Goal: Task Accomplishment & Management: Complete application form

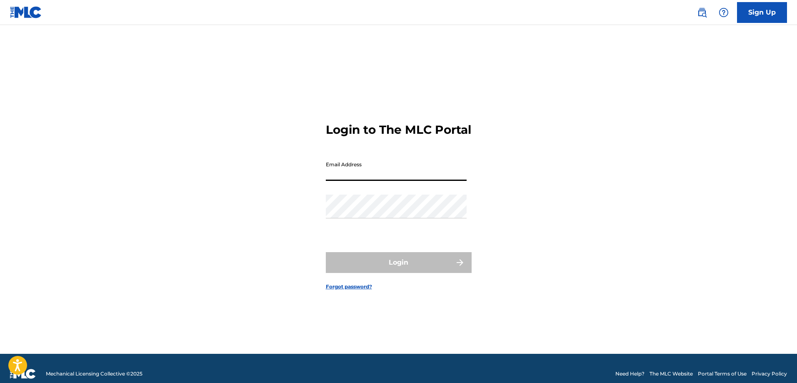
click at [371, 176] on input "Email Address" at bounding box center [396, 169] width 141 height 24
type input "[EMAIL_ADDRESS][DOMAIN_NAME]"
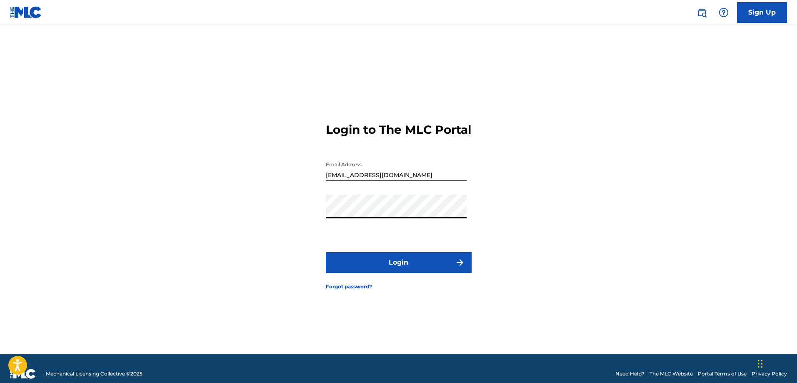
click at [421, 270] on button "Login" at bounding box center [399, 262] width 146 height 21
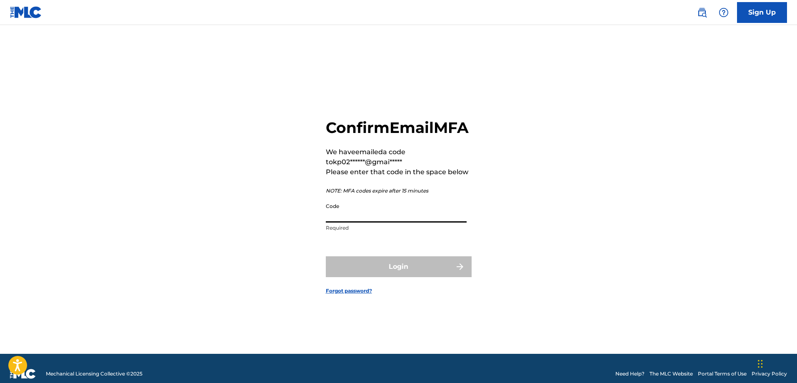
click at [363, 223] on input "Code" at bounding box center [396, 211] width 141 height 24
paste input "492326"
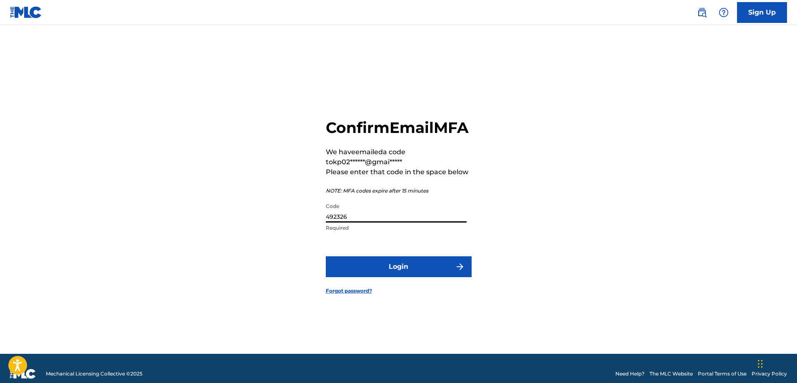
type input "492326"
click at [353, 277] on button "Login" at bounding box center [399, 266] width 146 height 21
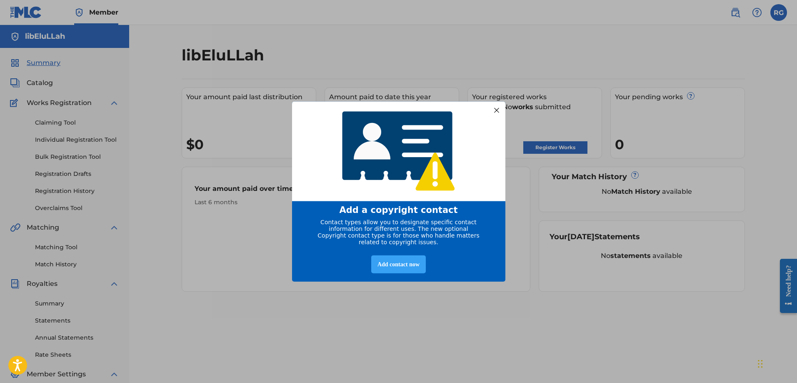
click at [401, 266] on div "Add contact now" at bounding box center [398, 265] width 55 height 18
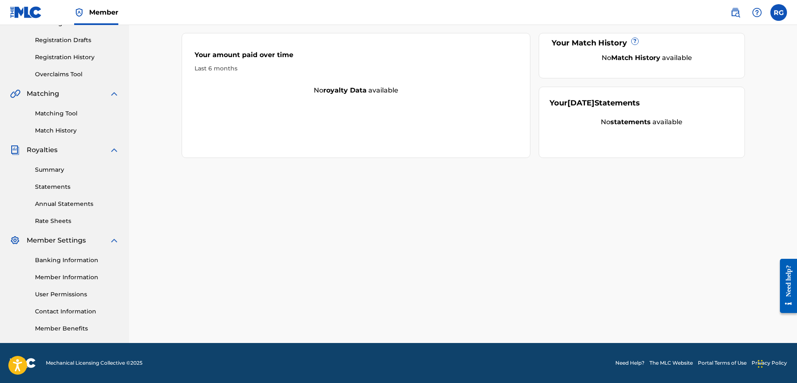
click at [98, 331] on link "Member Benefits" at bounding box center [77, 328] width 84 height 9
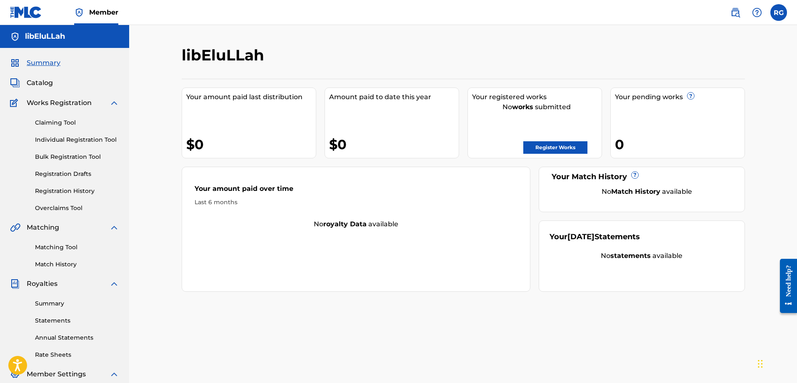
click at [561, 150] on link "Register Works" at bounding box center [556, 147] width 64 height 13
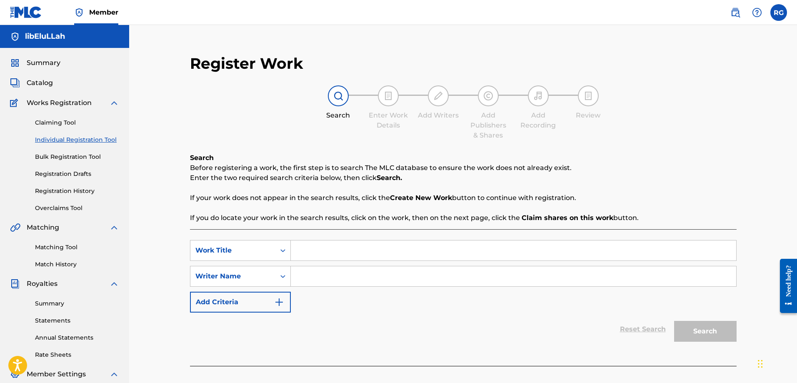
click at [326, 273] on input "Search Form" at bounding box center [514, 276] width 446 height 20
type input "libEluLLah"
click at [383, 306] on div "SearchWithCriteriafd8f1b43-e508-440d-a9f2-0dc66d7dbf29 Work Title SearchWithCri…" at bounding box center [463, 276] width 547 height 73
click at [276, 257] on div "Search Form" at bounding box center [283, 251] width 15 height 20
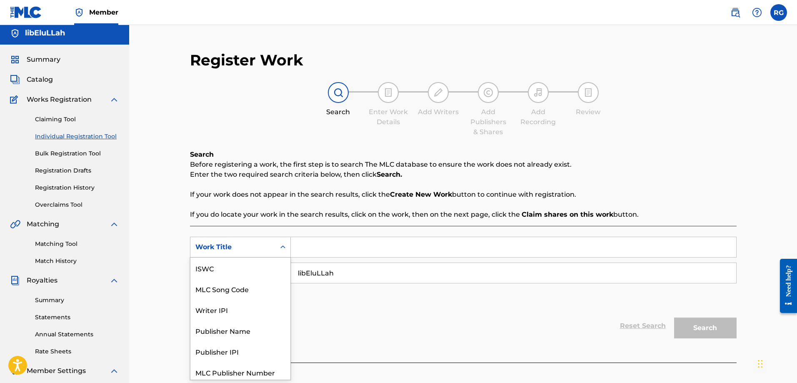
scroll to position [21, 0]
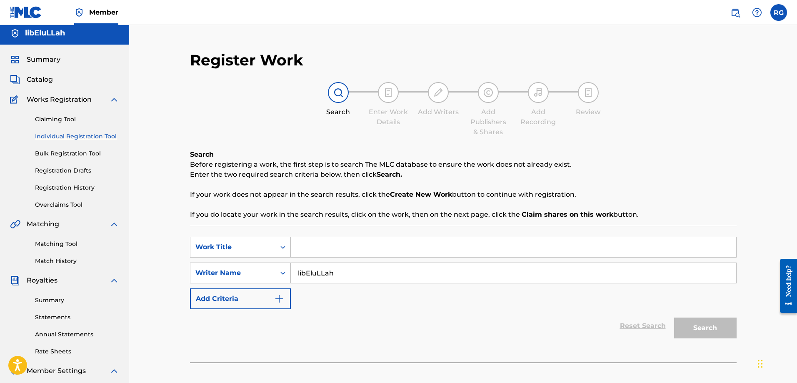
click at [365, 245] on input "Search Form" at bounding box center [514, 247] width 446 height 20
type input "aproape"
click at [705, 323] on button "Search" at bounding box center [705, 328] width 63 height 21
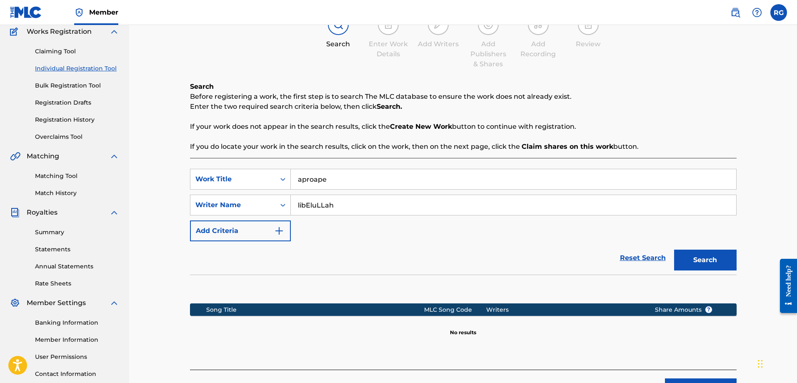
scroll to position [136, 0]
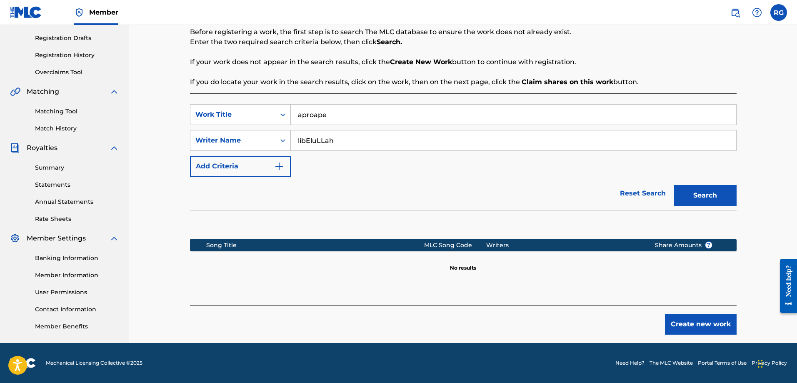
click at [695, 325] on button "Create new work" at bounding box center [701, 324] width 72 height 21
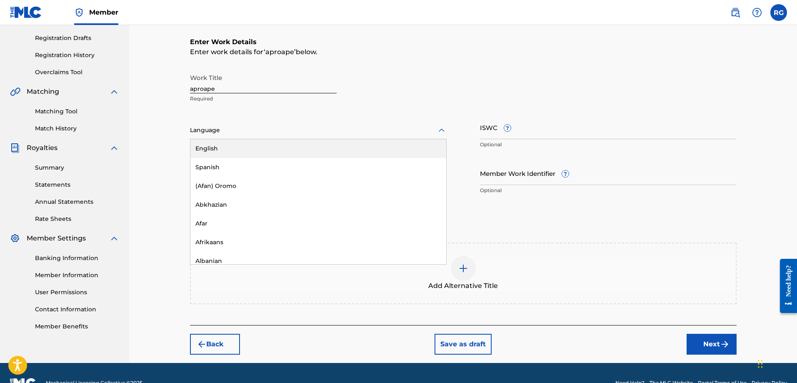
click at [242, 132] on div at bounding box center [318, 130] width 257 height 10
type input "[GEOGRAPHIC_DATA]"
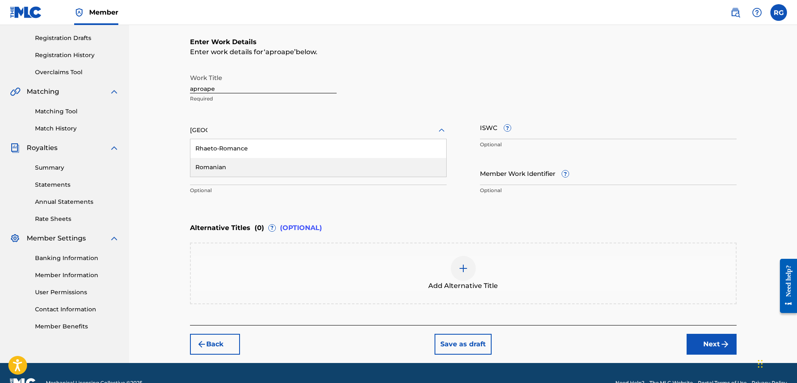
click at [248, 172] on div "Romanian" at bounding box center [318, 167] width 256 height 19
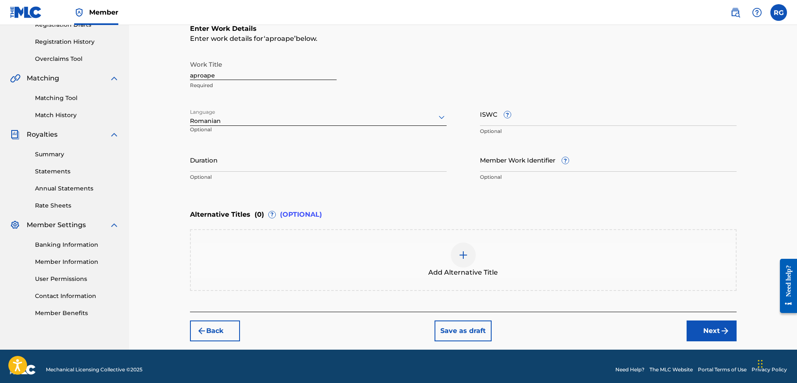
scroll to position [156, 0]
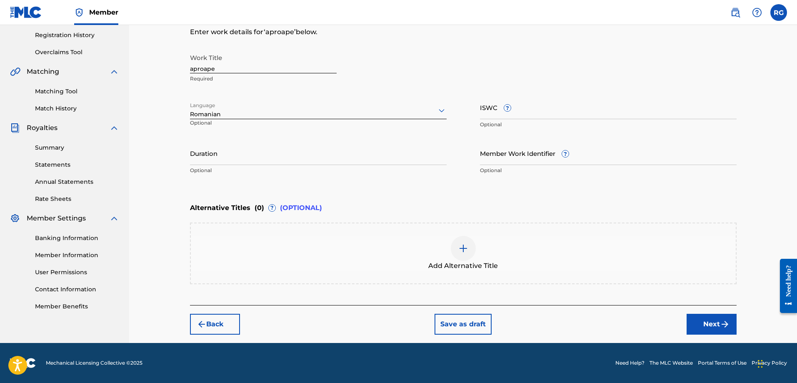
click at [712, 323] on button "Next" at bounding box center [712, 324] width 50 height 21
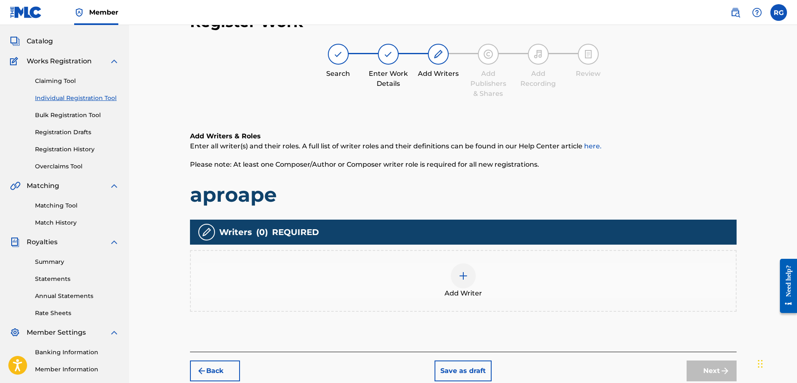
scroll to position [38, 0]
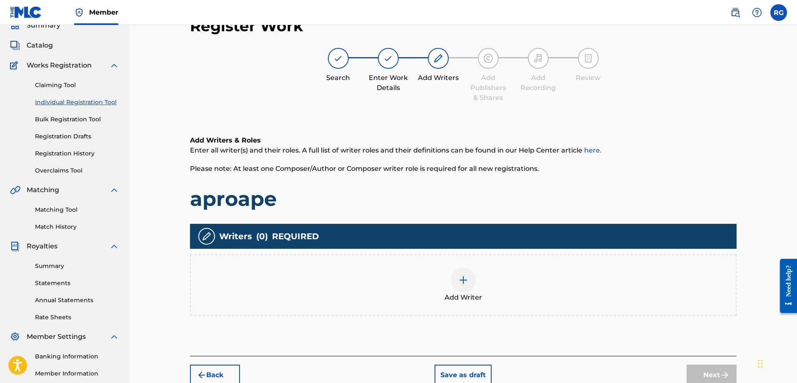
click at [474, 279] on div at bounding box center [463, 280] width 25 height 25
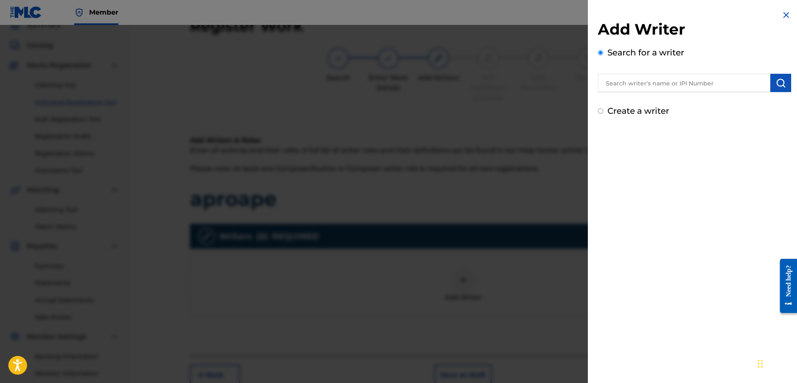
click at [640, 88] on input "text" at bounding box center [684, 83] width 173 height 18
type input "[PERSON_NAME]"
click at [776, 82] on img "submit" at bounding box center [781, 83] width 10 height 10
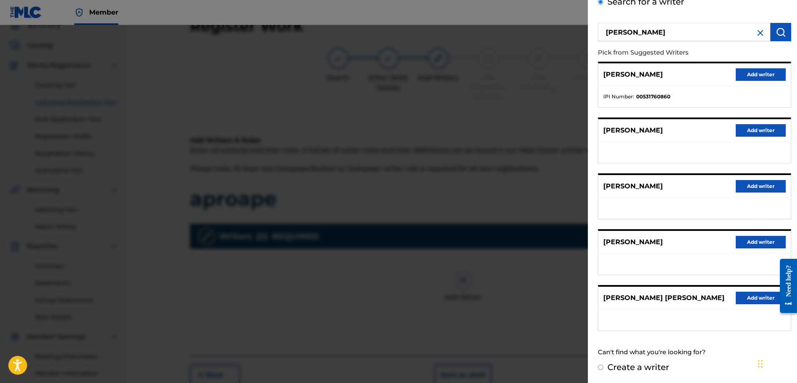
scroll to position [51, 0]
click at [752, 296] on button "Add writer" at bounding box center [761, 297] width 50 height 13
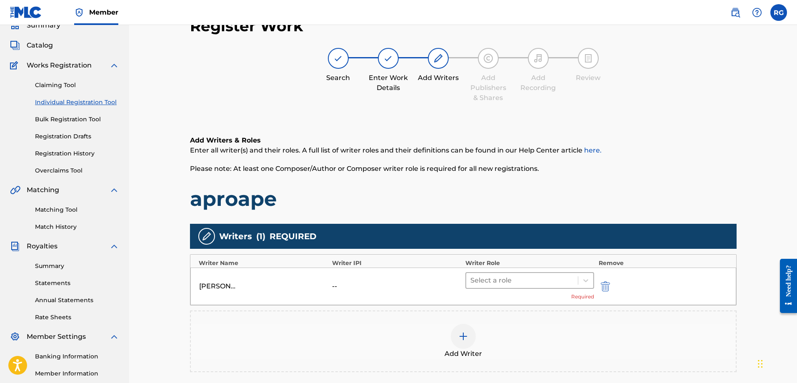
click at [531, 285] on div at bounding box center [523, 281] width 104 height 12
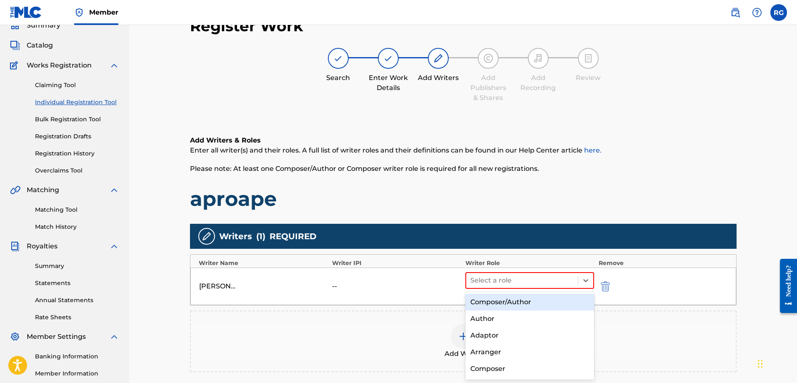
click at [517, 301] on div "Composer/Author" at bounding box center [530, 302] width 129 height 17
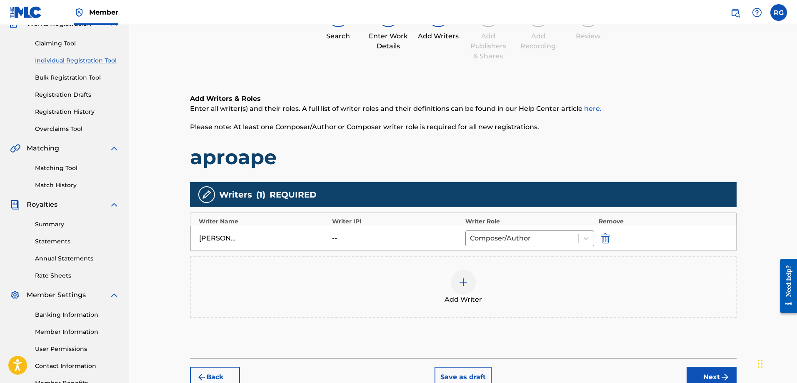
scroll to position [134, 0]
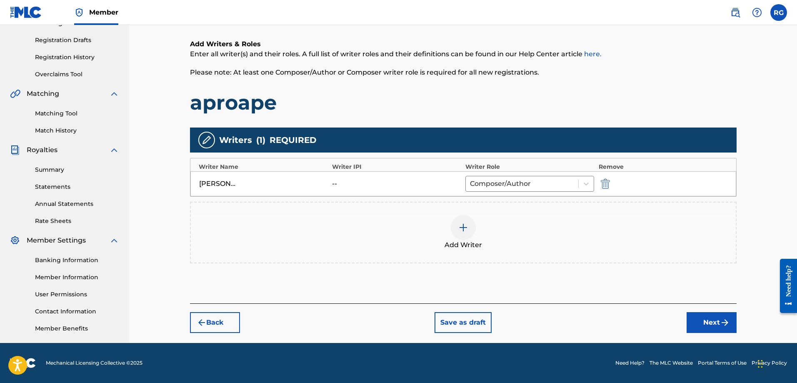
click at [709, 323] on button "Next" at bounding box center [712, 322] width 50 height 21
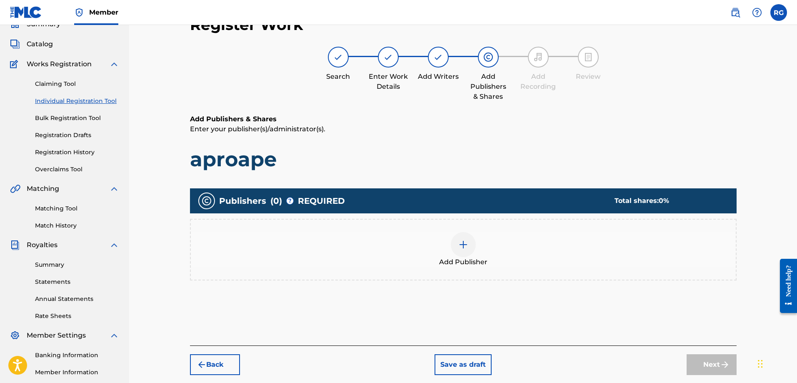
scroll to position [38, 0]
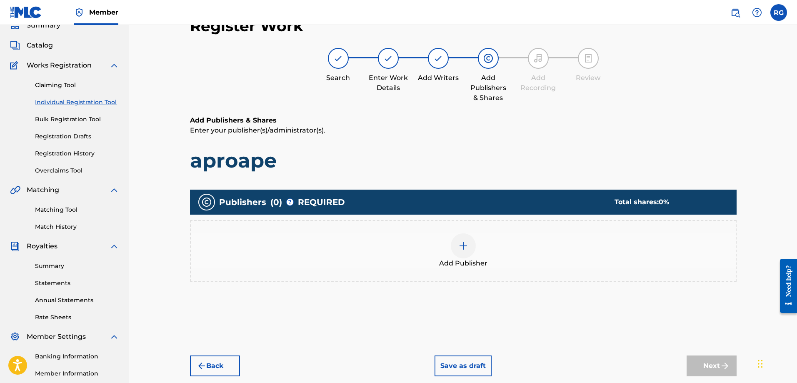
click at [459, 249] on img at bounding box center [464, 246] width 10 height 10
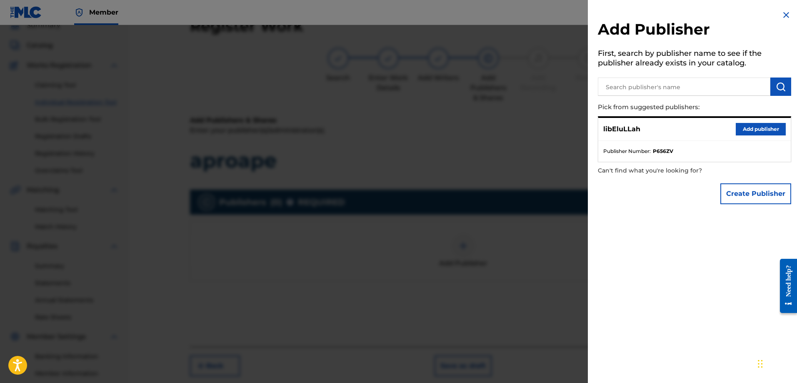
click at [748, 130] on button "Add publisher" at bounding box center [761, 129] width 50 height 13
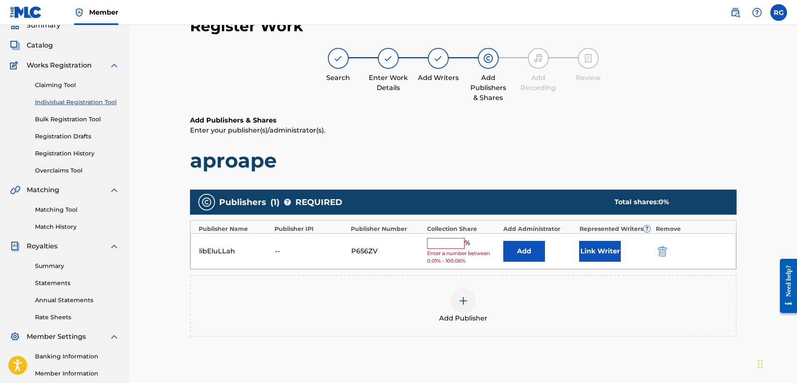
click at [451, 244] on input "text" at bounding box center [446, 243] width 38 height 11
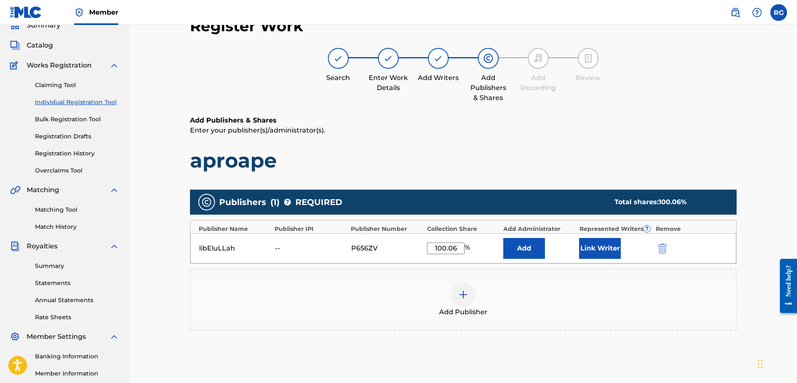
type input "100.06"
click at [492, 278] on div "Add Publisher" at bounding box center [463, 300] width 547 height 62
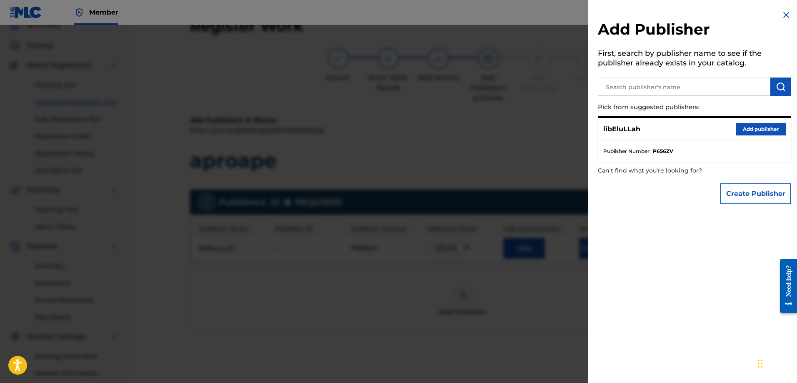
click at [782, 16] on img at bounding box center [787, 15] width 10 height 10
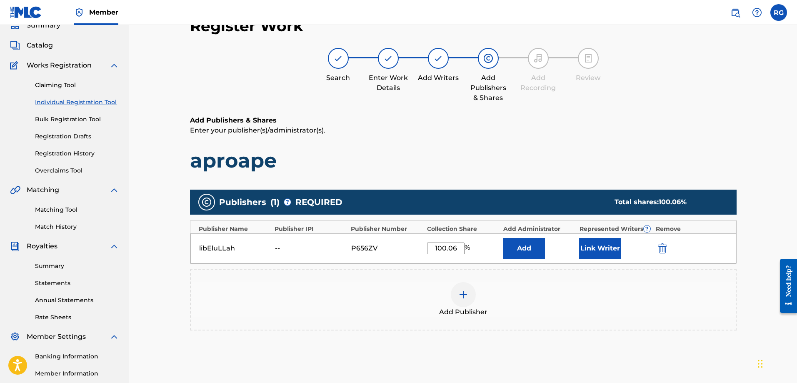
click at [626, 299] on div "Add Publisher" at bounding box center [463, 299] width 545 height 35
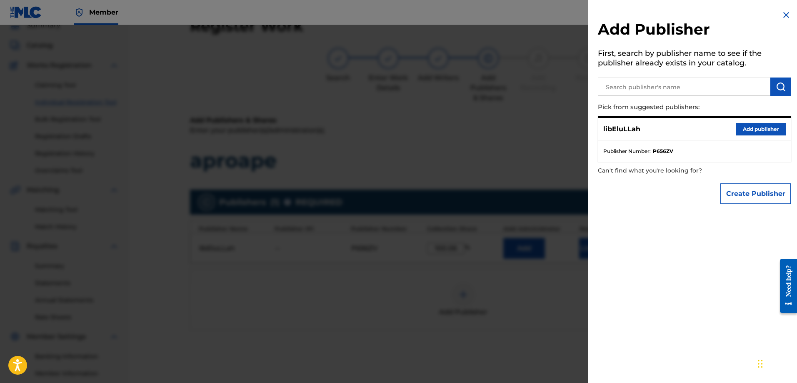
click at [782, 18] on img at bounding box center [787, 15] width 10 height 10
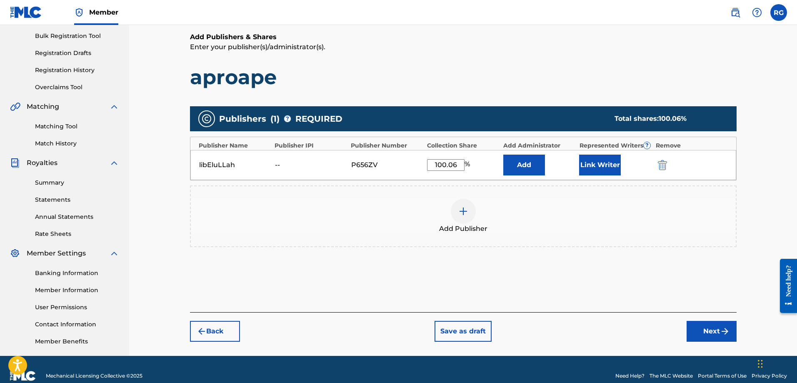
click at [697, 331] on button "Next" at bounding box center [712, 331] width 50 height 21
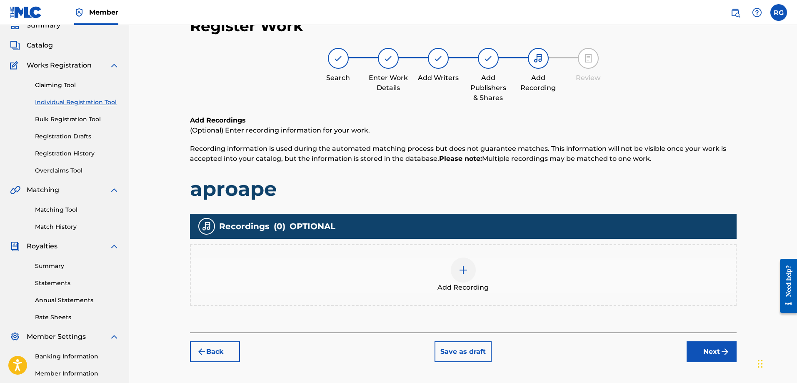
click at [465, 278] on div at bounding box center [463, 270] width 25 height 25
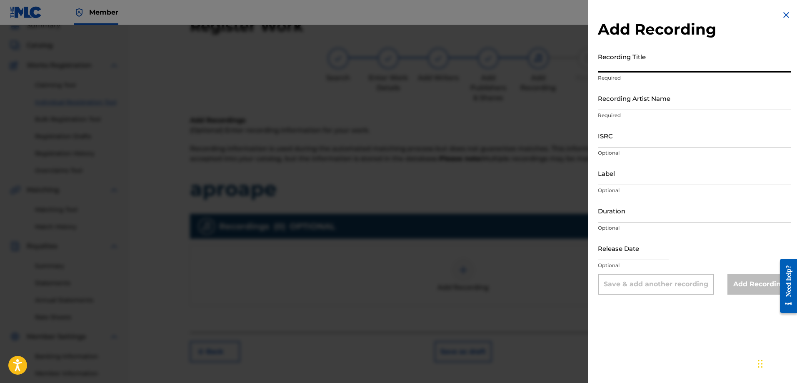
click at [621, 68] on input "Recording Title" at bounding box center [694, 61] width 193 height 24
type input "aproape"
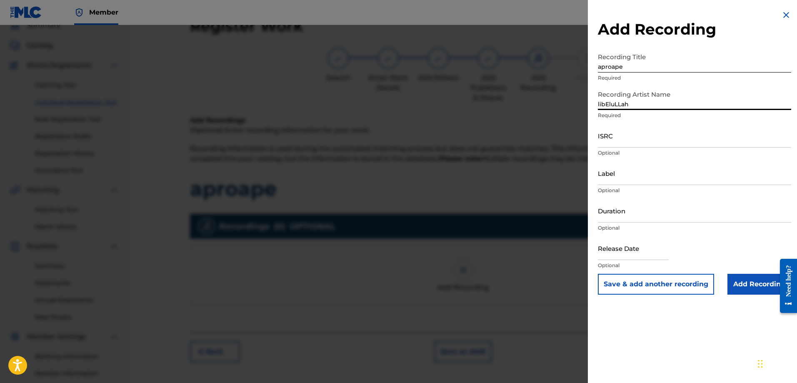
type input "libEluLLah"
click at [742, 288] on input "Add Recording" at bounding box center [760, 284] width 64 height 21
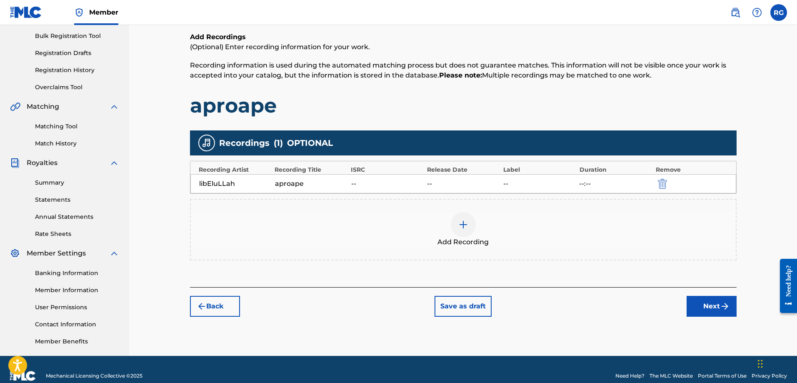
click at [721, 311] on img "submit" at bounding box center [725, 306] width 10 height 10
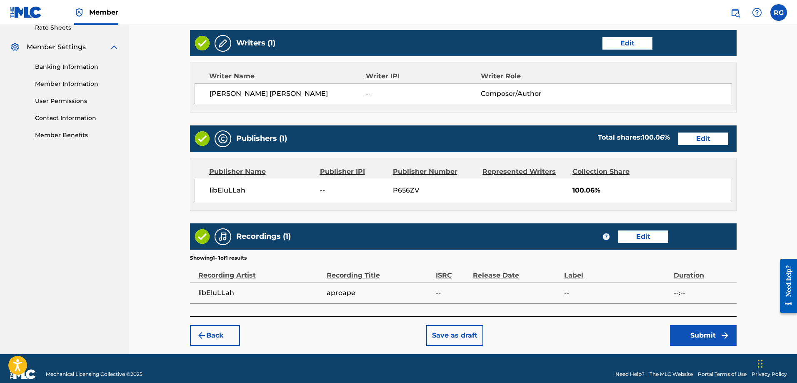
scroll to position [329, 0]
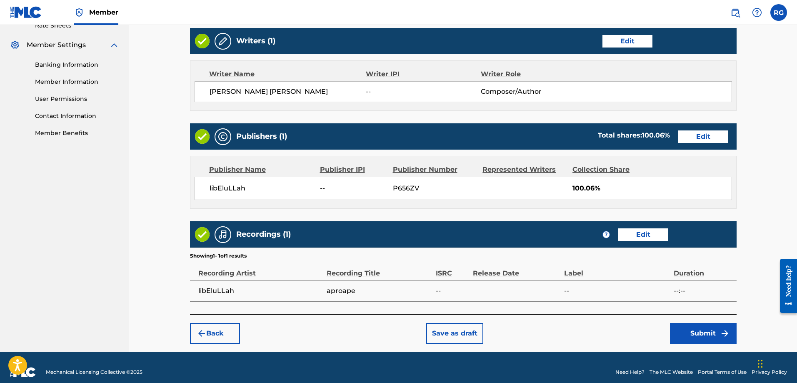
click at [704, 338] on button "Submit" at bounding box center [703, 333] width 67 height 21
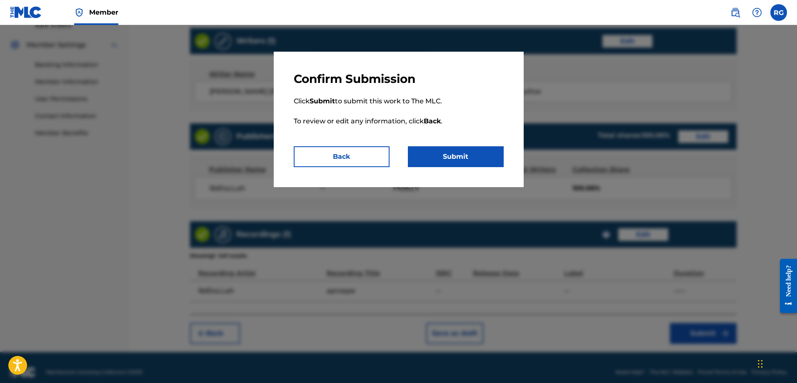
click at [464, 157] on button "Submit" at bounding box center [456, 156] width 96 height 21
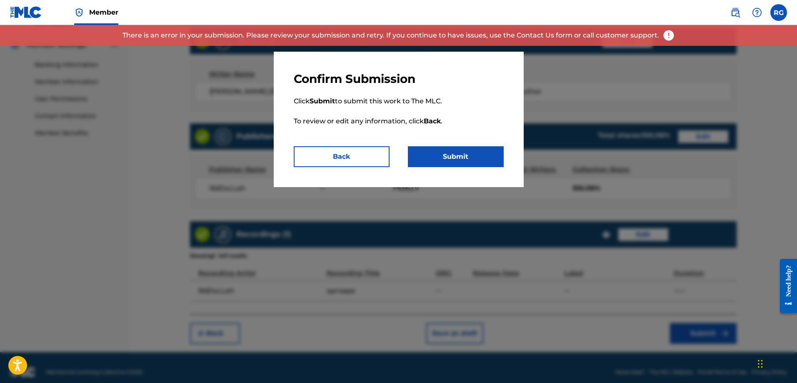
click at [351, 153] on button "Back" at bounding box center [342, 156] width 96 height 21
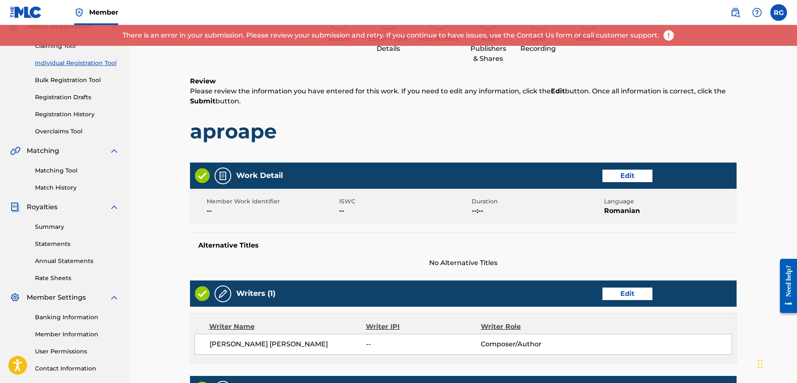
scroll to position [0, 0]
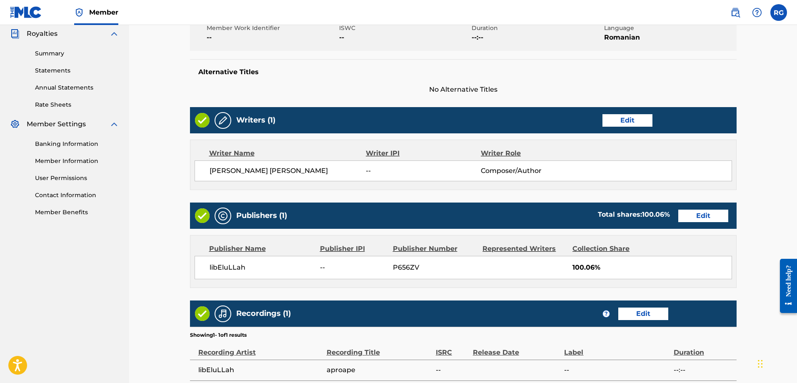
click at [698, 214] on button "Edit" at bounding box center [704, 216] width 50 height 13
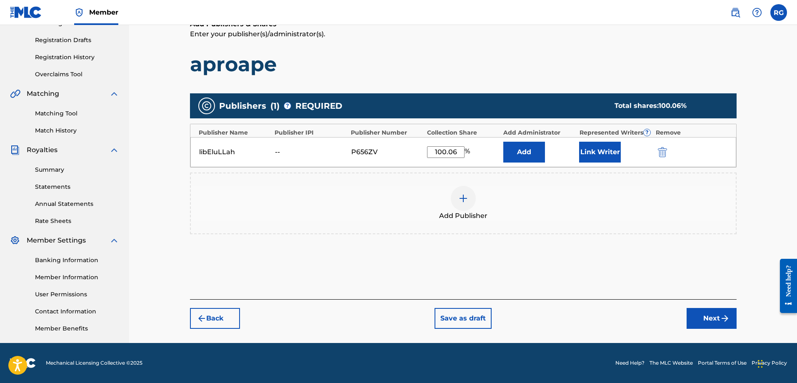
click at [458, 153] on input "100.06" at bounding box center [446, 152] width 38 height 12
type input "100"
click at [713, 322] on button "Next" at bounding box center [712, 318] width 50 height 21
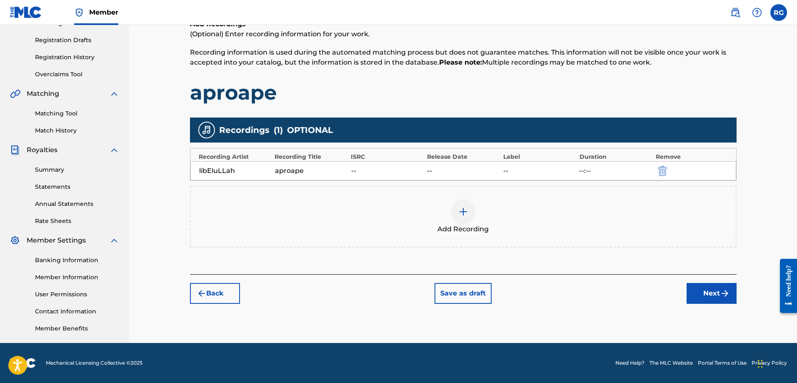
click at [699, 296] on button "Next" at bounding box center [712, 293] width 50 height 21
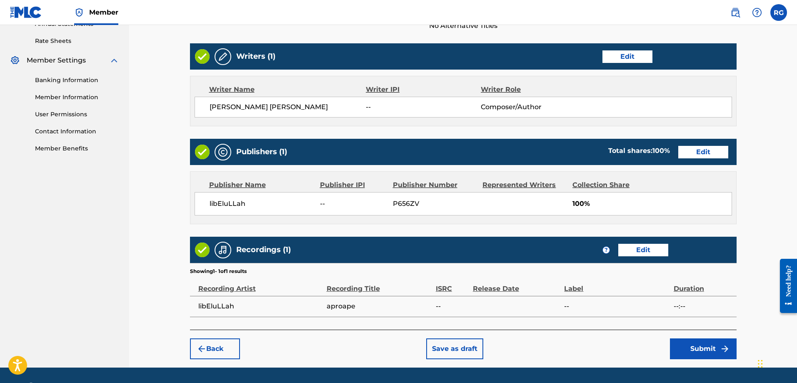
scroll to position [338, 0]
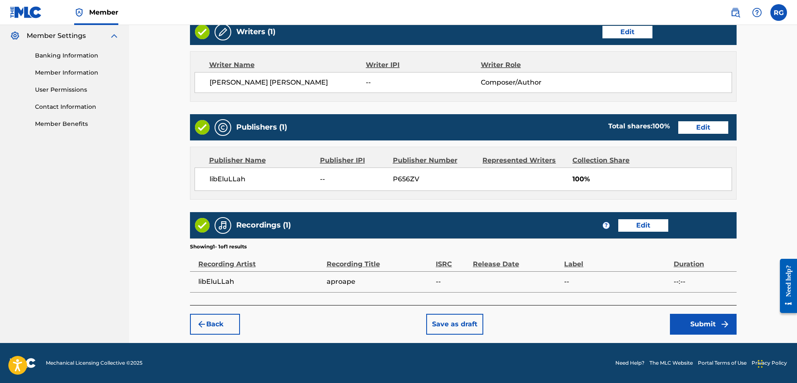
click at [709, 329] on button "Submit" at bounding box center [703, 324] width 67 height 21
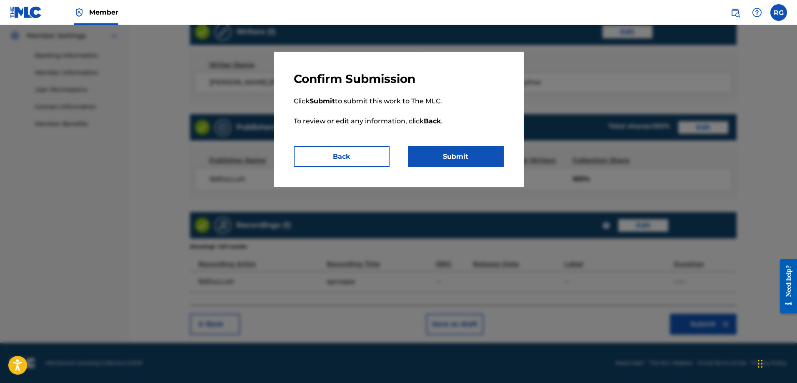
click at [469, 151] on button "Submit" at bounding box center [456, 156] width 96 height 21
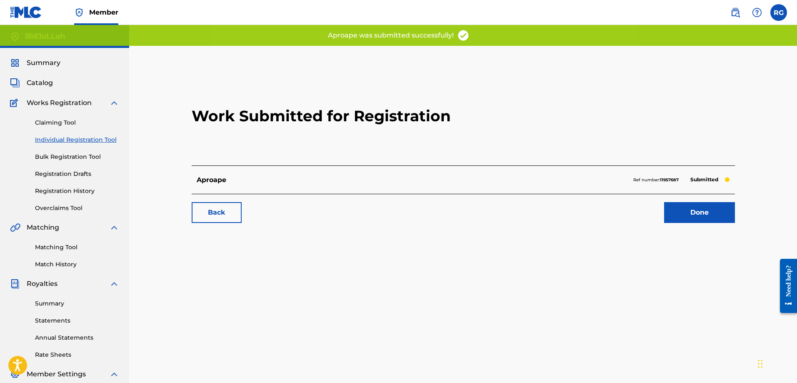
click at [686, 217] on link "Done" at bounding box center [699, 212] width 71 height 21
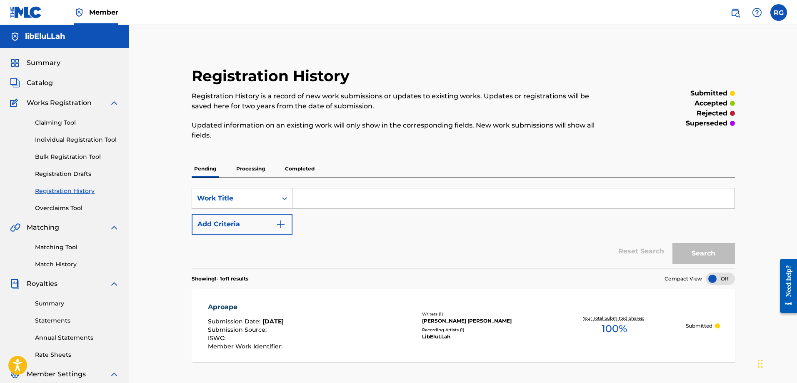
click at [397, 201] on input "Search Form" at bounding box center [514, 198] width 442 height 20
type input "acasă"
click at [706, 251] on button "Search" at bounding box center [704, 253] width 63 height 21
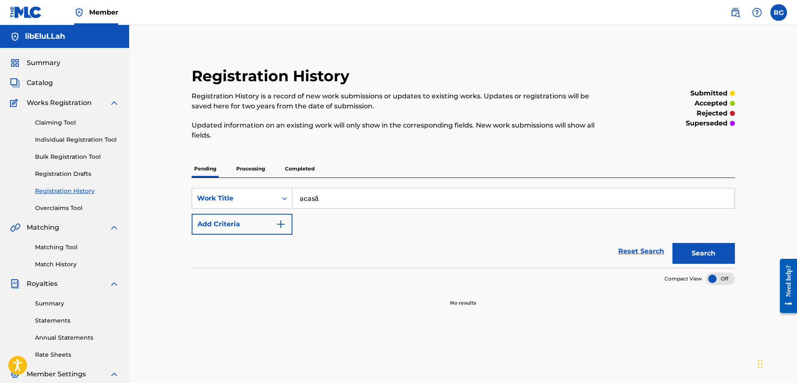
click at [57, 125] on link "Claiming Tool" at bounding box center [77, 122] width 84 height 9
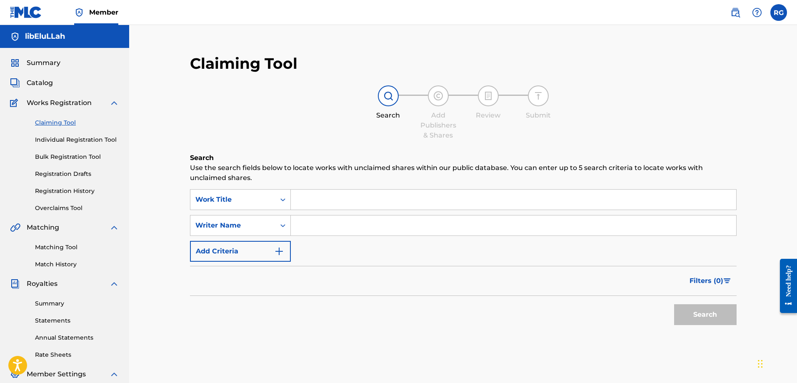
click at [348, 206] on input "Search Form" at bounding box center [514, 200] width 446 height 20
type input "acasă"
click at [602, 229] on input "Search Form" at bounding box center [514, 226] width 446 height 20
paste input "libEluLLah"
type input "libEluLLah"
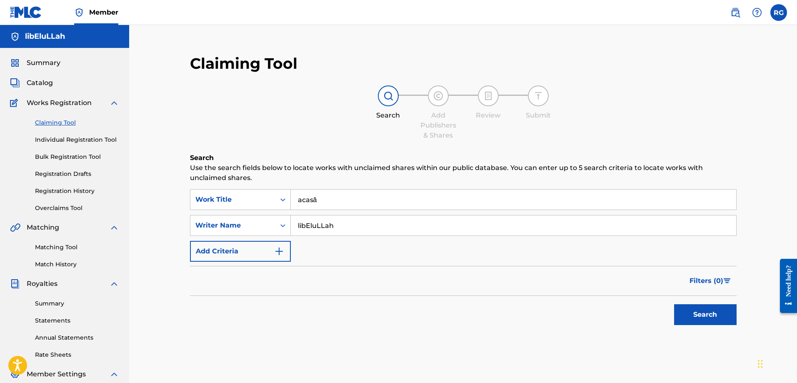
click at [692, 324] on button "Search" at bounding box center [705, 314] width 63 height 21
click at [77, 143] on link "Individual Registration Tool" at bounding box center [77, 139] width 84 height 9
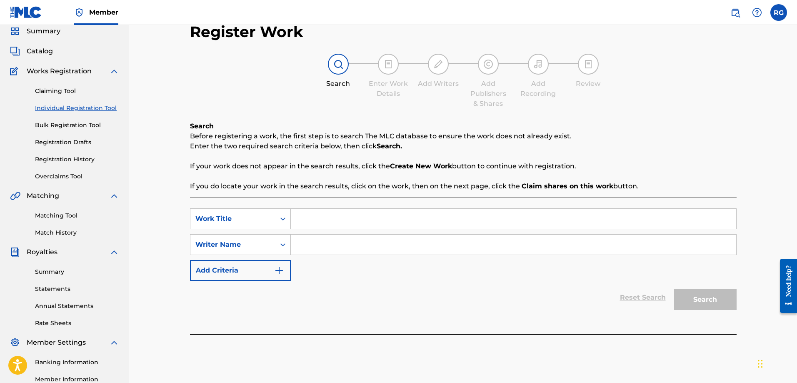
scroll to position [134, 0]
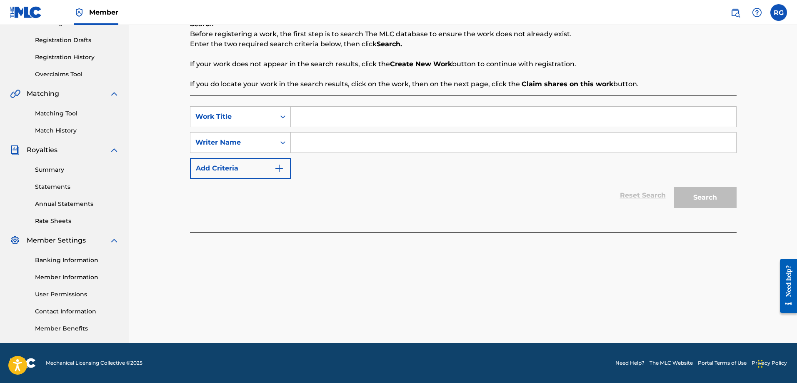
click at [326, 113] on input "Search Form" at bounding box center [514, 117] width 446 height 20
type input "acasă"
click at [362, 148] on input "Search Form" at bounding box center [514, 143] width 446 height 20
paste input "libEluLLah"
type input "libEluLLah"
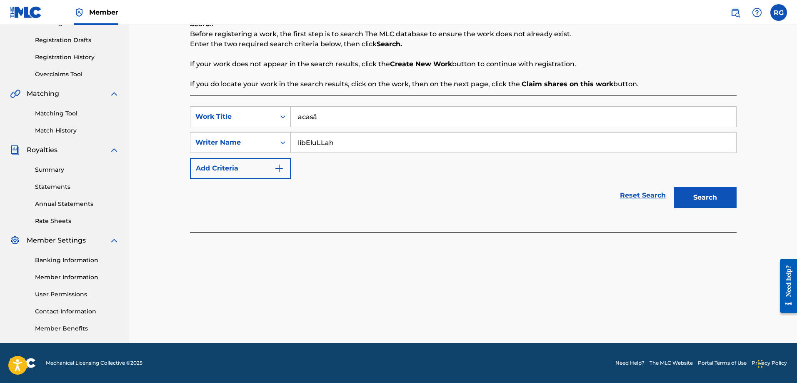
click at [720, 203] on button "Search" at bounding box center [705, 197] width 63 height 21
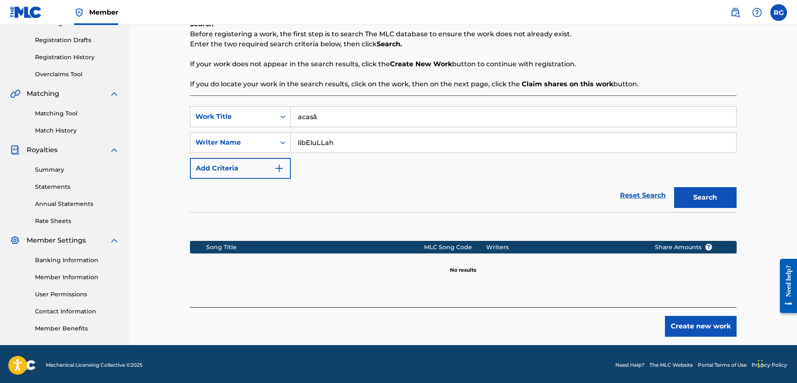
click at [698, 327] on button "Create new work" at bounding box center [701, 326] width 72 height 21
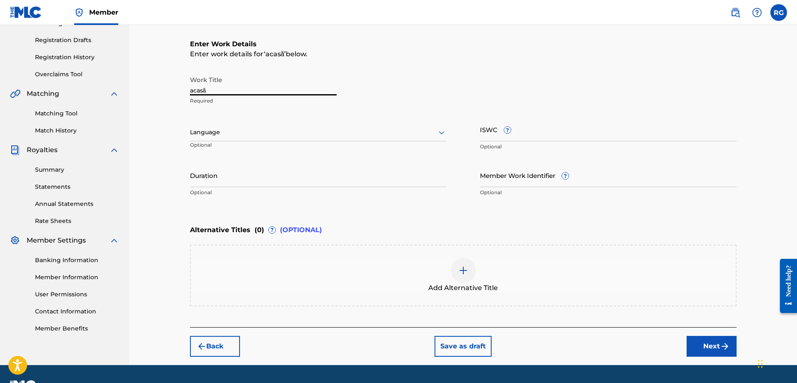
drag, startPoint x: 192, startPoint y: 90, endPoint x: 177, endPoint y: 91, distance: 15.0
click at [177, 91] on div "Register Work Search Enter Work Details Add Writers Add Publishers & Shares Add…" at bounding box center [464, 138] width 584 height 453
type input "Acasă"
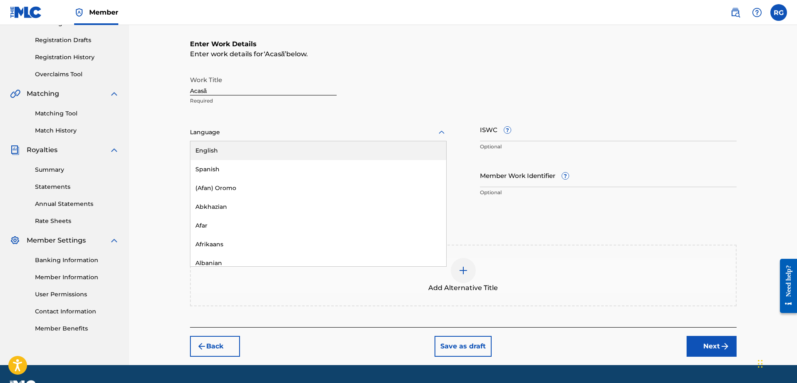
click at [225, 131] on div at bounding box center [318, 132] width 257 height 10
type input "[GEOGRAPHIC_DATA]"
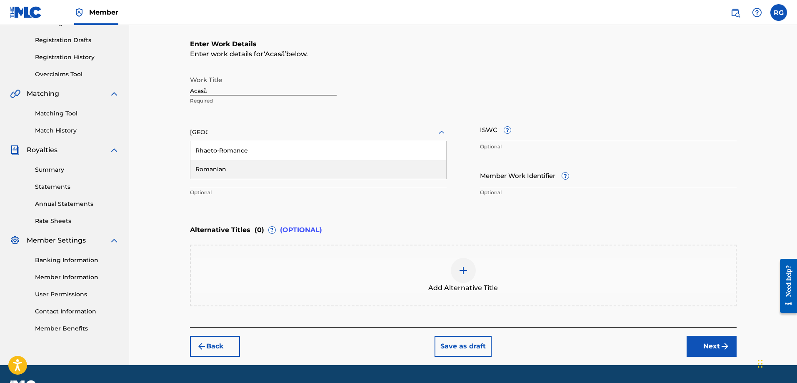
click at [234, 174] on div "Romanian" at bounding box center [318, 169] width 256 height 19
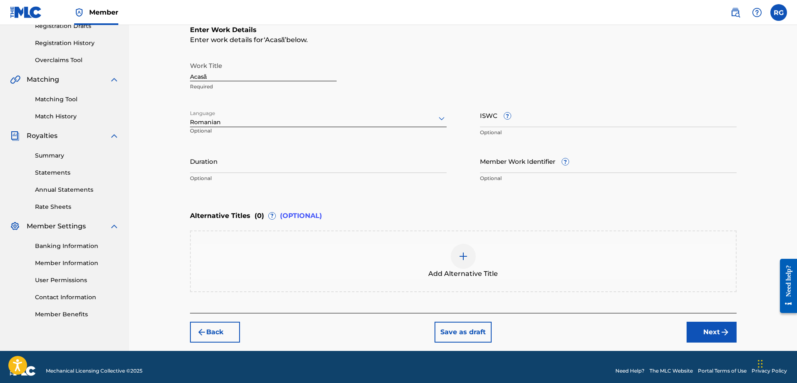
scroll to position [156, 0]
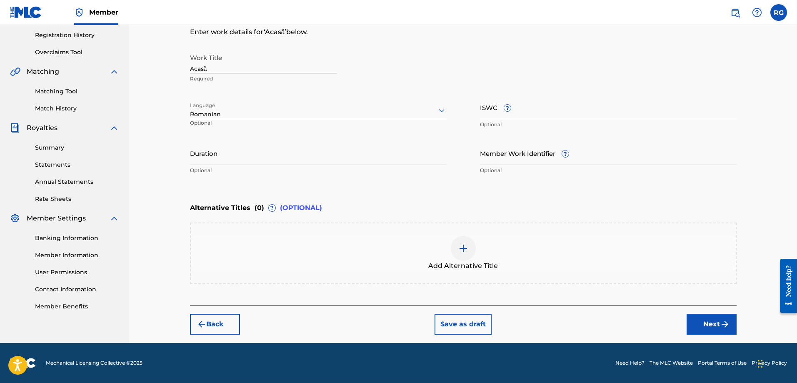
click at [695, 324] on button "Next" at bounding box center [712, 324] width 50 height 21
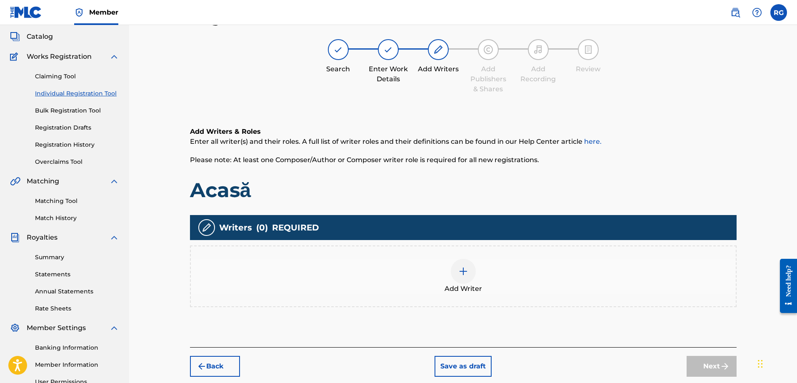
scroll to position [38, 0]
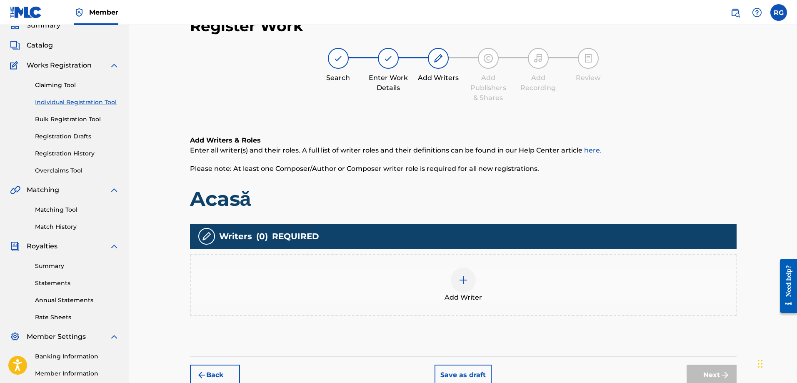
click at [479, 280] on div "Add Writer" at bounding box center [463, 285] width 545 height 35
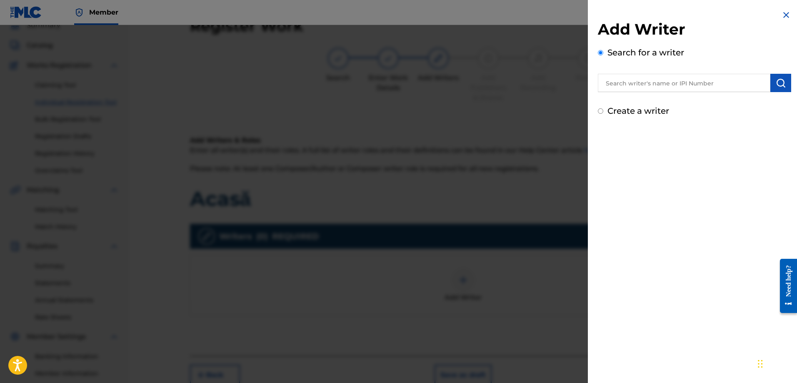
click at [644, 111] on label "Create a writer" at bounding box center [639, 111] width 62 height 10
radio input "true"
click at [604, 111] on input "Create a writer" at bounding box center [600, 110] width 5 height 5
radio input "false"
radio input "true"
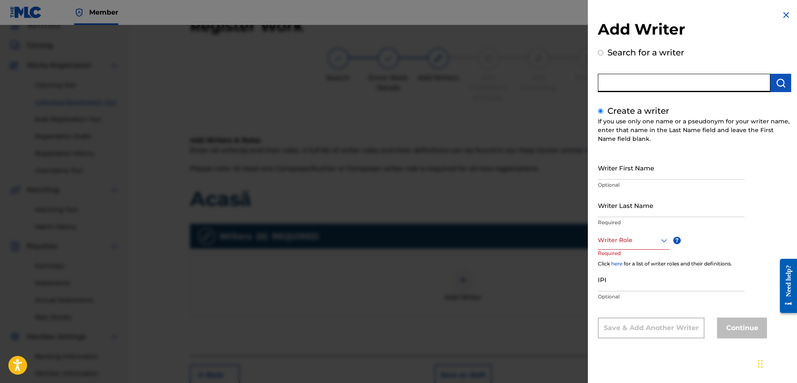
click at [649, 86] on input "text" at bounding box center [684, 83] width 173 height 18
radio input "true"
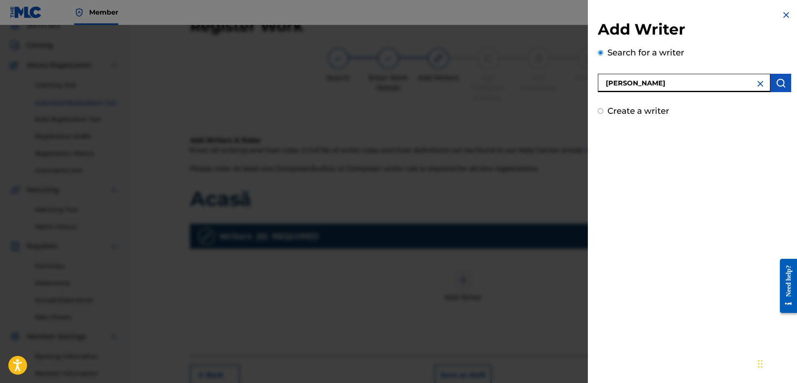
type input "[PERSON_NAME]"
click at [781, 83] on img "submit" at bounding box center [781, 83] width 10 height 10
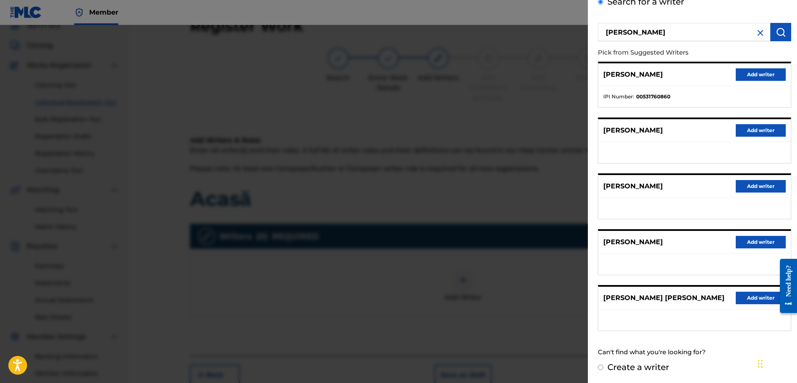
scroll to position [51, 0]
click at [757, 298] on button "Add writer" at bounding box center [761, 297] width 50 height 13
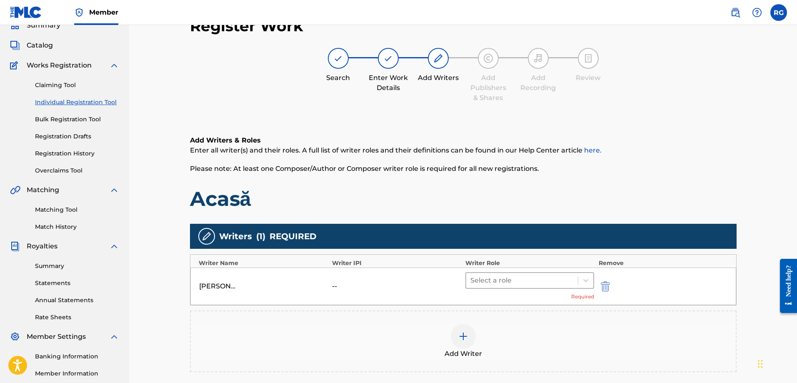
click at [542, 279] on div at bounding box center [523, 281] width 104 height 12
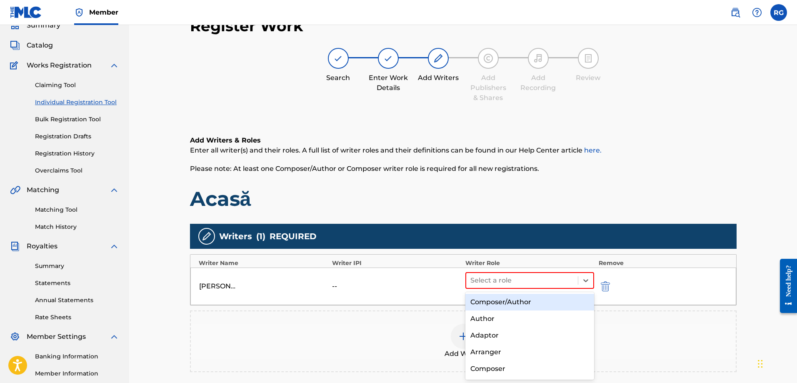
click at [523, 299] on div "Composer/Author" at bounding box center [530, 302] width 129 height 17
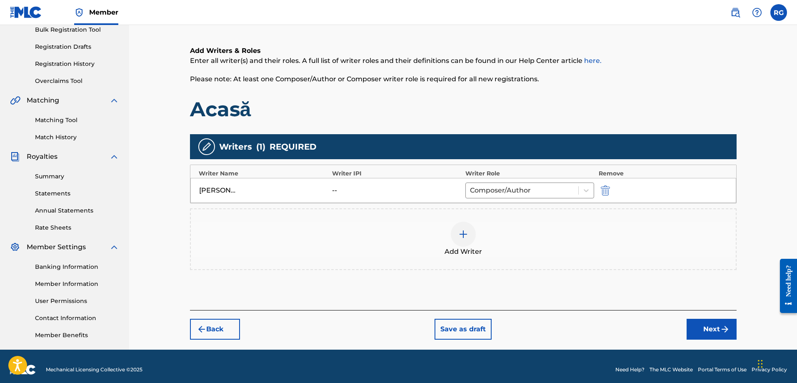
scroll to position [134, 0]
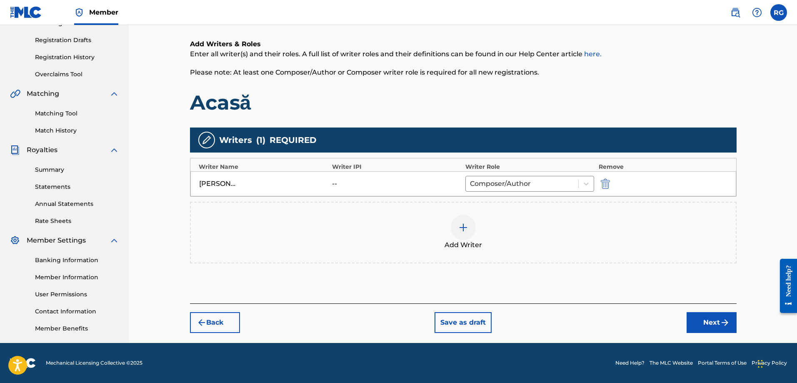
click at [709, 321] on button "Next" at bounding box center [712, 322] width 50 height 21
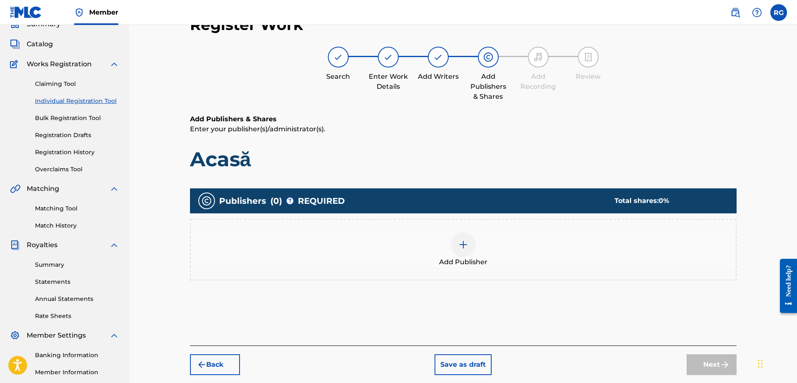
scroll to position [38, 0]
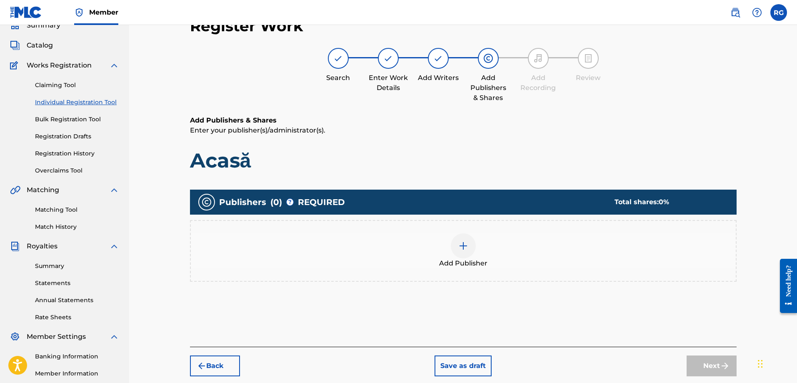
click at [458, 248] on div at bounding box center [463, 245] width 25 height 25
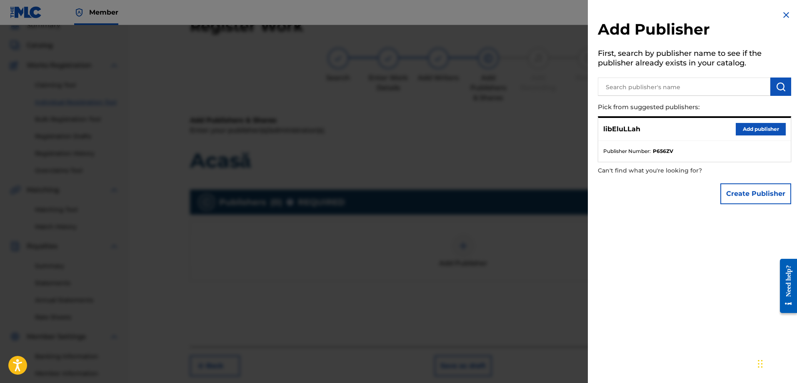
click at [750, 130] on button "Add publisher" at bounding box center [761, 129] width 50 height 13
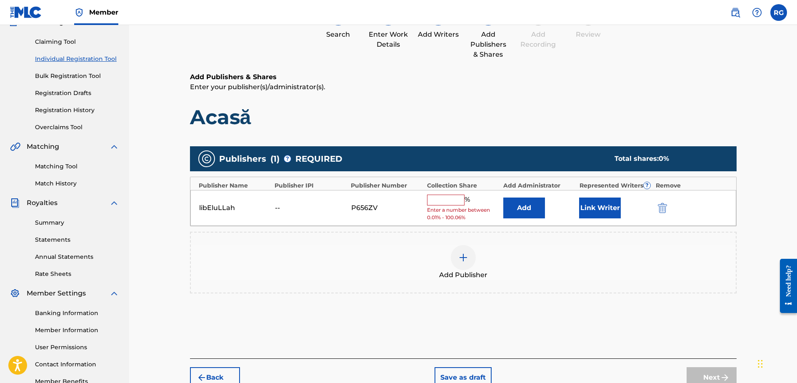
scroll to position [134, 0]
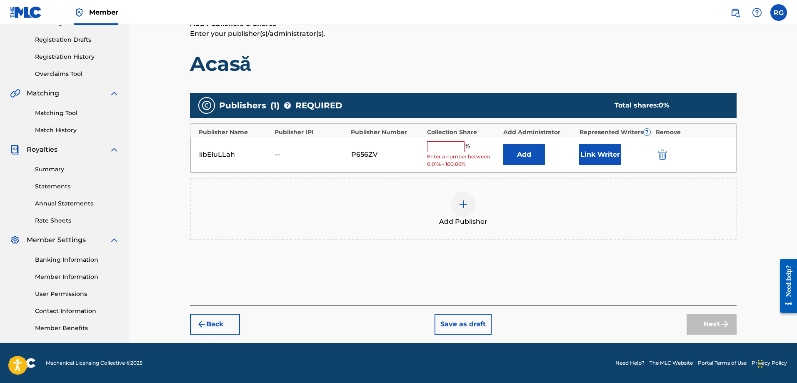
click at [444, 153] on div "% Enter a number between 0.01% - 100.06%" at bounding box center [463, 154] width 72 height 27
click at [447, 144] on input "text" at bounding box center [446, 146] width 38 height 11
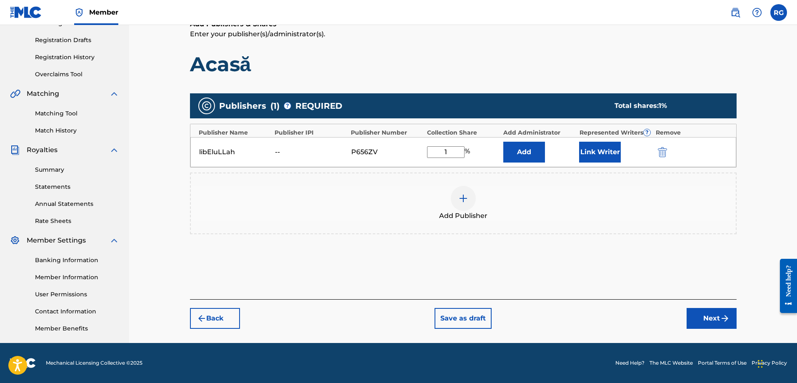
scroll to position [134, 0]
type input "100"
click at [621, 215] on div "Add Publisher" at bounding box center [463, 203] width 545 height 35
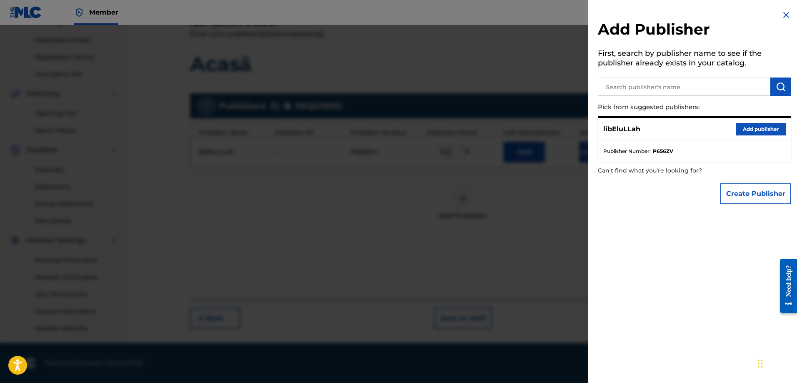
click at [782, 19] on img at bounding box center [787, 15] width 10 height 10
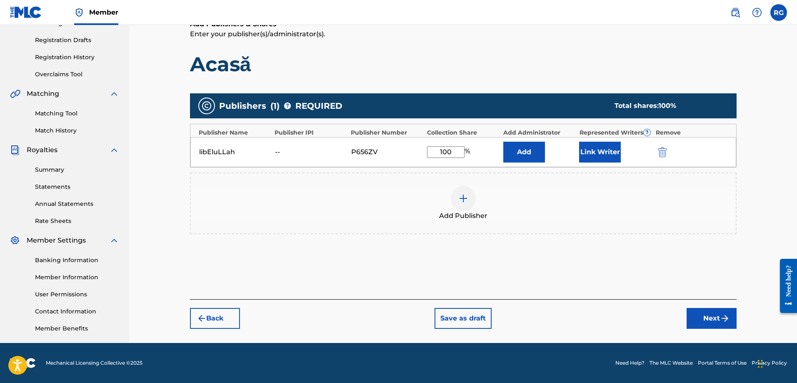
click at [604, 151] on button "Link Writer" at bounding box center [600, 152] width 42 height 21
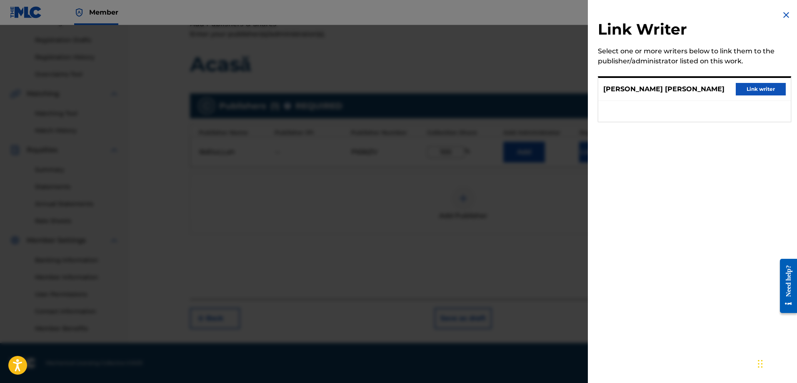
click at [746, 91] on button "Link writer" at bounding box center [761, 89] width 50 height 13
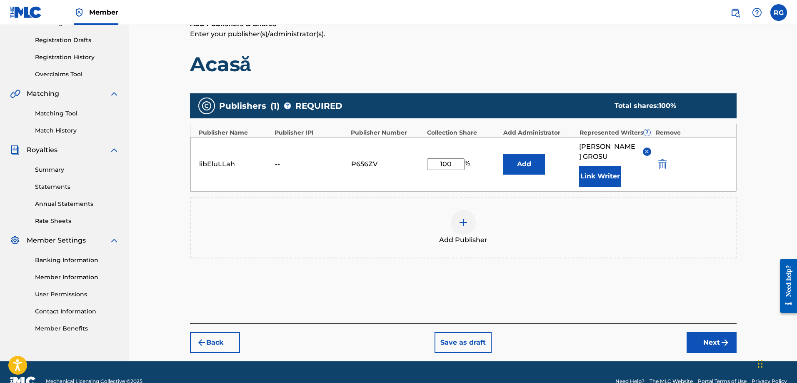
click at [531, 166] on button "Add" at bounding box center [525, 164] width 42 height 21
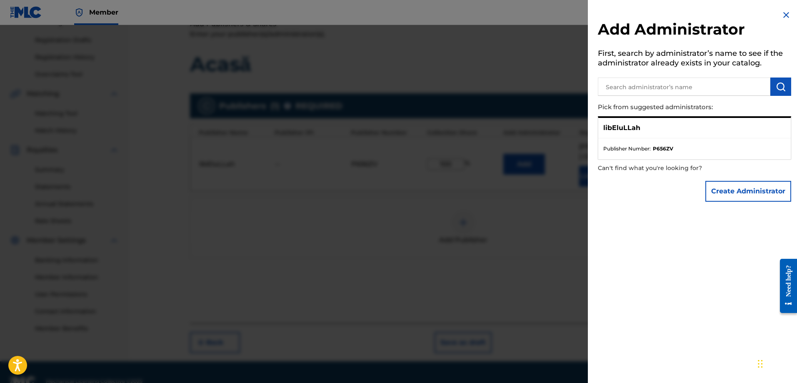
click at [626, 128] on p "libEluLLah" at bounding box center [622, 128] width 37 height 10
click at [652, 143] on ul "Publisher Number : P656ZV" at bounding box center [695, 148] width 193 height 21
click at [484, 223] on div at bounding box center [398, 216] width 797 height 383
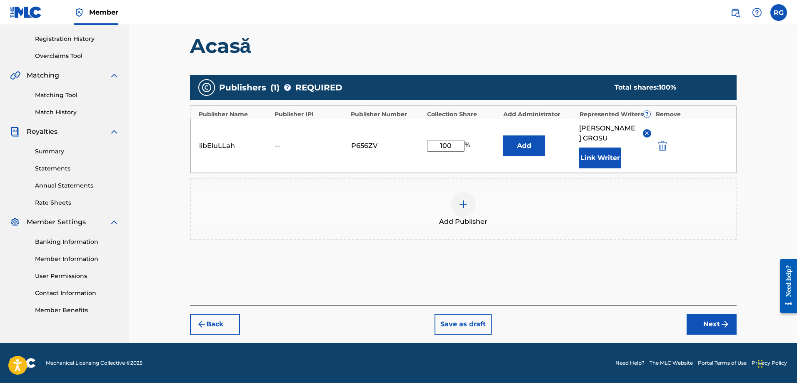
click at [703, 324] on button "Next" at bounding box center [712, 324] width 50 height 21
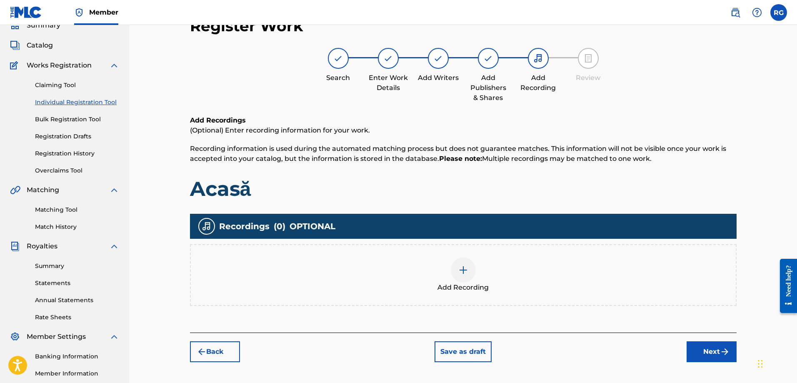
scroll to position [121, 0]
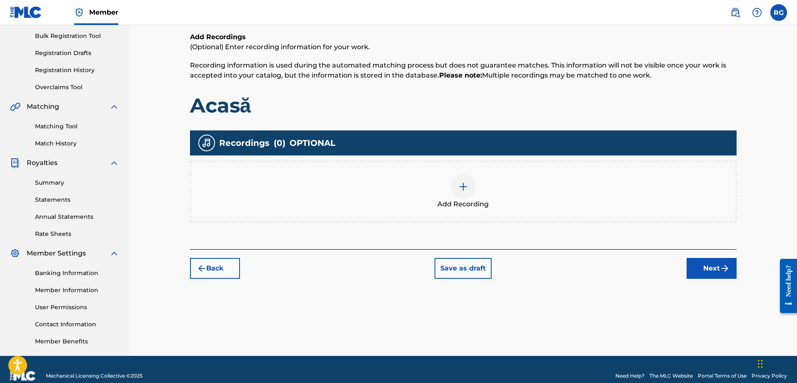
click at [470, 190] on div at bounding box center [463, 186] width 25 height 25
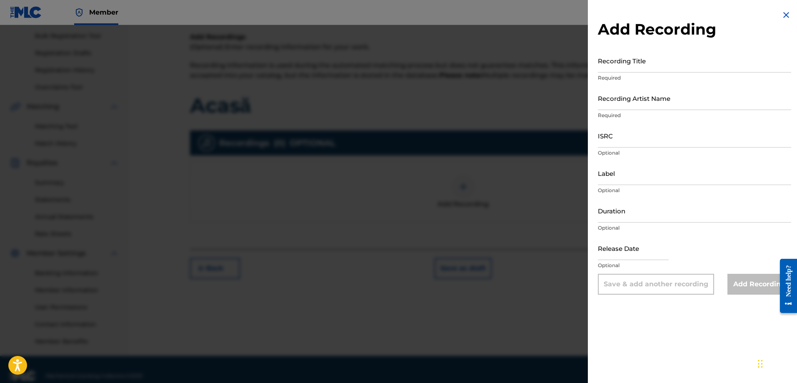
click at [620, 70] on input "Recording Title" at bounding box center [694, 61] width 193 height 24
type input "Acasă"
paste input "libEluLLah"
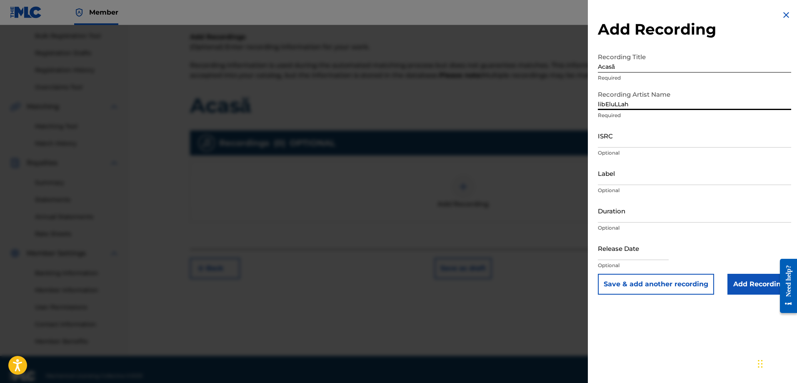
type input "libEluLLah"
click at [751, 283] on input "Add Recording" at bounding box center [760, 284] width 64 height 21
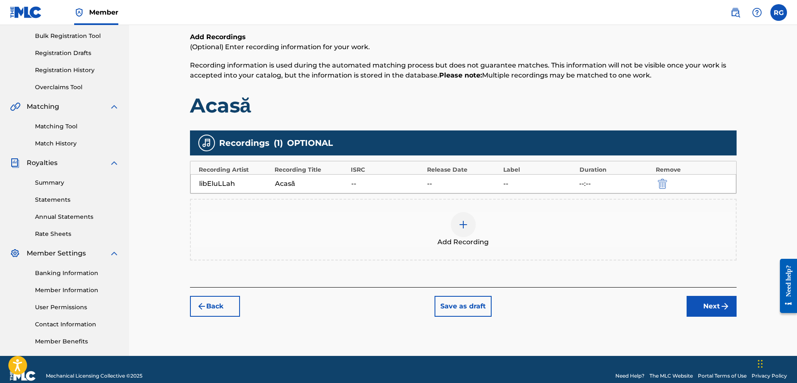
click at [731, 309] on button "Next" at bounding box center [712, 306] width 50 height 21
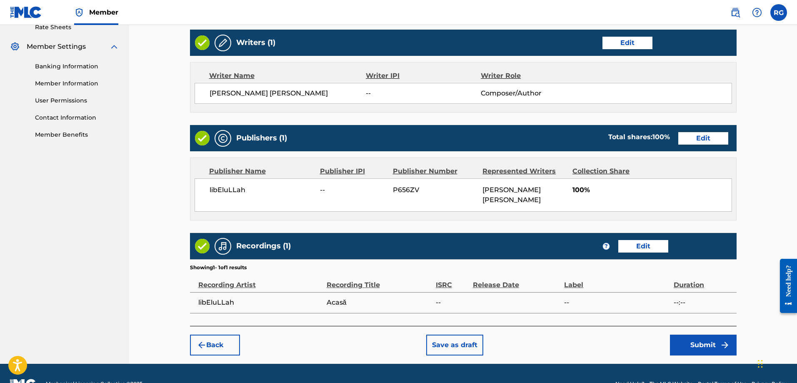
scroll to position [348, 0]
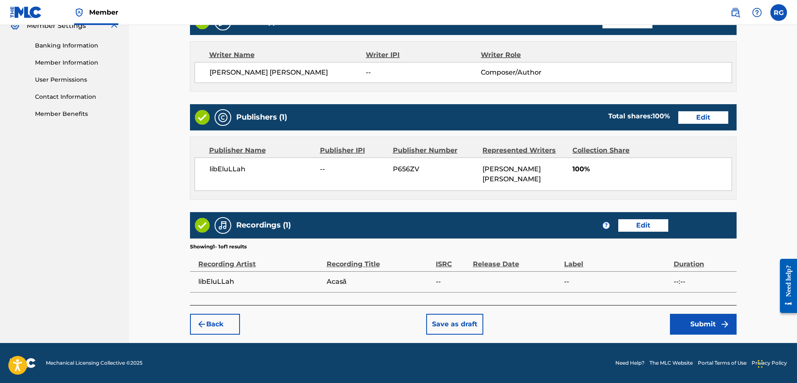
click at [705, 316] on button "Submit" at bounding box center [703, 324] width 67 height 21
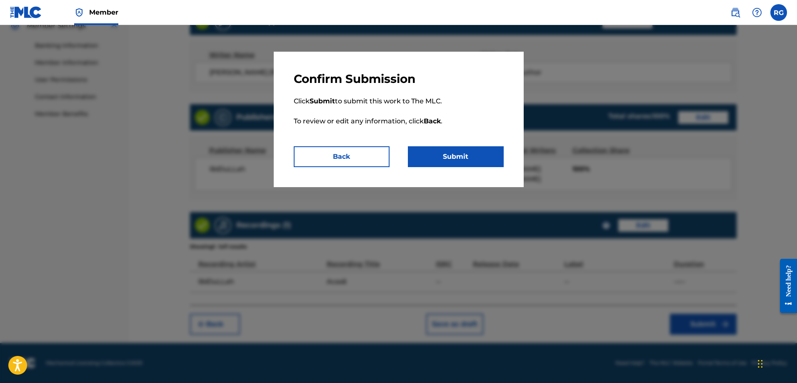
click at [487, 153] on button "Submit" at bounding box center [456, 156] width 96 height 21
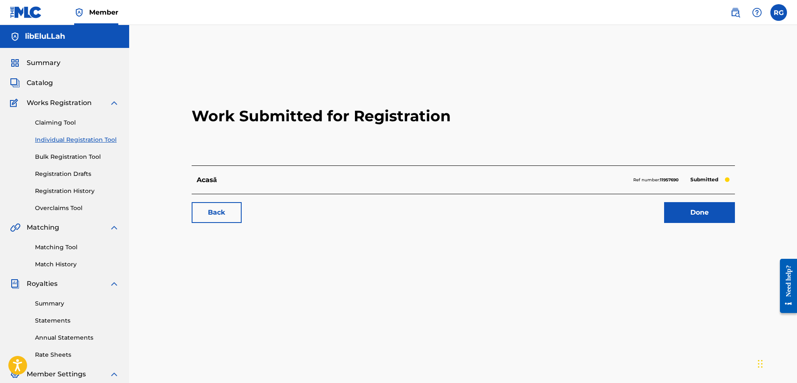
click at [692, 214] on link "Done" at bounding box center [699, 212] width 71 height 21
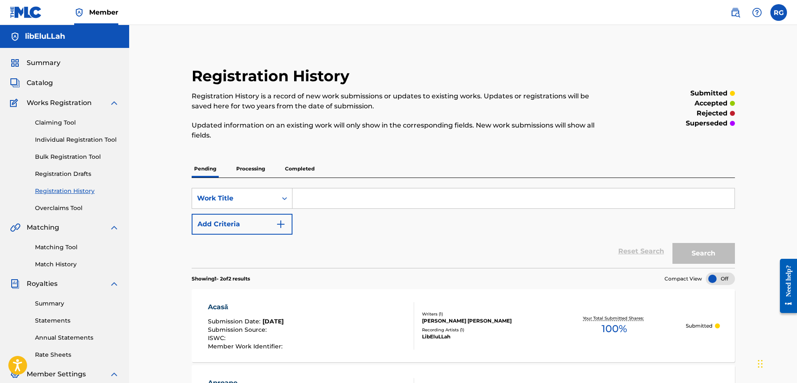
click at [68, 159] on link "Bulk Registration Tool" at bounding box center [77, 157] width 84 height 9
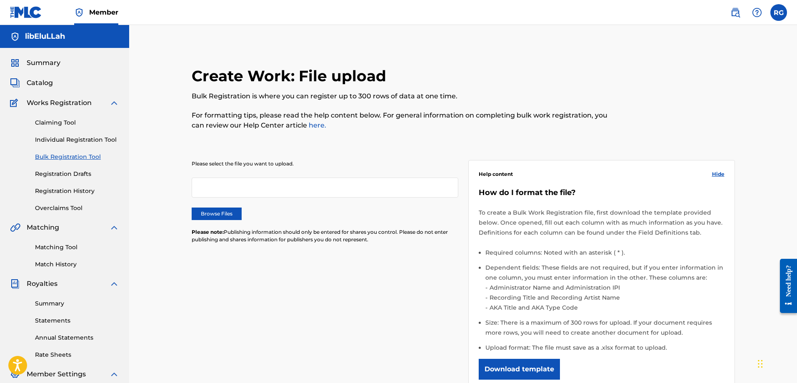
scroll to position [42, 0]
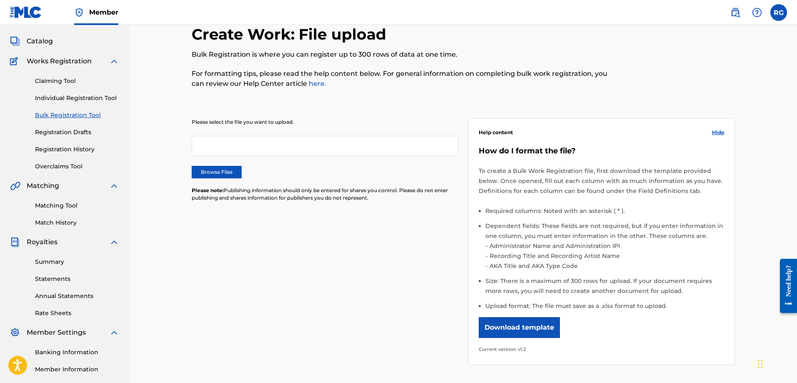
click at [82, 100] on link "Individual Registration Tool" at bounding box center [77, 98] width 84 height 9
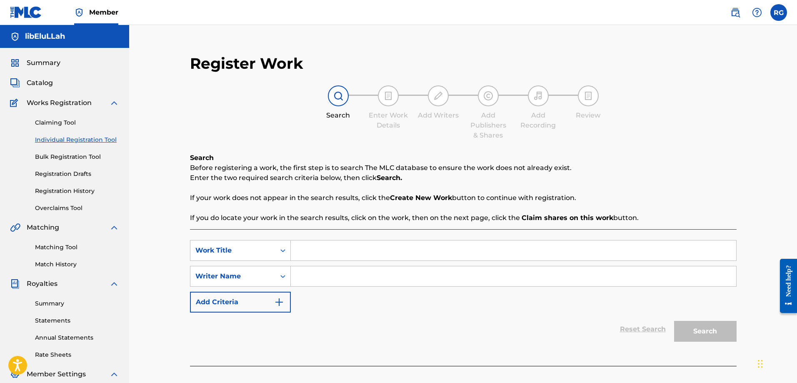
click at [355, 248] on input "Search Form" at bounding box center [514, 251] width 446 height 20
type input "forsaken"
paste input "libEluLLah"
type input "libEluLLah"
click at [693, 329] on button "Search" at bounding box center [705, 331] width 63 height 21
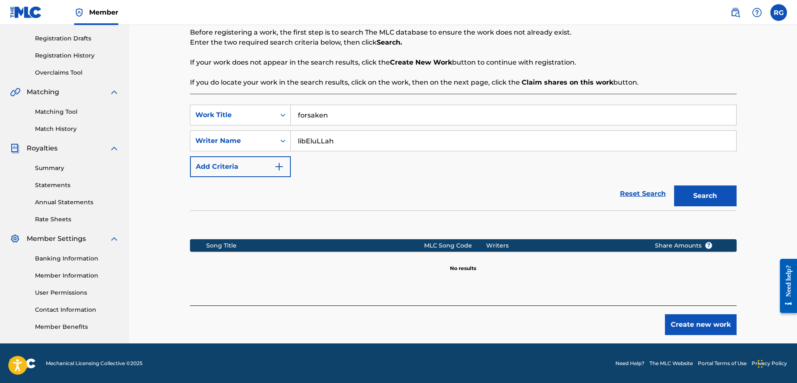
scroll to position [136, 0]
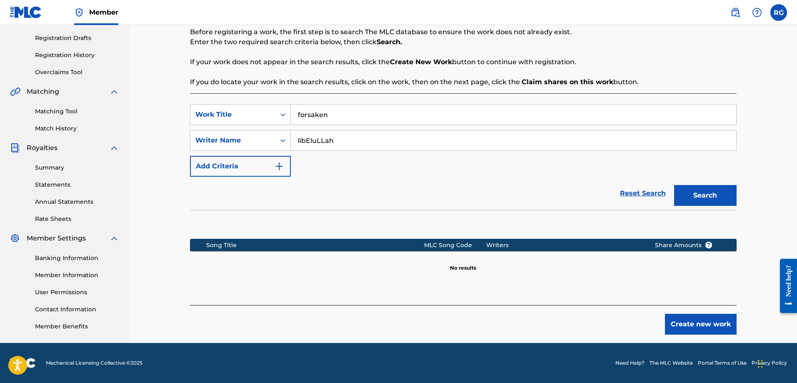
click at [716, 319] on button "Create new work" at bounding box center [701, 324] width 72 height 21
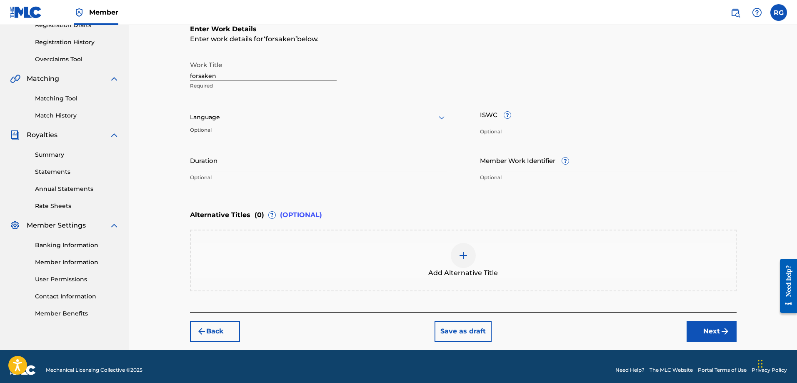
scroll to position [156, 0]
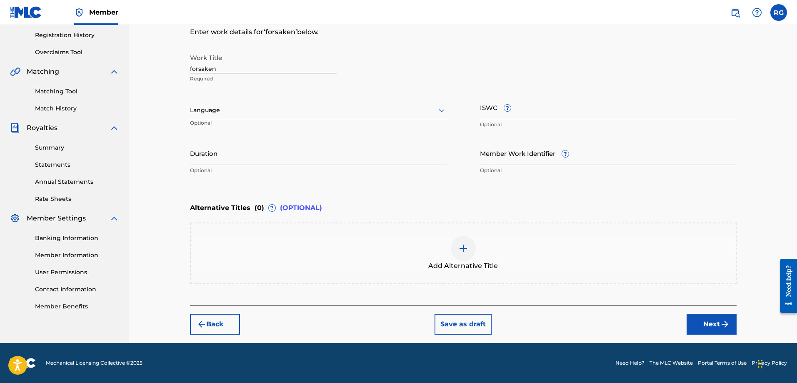
click at [697, 324] on button "Next" at bounding box center [712, 324] width 50 height 21
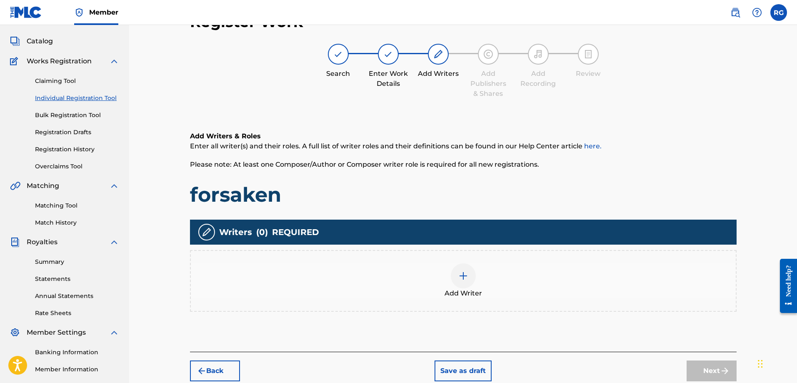
scroll to position [38, 0]
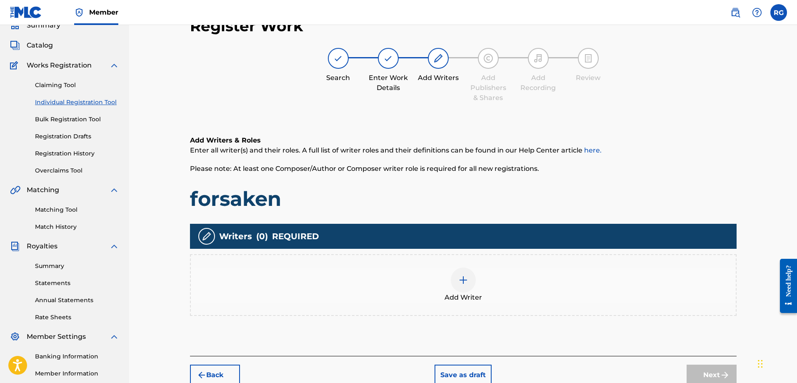
click at [454, 288] on div at bounding box center [463, 280] width 25 height 25
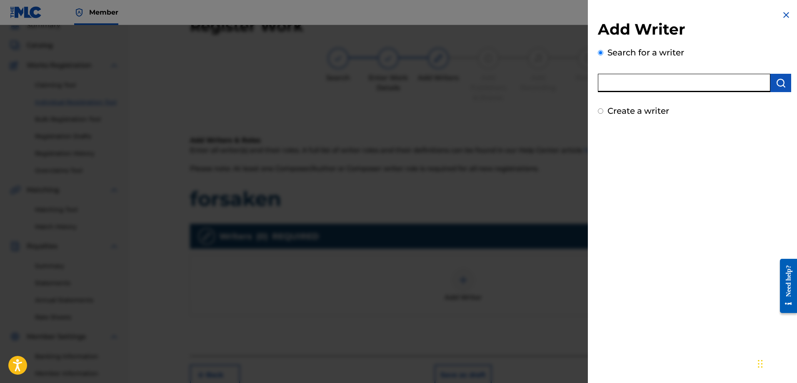
click at [644, 88] on input "text" at bounding box center [684, 83] width 173 height 18
type input "[PERSON_NAME]"
drag, startPoint x: 790, startPoint y: 83, endPoint x: 785, endPoint y: 83, distance: 5.1
click at [786, 83] on div "Add Writer Search for a writer [PERSON_NAME] Create a writer" at bounding box center [694, 63] width 213 height 127
click at [785, 83] on button "submit" at bounding box center [781, 83] width 21 height 18
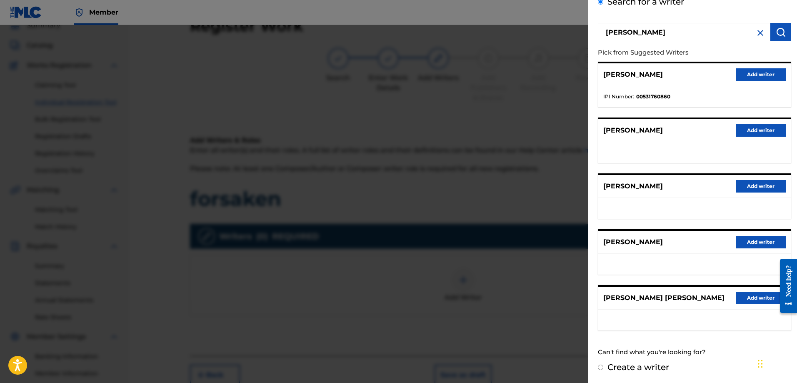
scroll to position [51, 0]
click at [753, 302] on button "Add writer" at bounding box center [761, 297] width 50 height 13
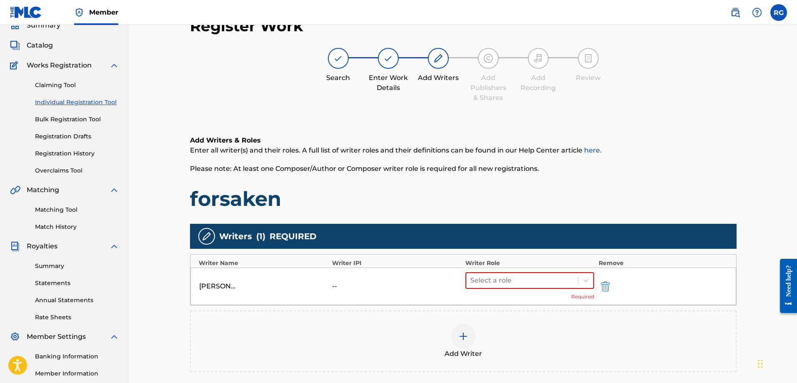
scroll to position [145, 0]
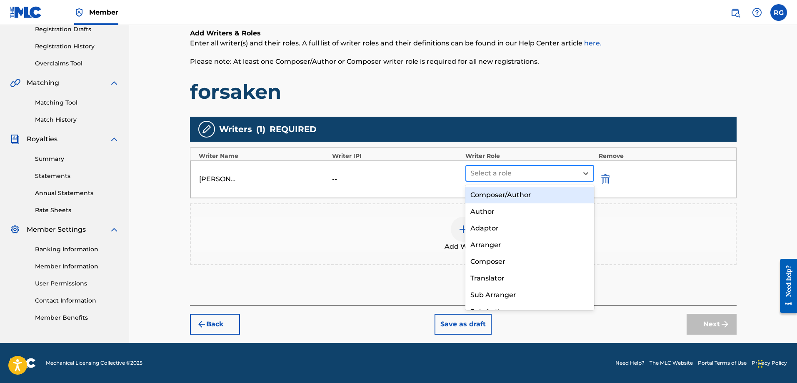
click at [542, 175] on div at bounding box center [523, 174] width 104 height 12
click at [512, 196] on div "Composer/Author" at bounding box center [530, 195] width 129 height 17
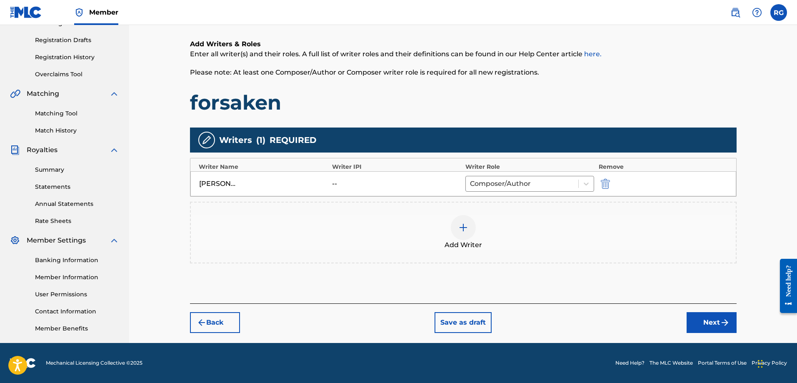
click at [711, 319] on button "Next" at bounding box center [712, 322] width 50 height 21
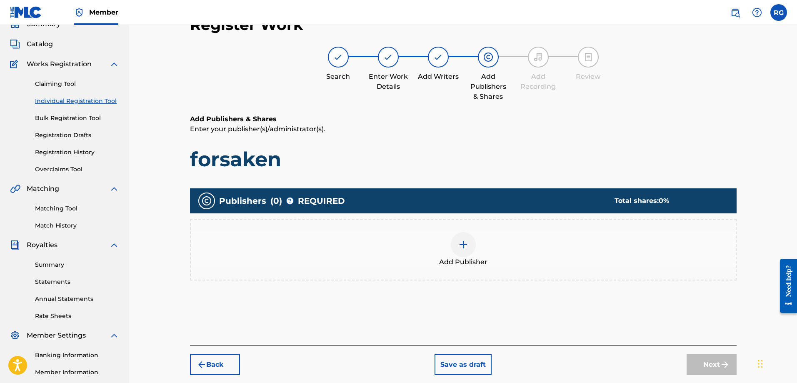
scroll to position [38, 0]
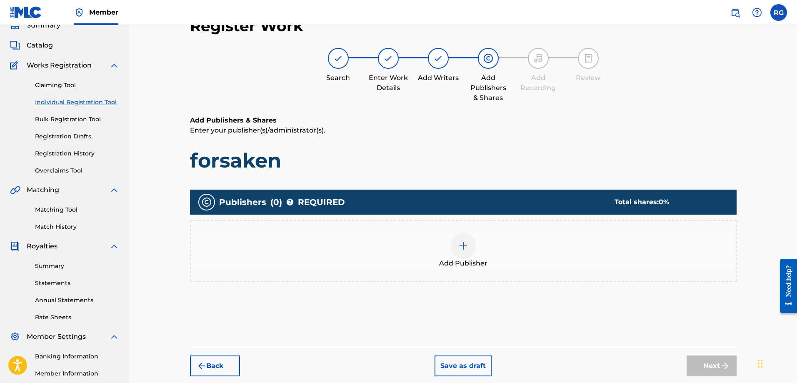
click at [480, 257] on div "Add Publisher" at bounding box center [463, 250] width 545 height 35
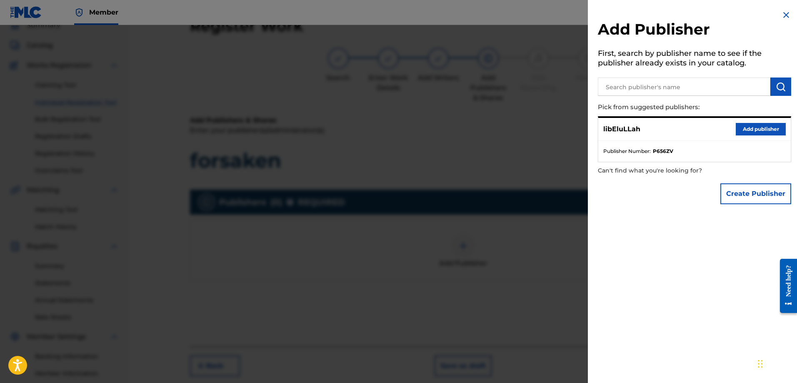
click at [755, 129] on button "Add publisher" at bounding box center [761, 129] width 50 height 13
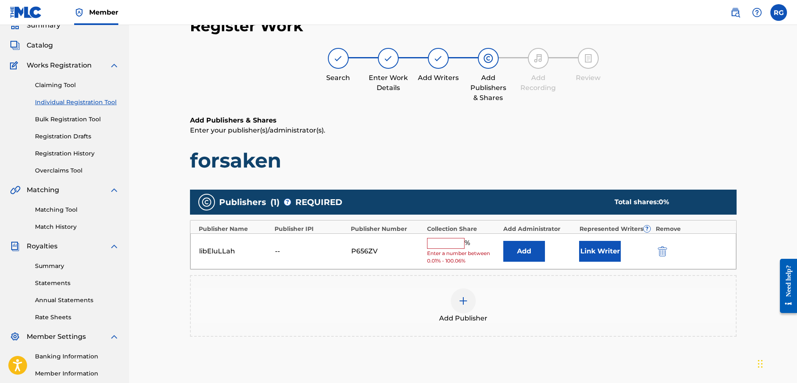
click at [612, 256] on button "Link Writer" at bounding box center [600, 251] width 42 height 21
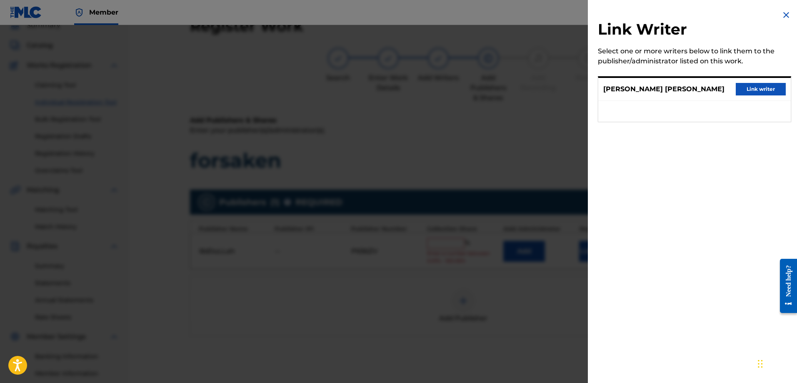
click at [759, 95] on button "Link writer" at bounding box center [761, 89] width 50 height 13
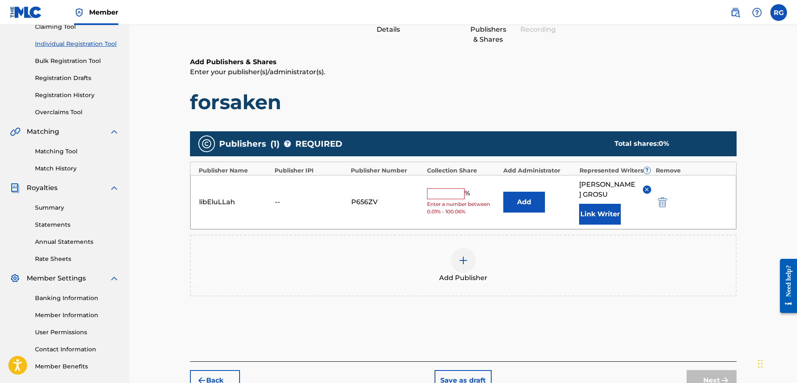
scroll to position [152, 0]
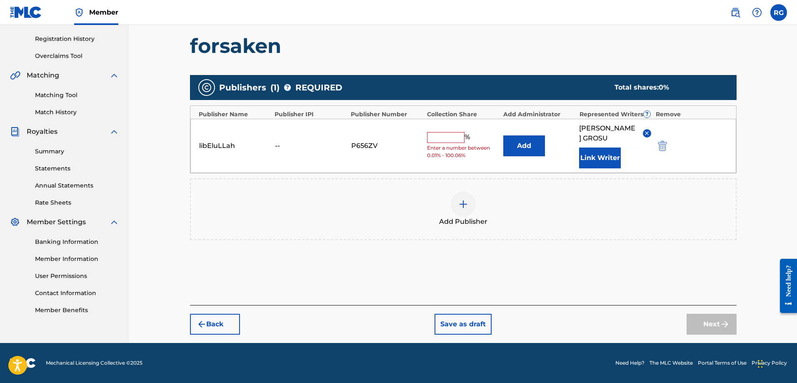
click at [441, 140] on input "text" at bounding box center [446, 137] width 38 height 11
type input "100"
click at [718, 318] on button "Next" at bounding box center [712, 324] width 50 height 21
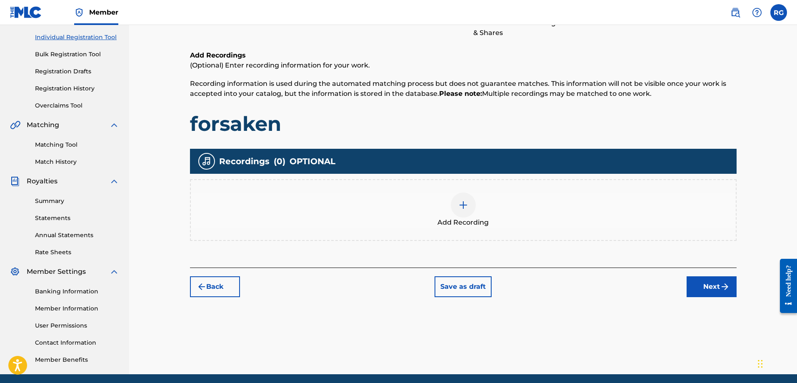
scroll to position [38, 0]
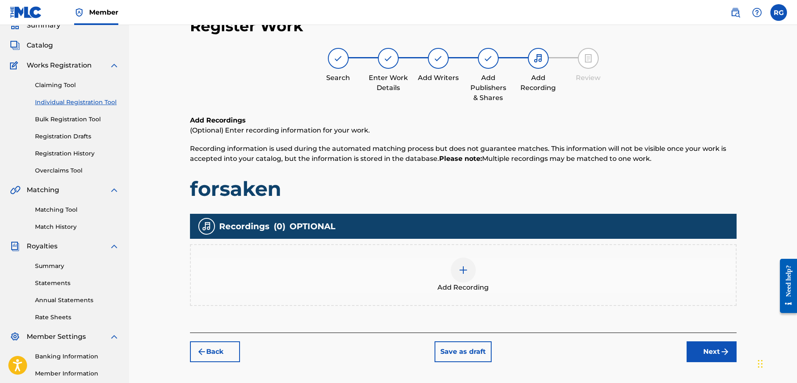
click at [454, 277] on div at bounding box center [463, 270] width 25 height 25
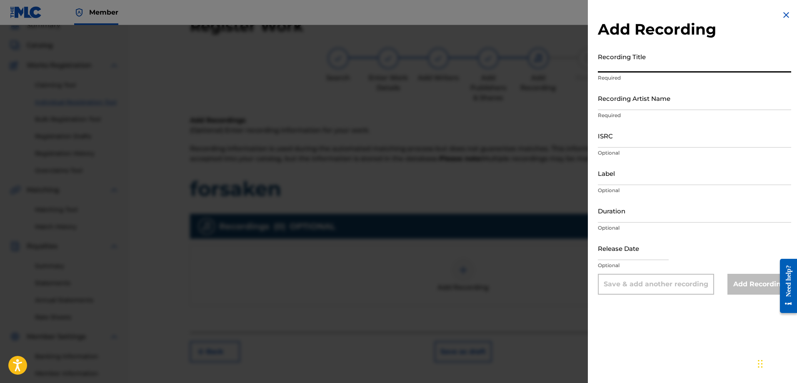
click at [642, 70] on input "Recording Title" at bounding box center [694, 61] width 193 height 24
type input "forsaken"
paste input "libEluLLah"
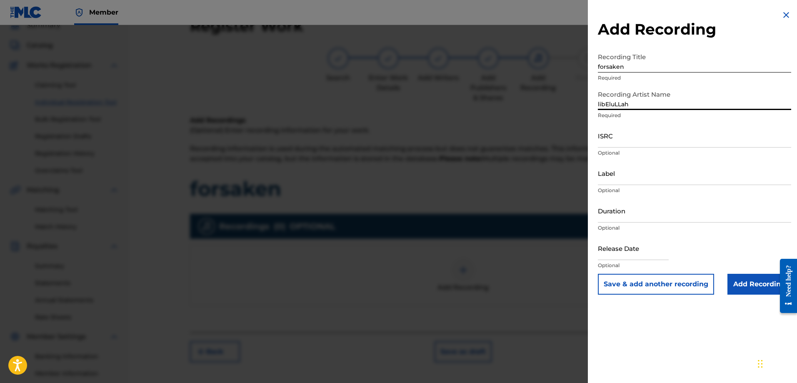
type input "libEluLLah"
click at [741, 280] on input "Add Recording" at bounding box center [760, 284] width 64 height 21
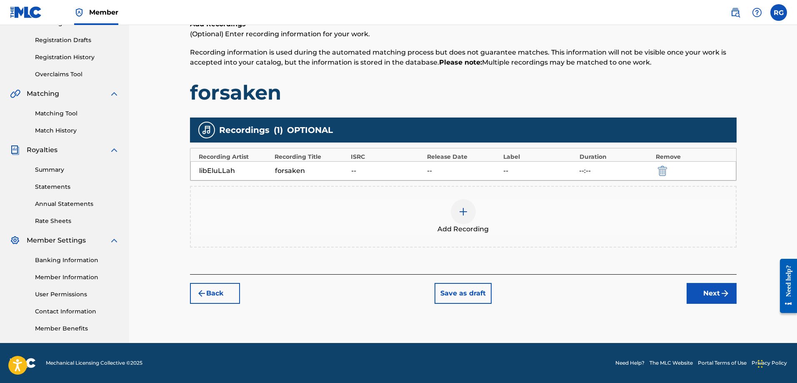
click at [716, 297] on button "Next" at bounding box center [712, 293] width 50 height 21
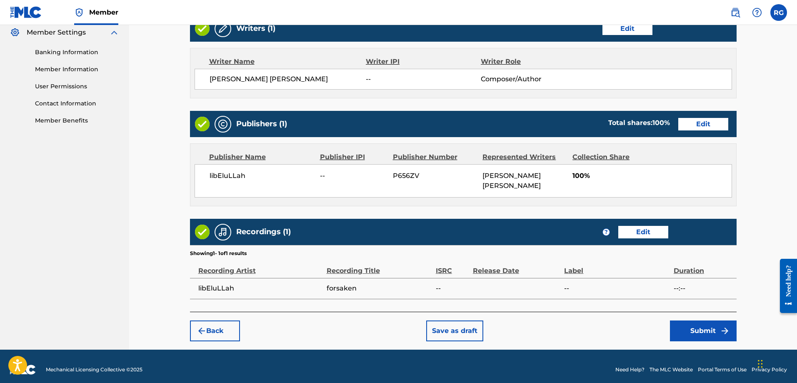
scroll to position [348, 0]
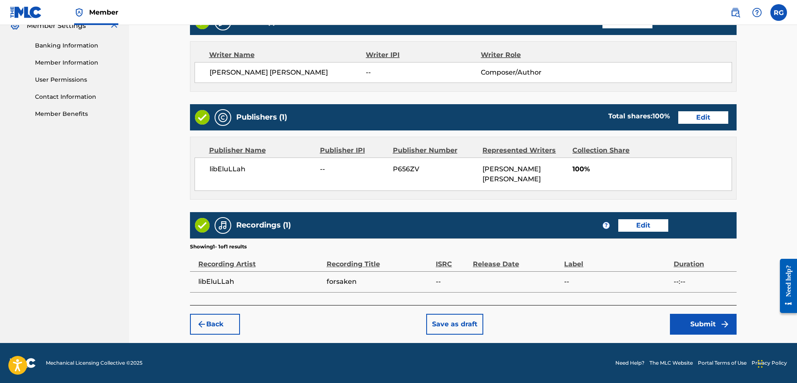
click at [699, 325] on button "Submit" at bounding box center [703, 324] width 67 height 21
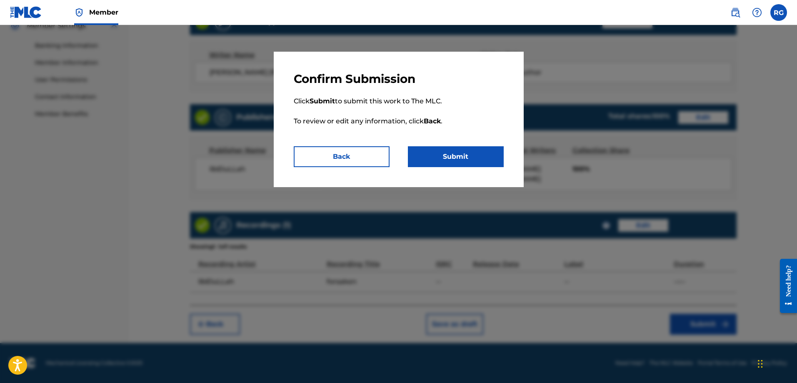
click at [467, 157] on button "Submit" at bounding box center [456, 156] width 96 height 21
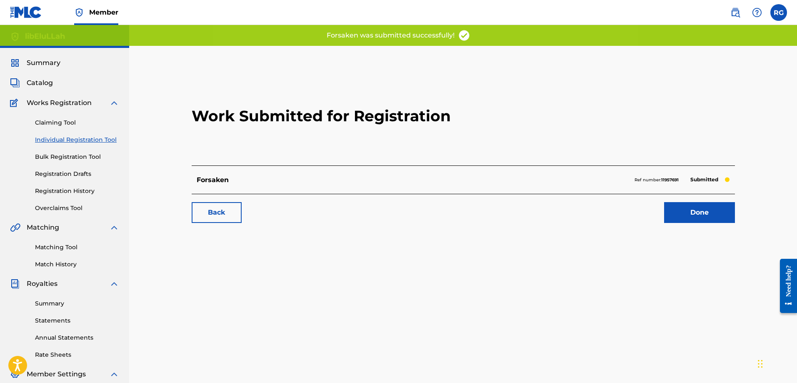
click at [699, 215] on link "Done" at bounding box center [699, 212] width 71 height 21
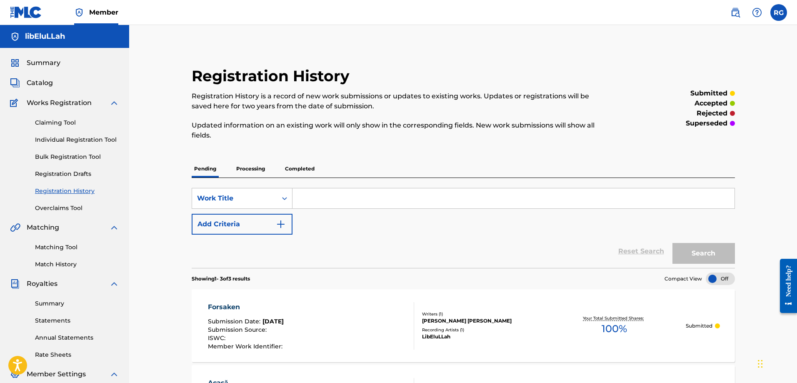
click at [64, 138] on link "Individual Registration Tool" at bounding box center [77, 139] width 84 height 9
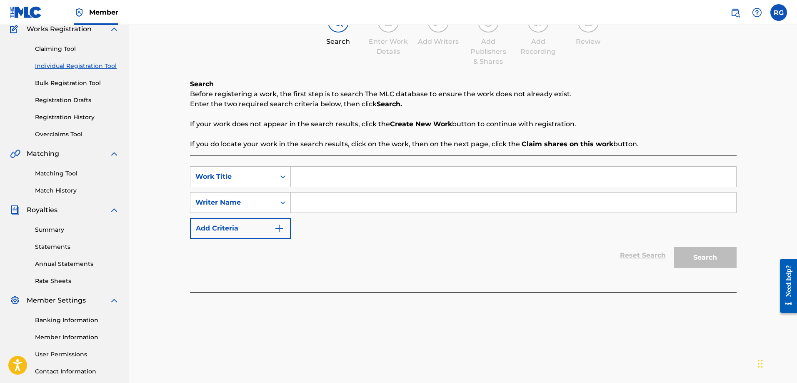
scroll to position [134, 0]
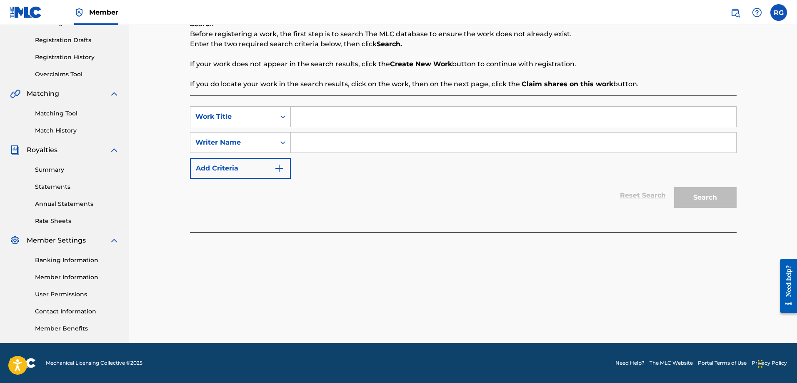
click at [323, 117] on input "Search Form" at bounding box center [514, 117] width 446 height 20
type input "SA DE"
click at [334, 145] on input "Search Form" at bounding box center [514, 143] width 446 height 20
type input "libEluLLah"
click at [702, 192] on button "Search" at bounding box center [705, 197] width 63 height 21
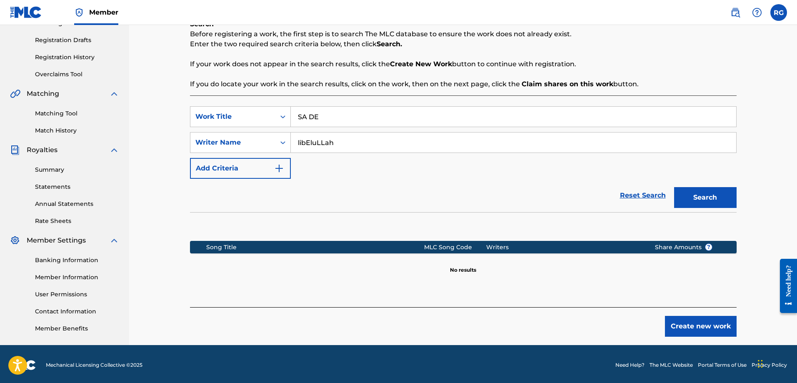
click at [684, 321] on button "Create new work" at bounding box center [701, 326] width 72 height 21
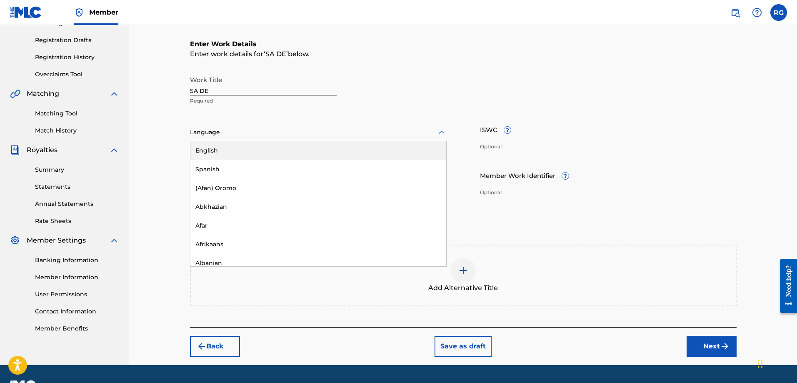
click at [262, 134] on div at bounding box center [318, 132] width 257 height 10
type input "[GEOGRAPHIC_DATA]"
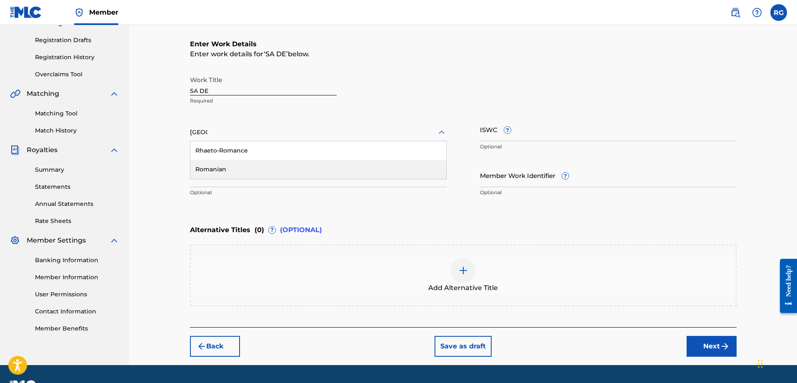
click at [252, 168] on div "Romanian" at bounding box center [318, 169] width 256 height 19
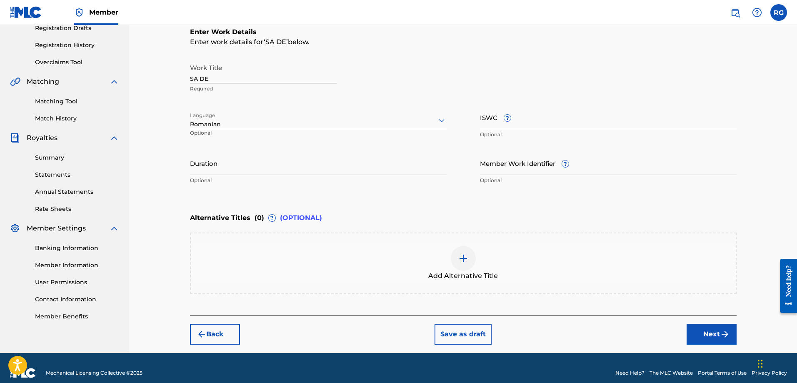
scroll to position [156, 0]
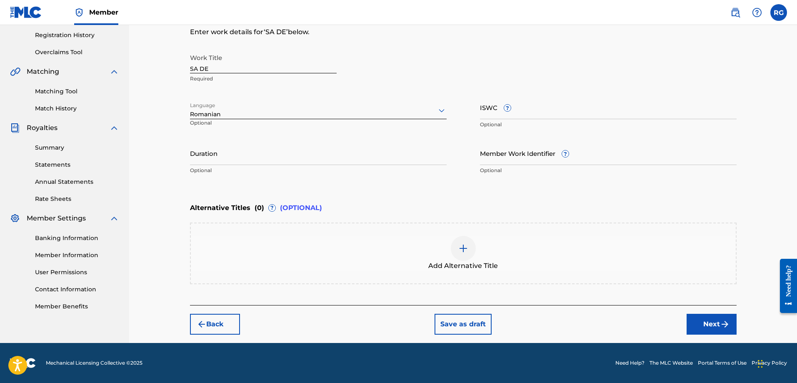
click at [697, 329] on button "Next" at bounding box center [712, 324] width 50 height 21
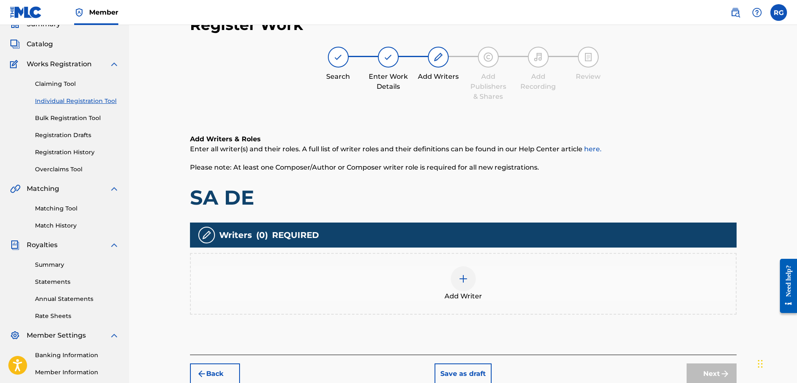
scroll to position [38, 0]
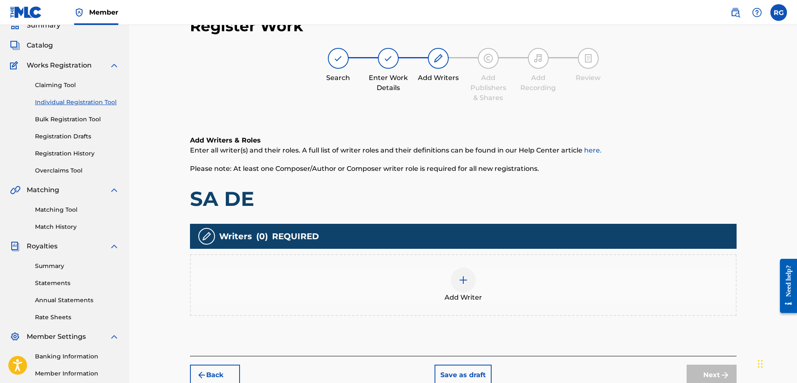
click at [471, 293] on span "Add Writer" at bounding box center [464, 298] width 38 height 10
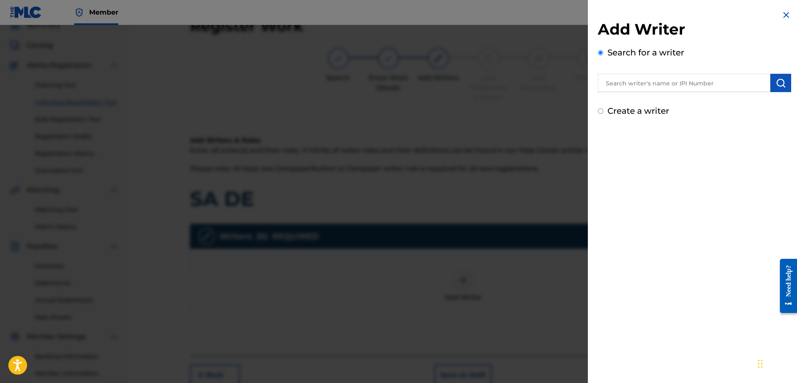
click at [658, 80] on input "text" at bounding box center [684, 83] width 173 height 18
type input "[PERSON_NAME]"
click at [779, 85] on img "submit" at bounding box center [781, 83] width 10 height 10
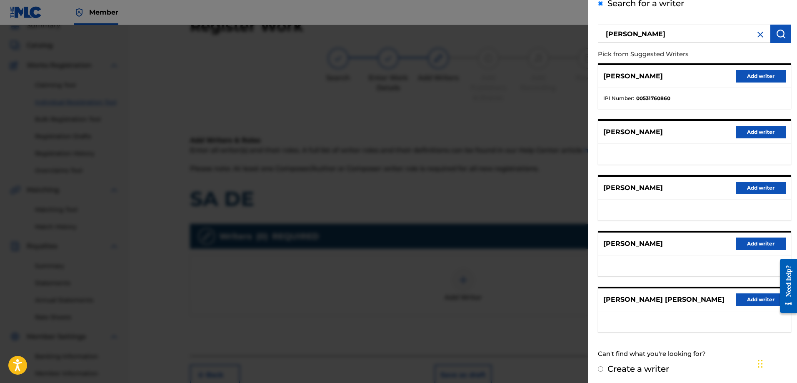
scroll to position [51, 0]
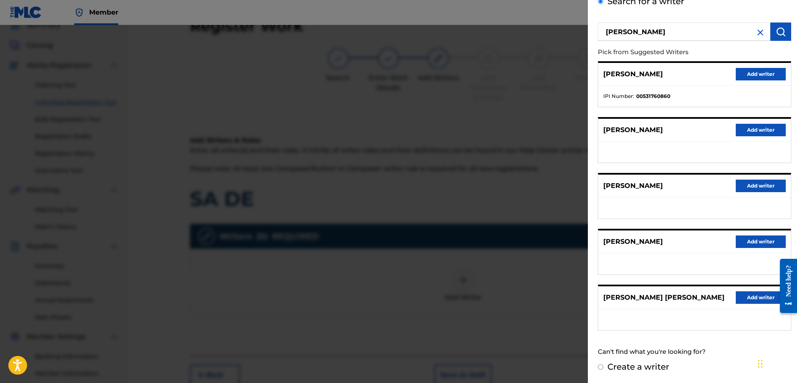
click at [736, 298] on button "Add writer" at bounding box center [761, 297] width 50 height 13
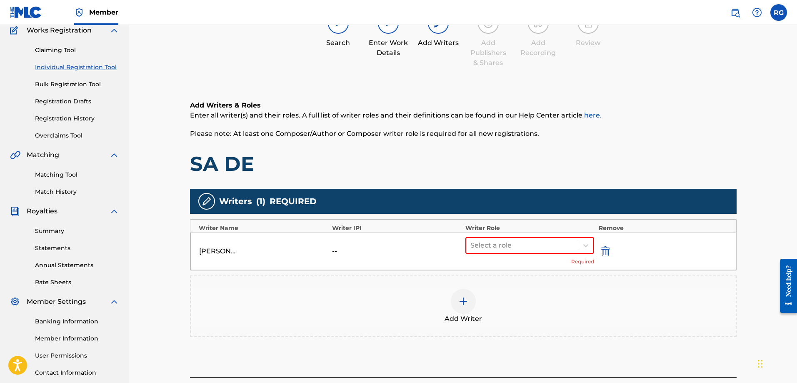
scroll to position [121, 0]
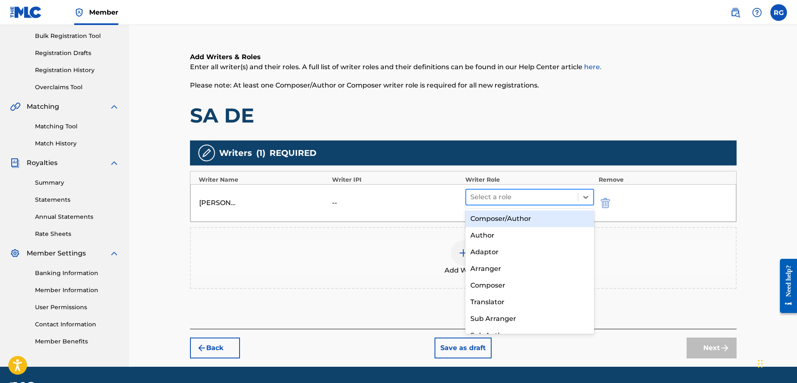
click at [495, 190] on div "Select a role" at bounding box center [522, 197] width 112 height 15
click at [523, 221] on div "Composer/Author" at bounding box center [530, 219] width 129 height 17
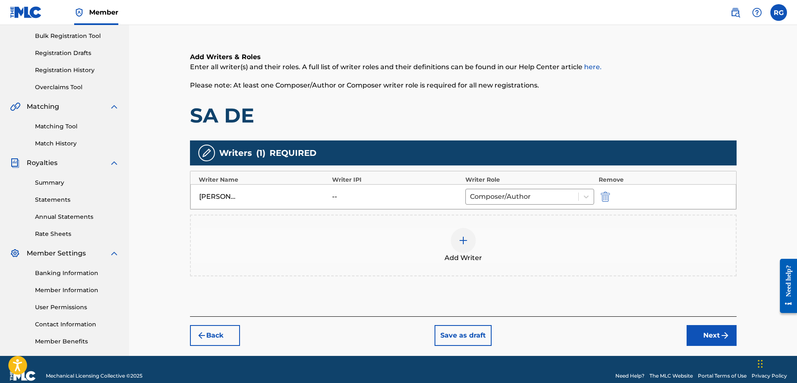
click at [734, 340] on button "Next" at bounding box center [712, 335] width 50 height 21
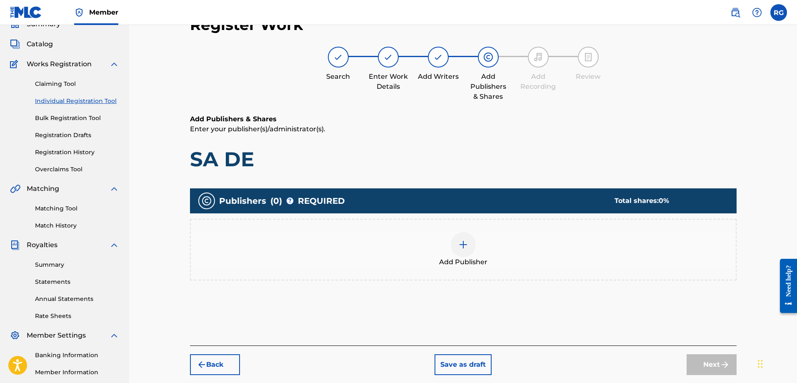
scroll to position [38, 0]
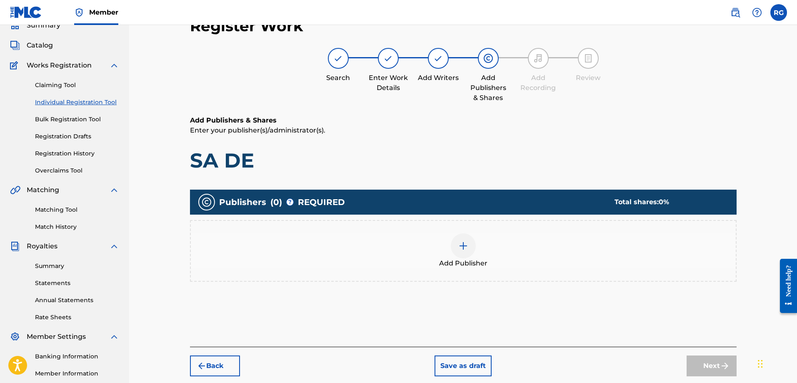
click at [461, 248] on img at bounding box center [464, 246] width 10 height 10
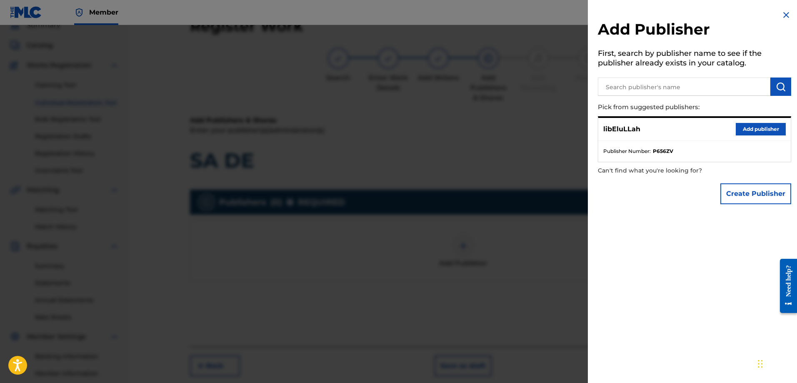
click at [752, 131] on button "Add publisher" at bounding box center [761, 129] width 50 height 13
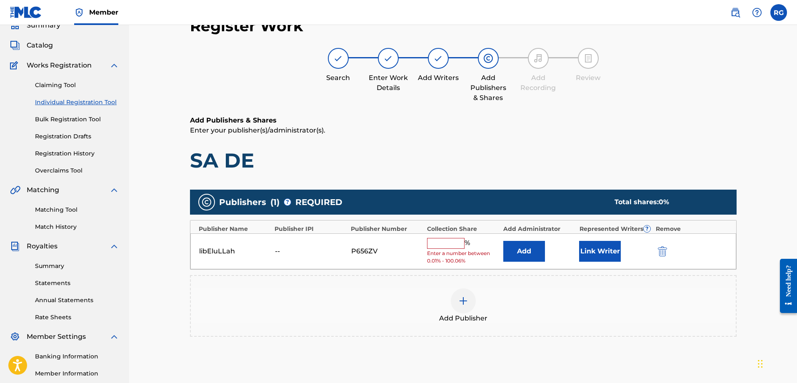
click at [453, 247] on input "text" at bounding box center [446, 243] width 38 height 11
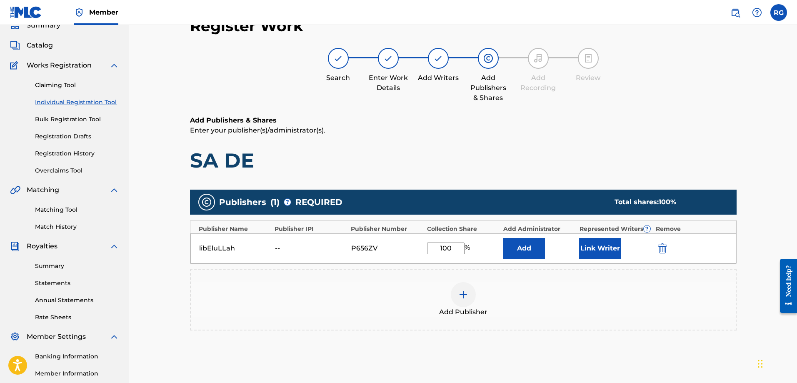
type input "100"
click at [597, 250] on button "Link Writer" at bounding box center [600, 248] width 42 height 21
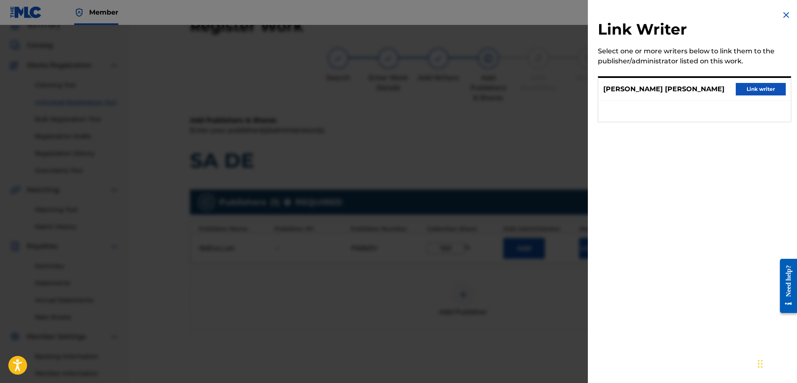
click at [750, 92] on button "Link writer" at bounding box center [761, 89] width 50 height 13
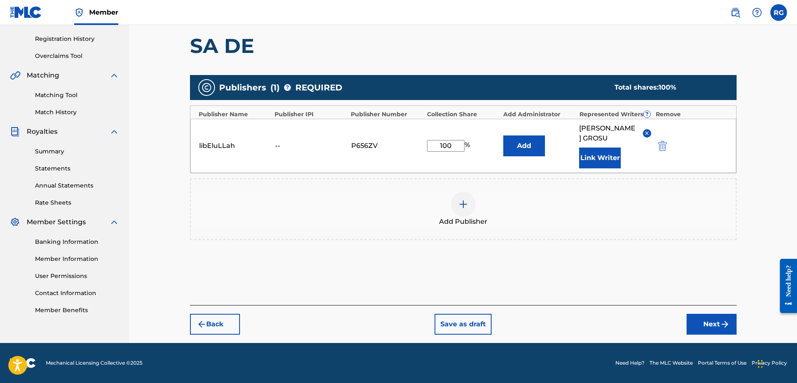
click at [707, 328] on button "Next" at bounding box center [712, 324] width 50 height 21
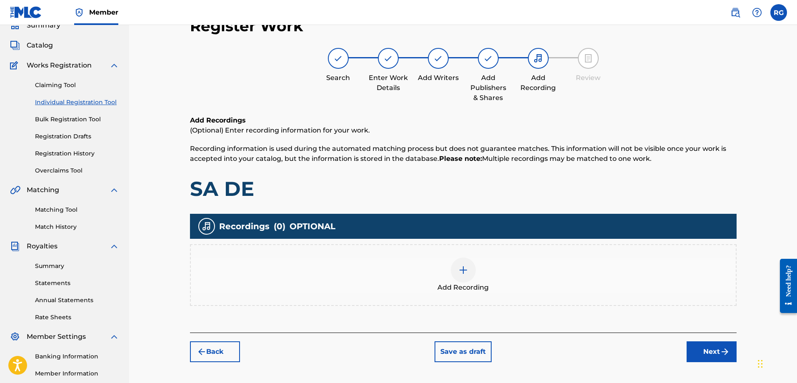
click at [463, 277] on div at bounding box center [463, 270] width 25 height 25
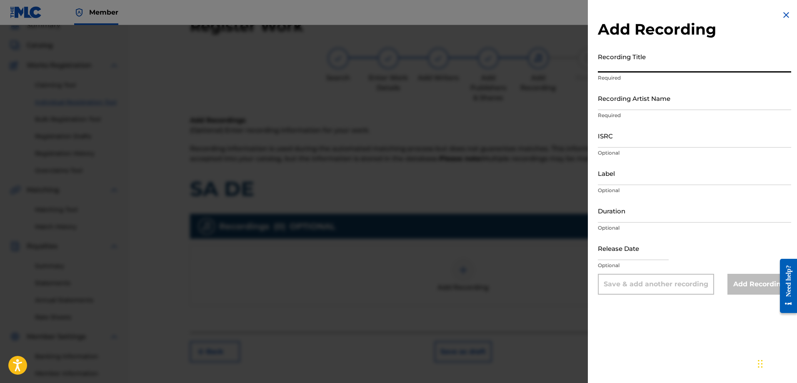
click at [619, 66] on input "Recording Title" at bounding box center [694, 61] width 193 height 24
type input "SA DE"
click at [620, 106] on input "Recording Artist Name" at bounding box center [694, 98] width 193 height 24
paste input "libEluLLah"
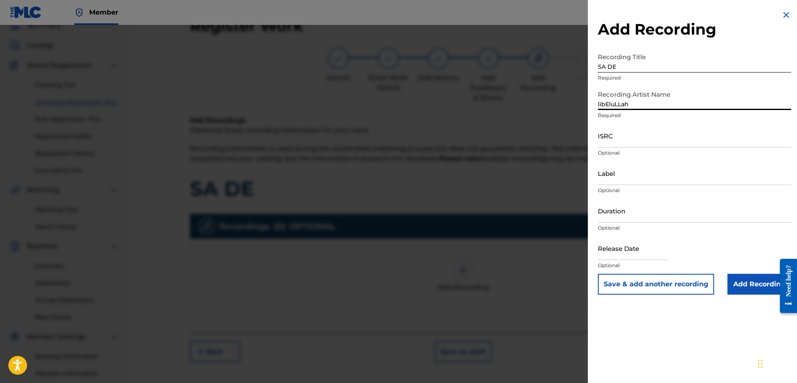
type input "libEluLLah"
click at [750, 277] on input "Add Recording" at bounding box center [760, 284] width 64 height 21
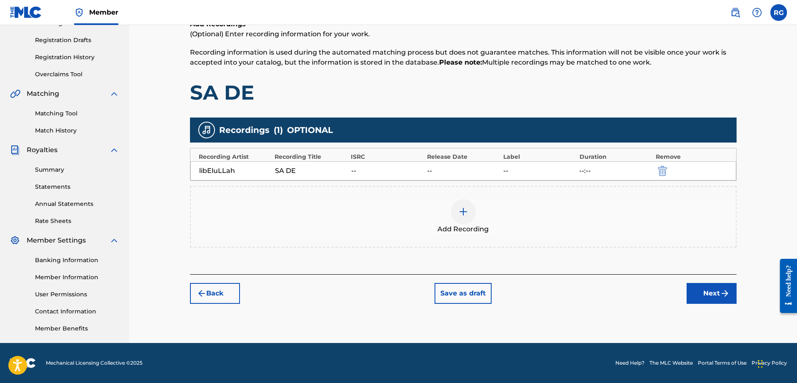
click at [709, 285] on button "Next" at bounding box center [712, 293] width 50 height 21
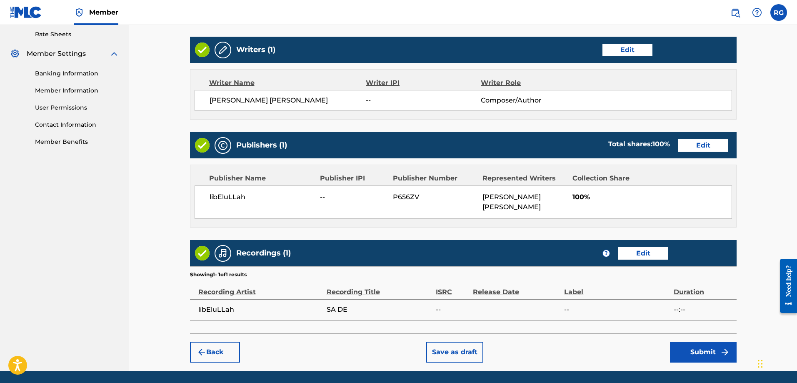
scroll to position [348, 0]
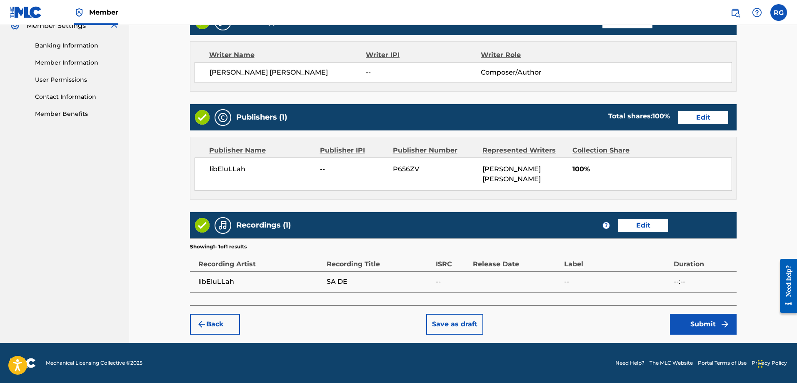
click at [719, 316] on button "Submit" at bounding box center [703, 324] width 67 height 21
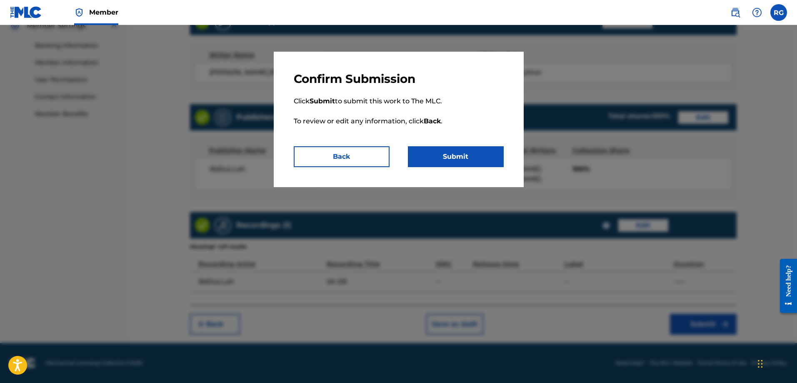
click at [466, 155] on button "Submit" at bounding box center [456, 156] width 96 height 21
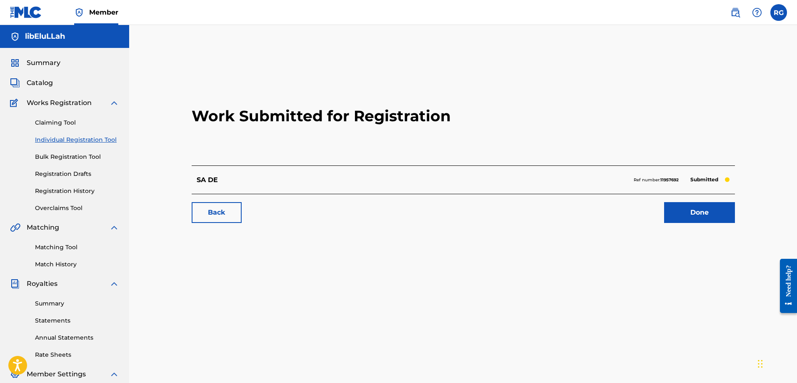
click at [699, 220] on link "Done" at bounding box center [699, 212] width 71 height 21
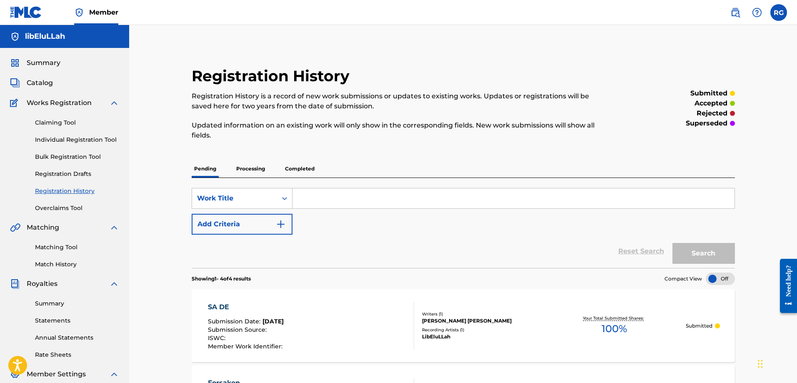
click at [82, 136] on link "Individual Registration Tool" at bounding box center [77, 139] width 84 height 9
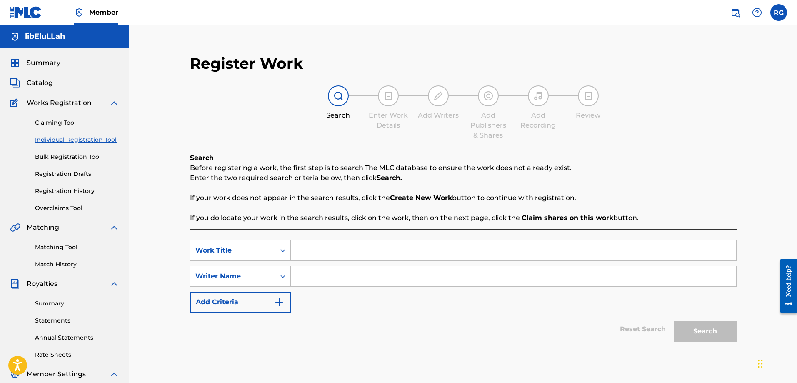
drag, startPoint x: 361, startPoint y: 255, endPoint x: 351, endPoint y: 247, distance: 12.8
click at [361, 255] on input "Search Form" at bounding box center [514, 251] width 446 height 20
type input "tot ce voiam"
paste input "Search Form"
paste input "libEluLLah"
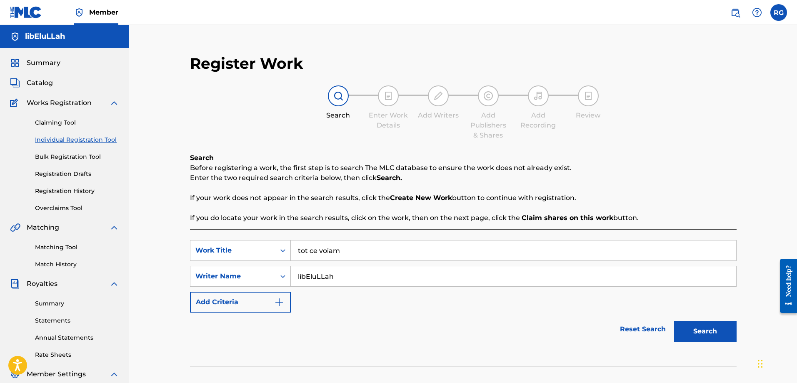
type input "libEluLLah"
click at [717, 331] on button "Search" at bounding box center [705, 331] width 63 height 21
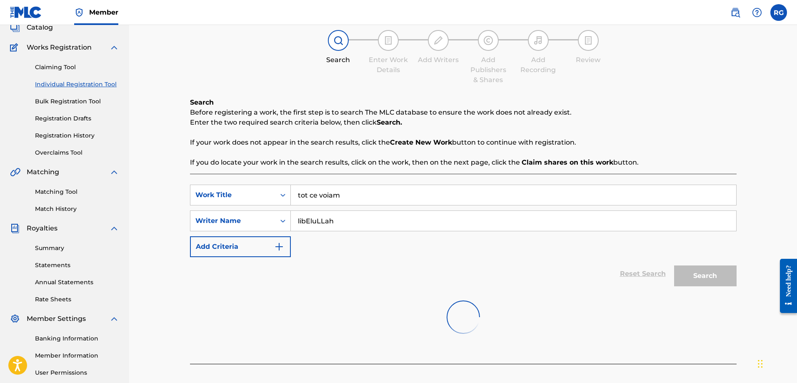
scroll to position [134, 0]
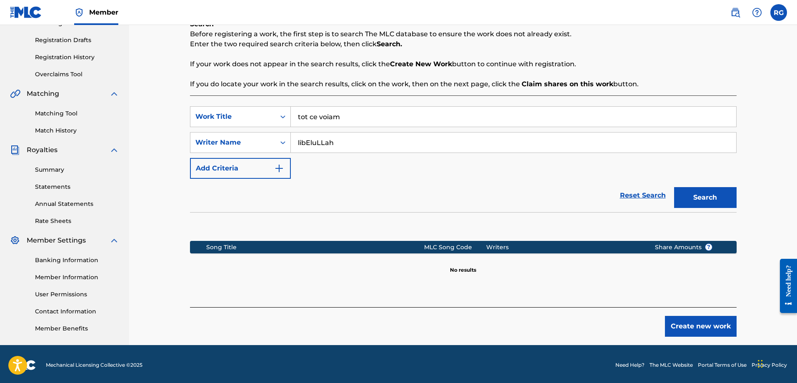
click at [706, 328] on button "Create new work" at bounding box center [701, 326] width 72 height 21
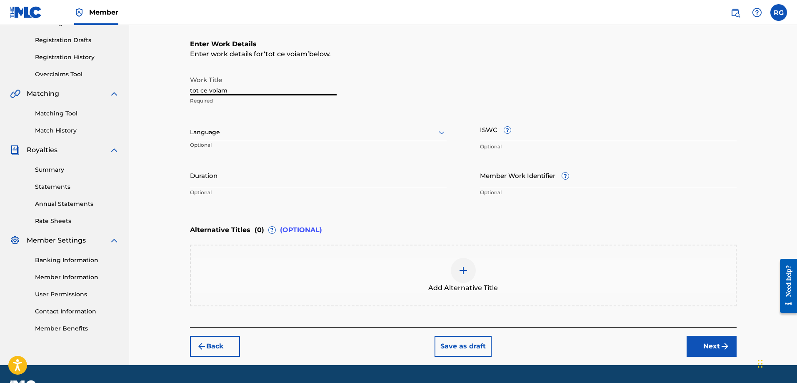
drag, startPoint x: 238, startPoint y: 91, endPoint x: 38, endPoint y: 103, distance: 200.8
click at [84, 92] on main "libEluLLah Summary Catalog Works Registration Claiming Tool Individual Registra…" at bounding box center [398, 128] width 797 height 474
type input "Tot ce voiam"
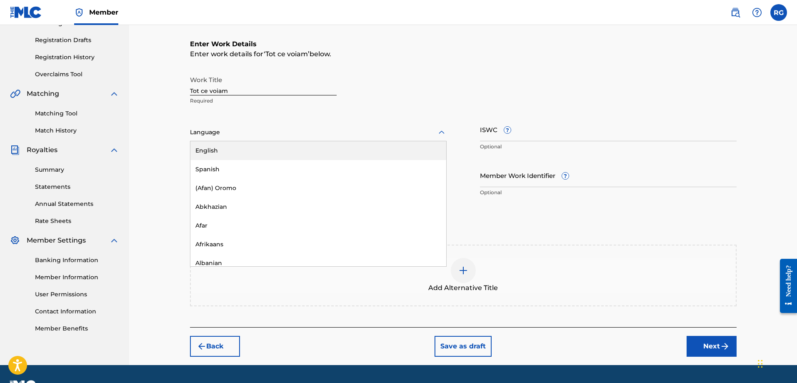
drag, startPoint x: 278, startPoint y: 137, endPoint x: 263, endPoint y: 133, distance: 15.4
click at [277, 136] on div at bounding box center [318, 132] width 257 height 10
type input "roman"
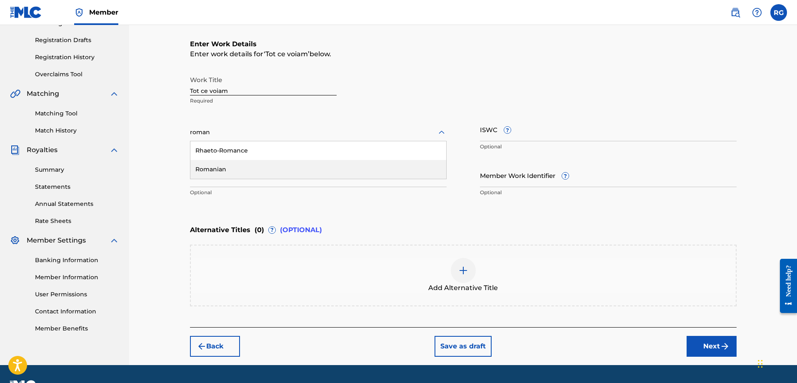
click at [231, 167] on div "Romanian" at bounding box center [318, 169] width 256 height 19
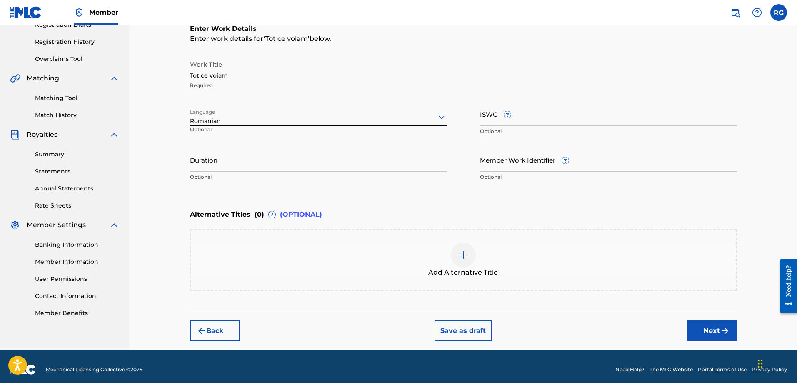
scroll to position [156, 0]
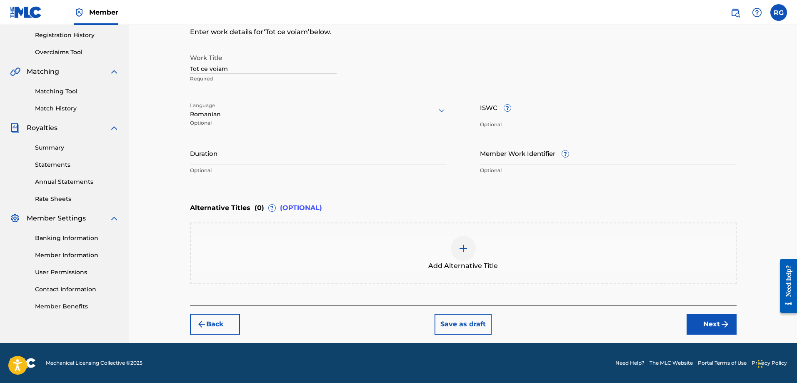
click at [722, 325] on img "submit" at bounding box center [725, 324] width 10 height 10
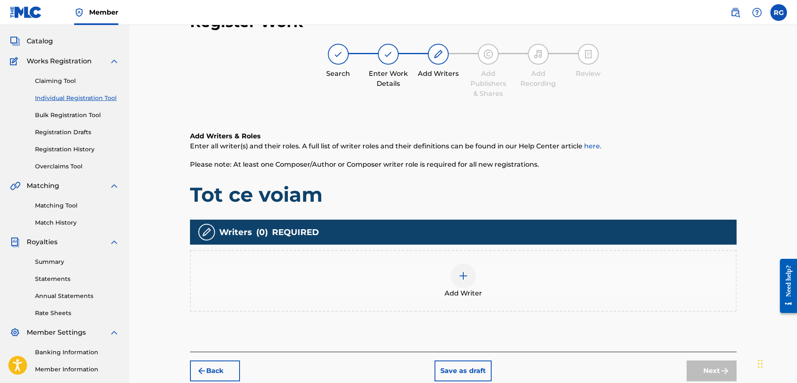
scroll to position [38, 0]
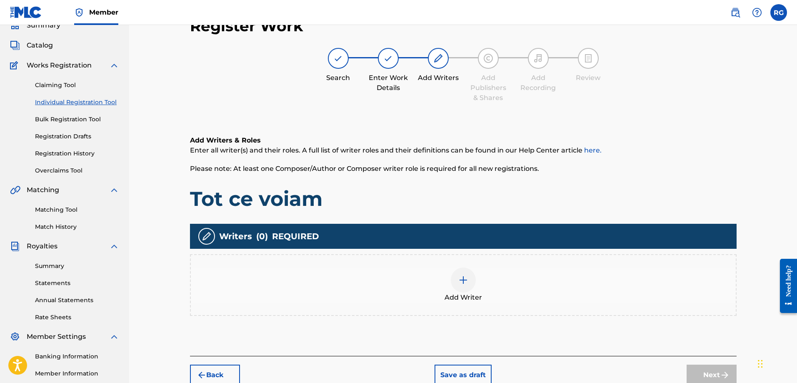
click at [465, 283] on img at bounding box center [464, 280] width 10 height 10
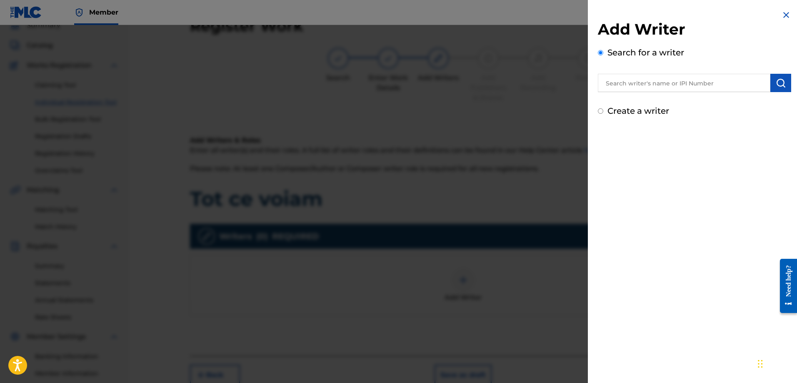
drag, startPoint x: 697, startPoint y: 84, endPoint x: 701, endPoint y: 92, distance: 9.0
click at [697, 84] on input "text" at bounding box center [684, 83] width 173 height 18
type input "[PERSON_NAME]"
click at [780, 86] on img "submit" at bounding box center [781, 83] width 10 height 10
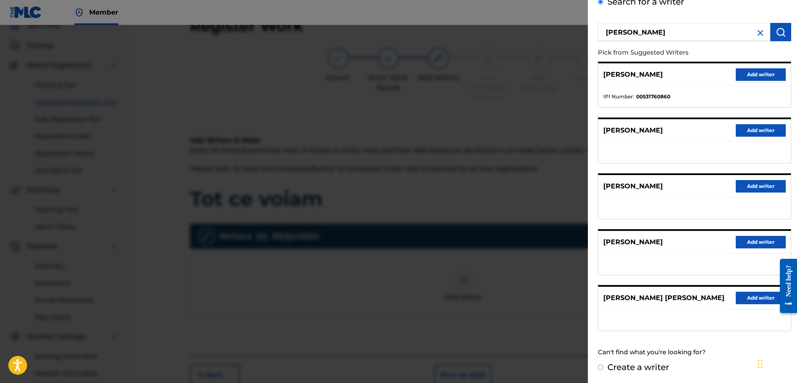
scroll to position [51, 0]
click at [746, 298] on button "Add writer" at bounding box center [761, 297] width 50 height 13
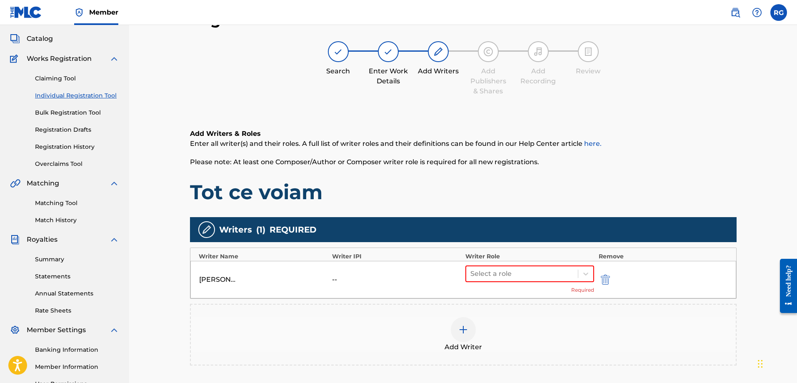
scroll to position [145, 0]
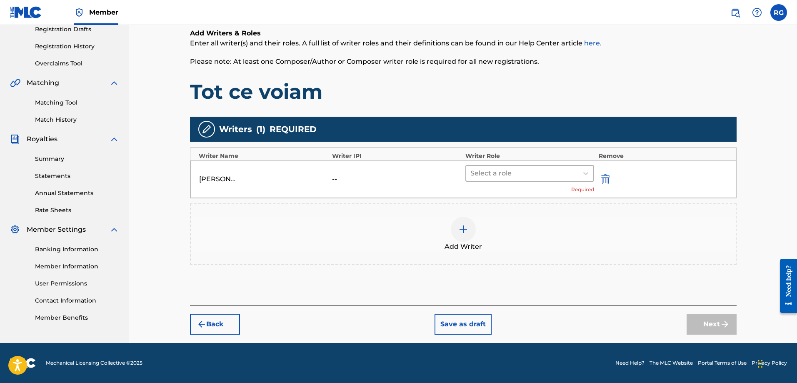
click at [519, 171] on div at bounding box center [523, 174] width 104 height 12
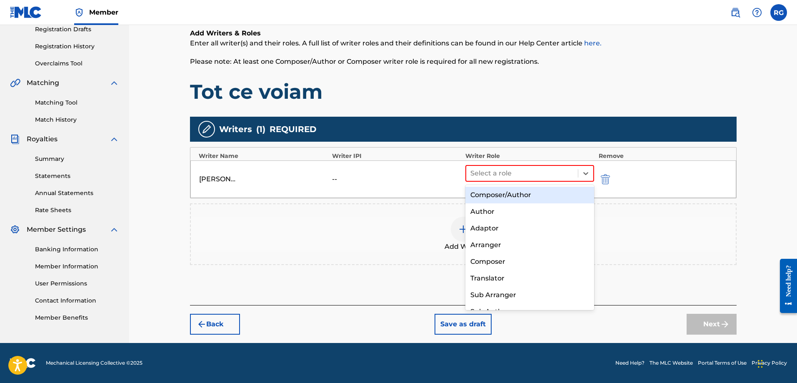
click at [489, 192] on div "Composer/Author" at bounding box center [530, 195] width 129 height 17
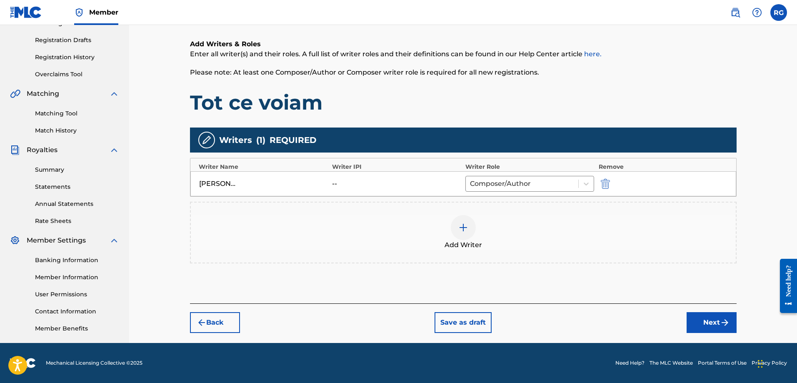
click at [714, 328] on button "Next" at bounding box center [712, 322] width 50 height 21
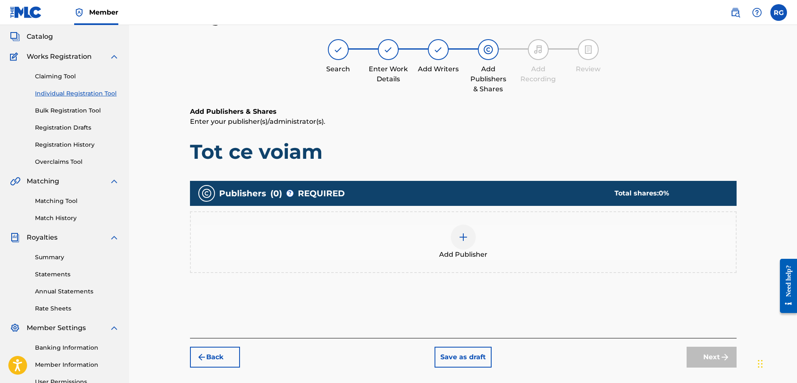
scroll to position [38, 0]
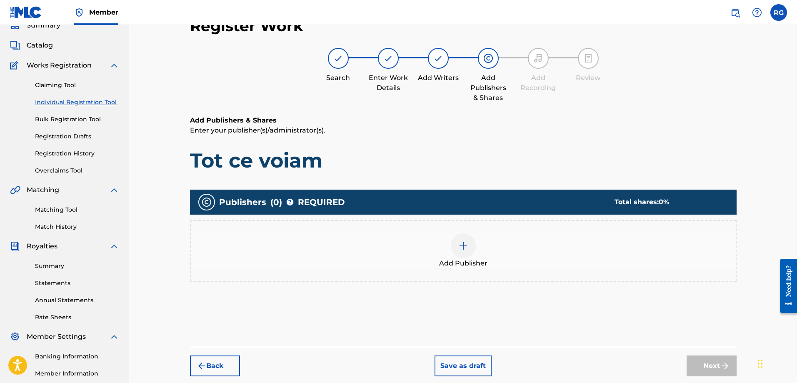
click at [478, 268] on span "Add Publisher" at bounding box center [463, 263] width 48 height 10
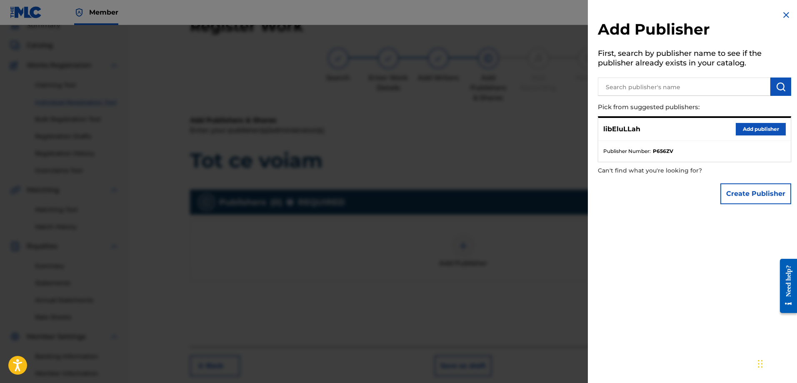
click at [743, 133] on button "Add publisher" at bounding box center [761, 129] width 50 height 13
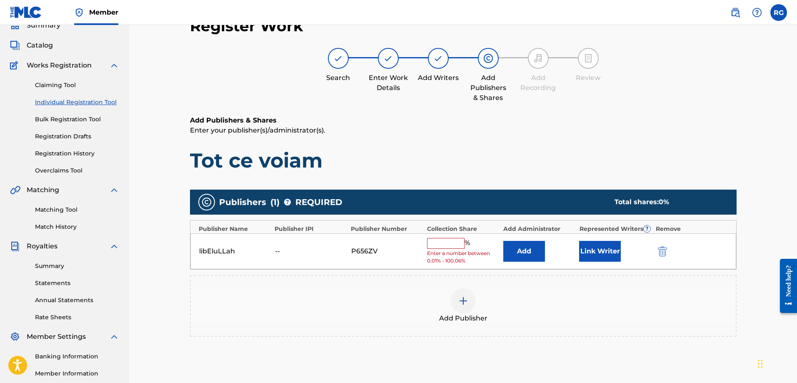
click at [439, 242] on input "text" at bounding box center [446, 243] width 38 height 11
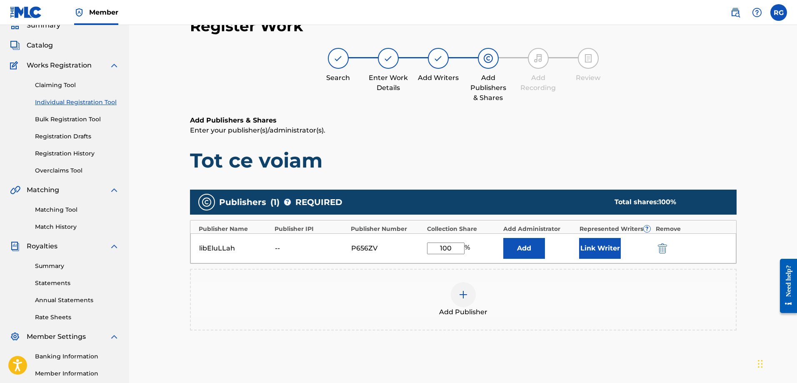
type input "100"
click at [595, 246] on button "Link Writer" at bounding box center [600, 248] width 42 height 21
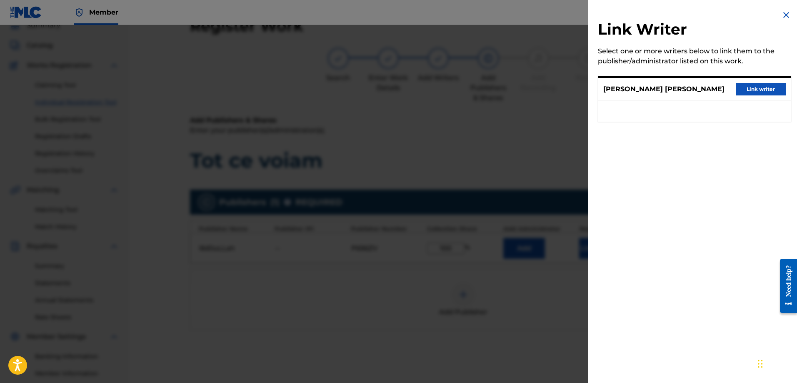
click at [755, 93] on button "Link writer" at bounding box center [761, 89] width 50 height 13
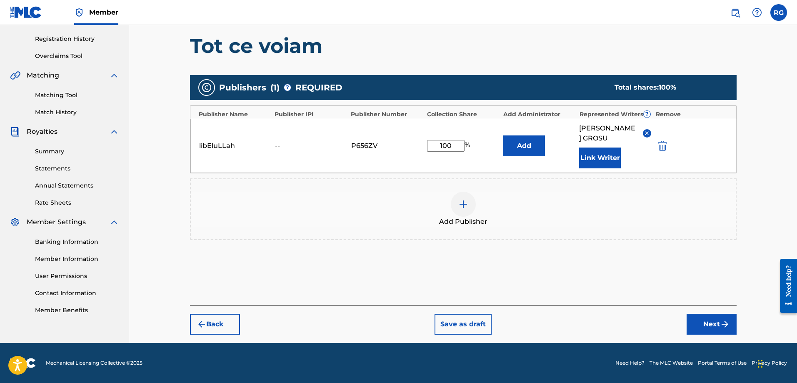
click at [707, 333] on button "Next" at bounding box center [712, 324] width 50 height 21
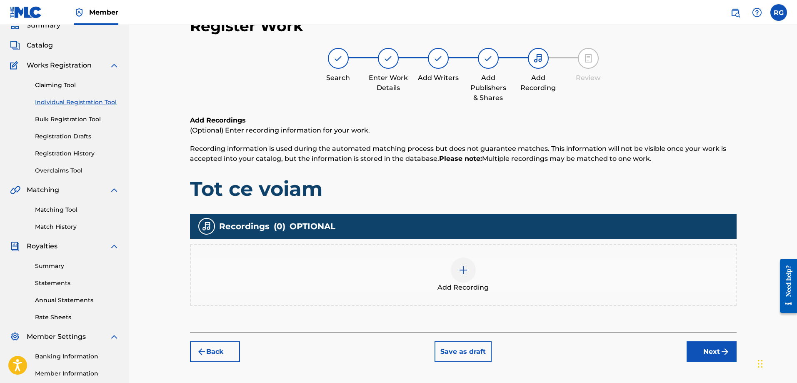
click at [462, 266] on img at bounding box center [464, 270] width 10 height 10
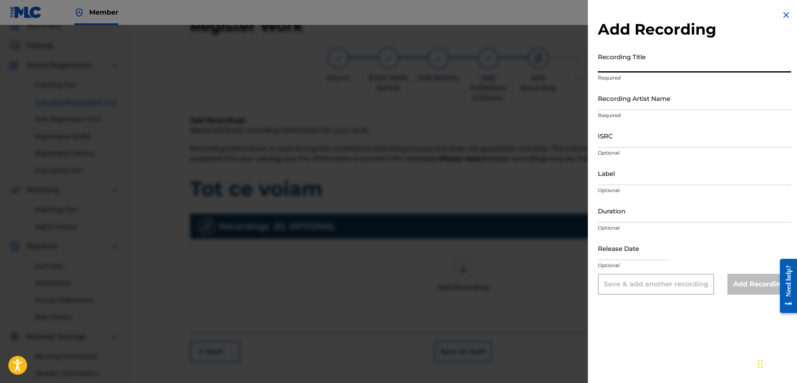
click at [612, 69] on input "Recording Title" at bounding box center [694, 61] width 193 height 24
type input "Tot ce voiam"
paste input "libEluLLah"
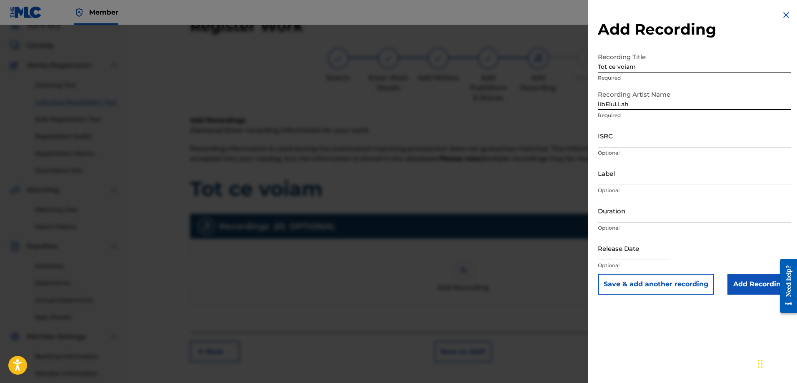
type input "libEluLLah"
click at [755, 288] on input "Add Recording" at bounding box center [760, 284] width 64 height 21
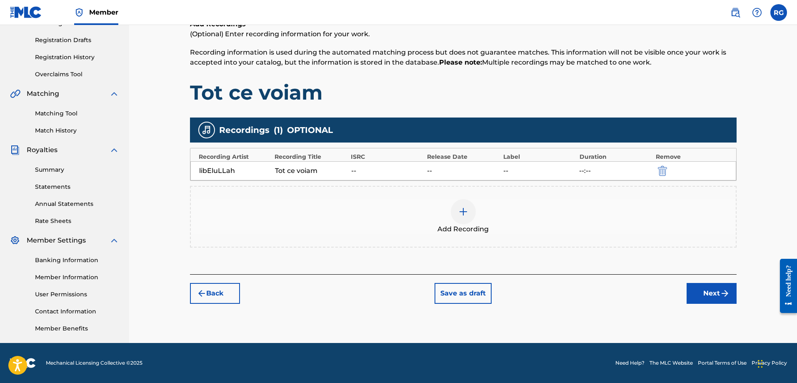
click at [693, 293] on button "Next" at bounding box center [712, 293] width 50 height 21
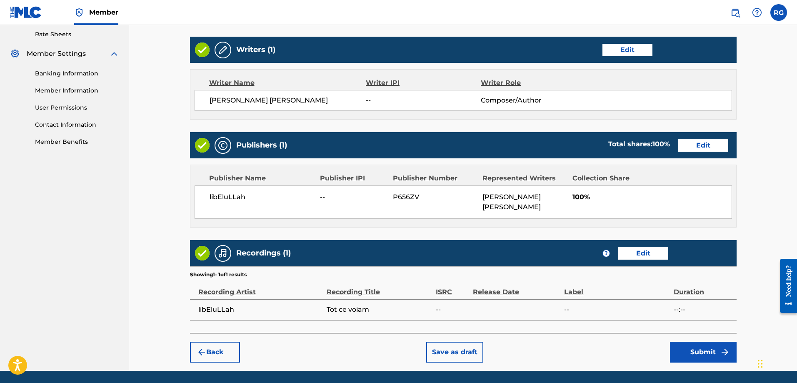
scroll to position [348, 0]
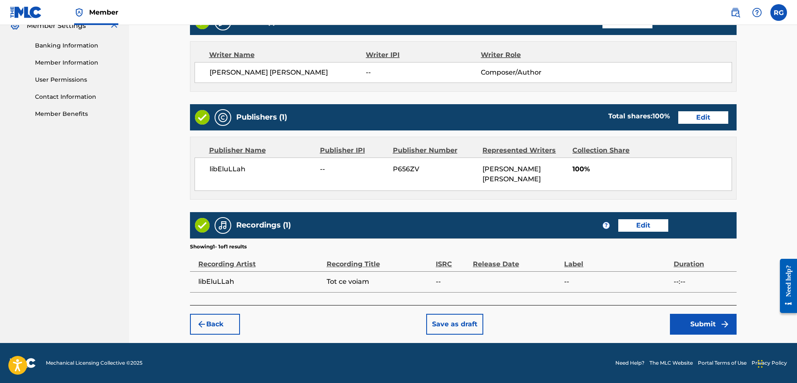
click at [700, 322] on button "Submit" at bounding box center [703, 324] width 67 height 21
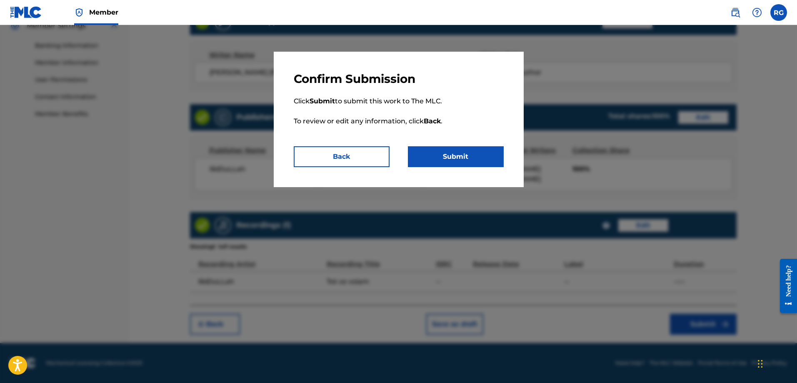
click at [466, 153] on button "Submit" at bounding box center [456, 156] width 96 height 21
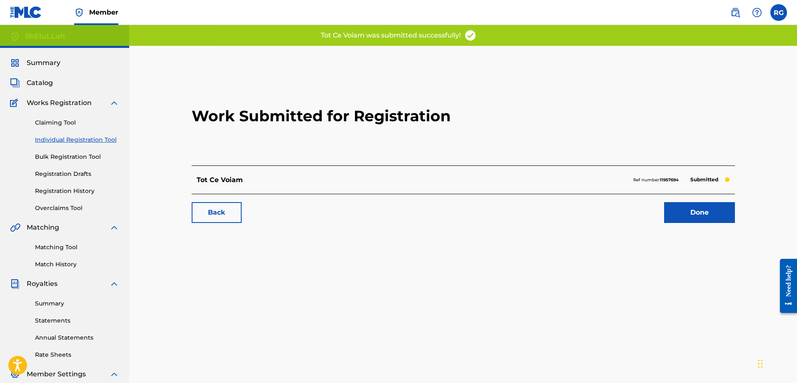
click at [677, 203] on link "Done" at bounding box center [699, 212] width 71 height 21
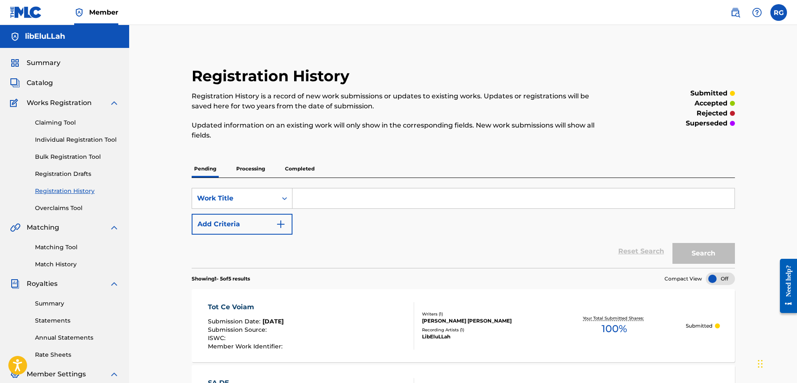
click at [73, 136] on link "Individual Registration Tool" at bounding box center [77, 139] width 84 height 9
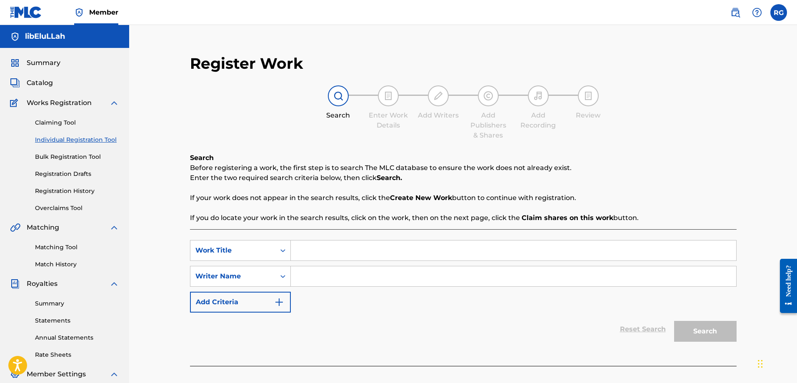
click at [380, 256] on input "Search Form" at bounding box center [514, 251] width 446 height 20
paste input "Ce mi-am [PERSON_NAME] [PERSON_NAME] tu."
type input "Ce mi-am [PERSON_NAME] [PERSON_NAME] tu."
click at [351, 278] on input "Search Form" at bounding box center [514, 276] width 446 height 20
type input "libEluLLah"
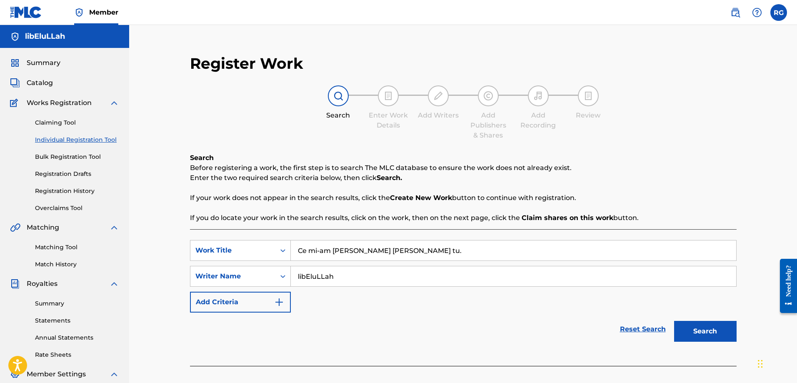
click at [702, 331] on button "Search" at bounding box center [705, 331] width 63 height 21
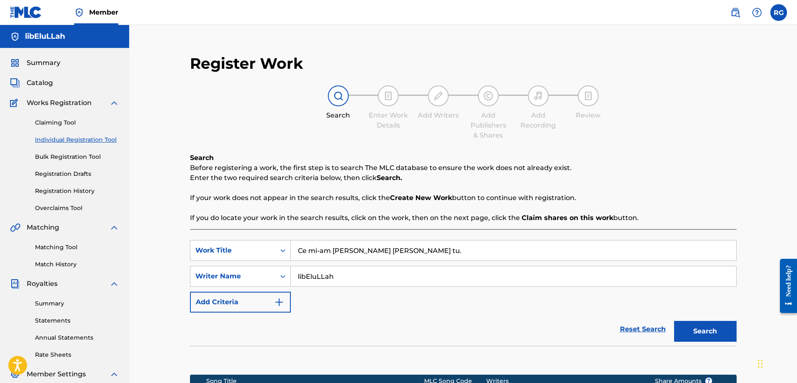
scroll to position [134, 0]
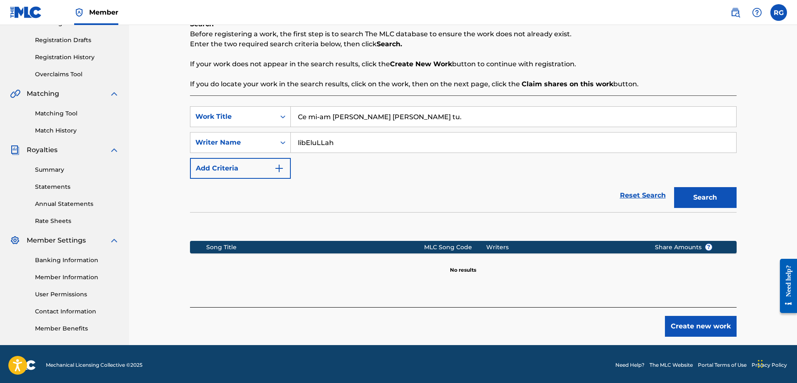
click at [698, 323] on button "Create new work" at bounding box center [701, 326] width 72 height 21
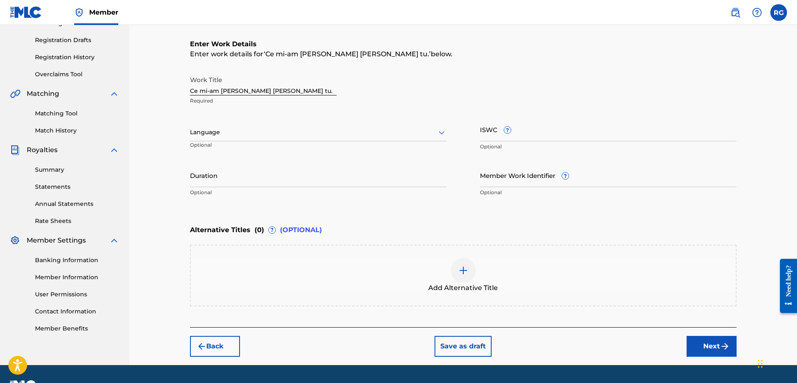
click at [259, 131] on div at bounding box center [318, 132] width 257 height 10
type input "romani"
click at [269, 145] on div "Romanian" at bounding box center [318, 150] width 256 height 19
click at [714, 347] on button "Next" at bounding box center [712, 346] width 50 height 21
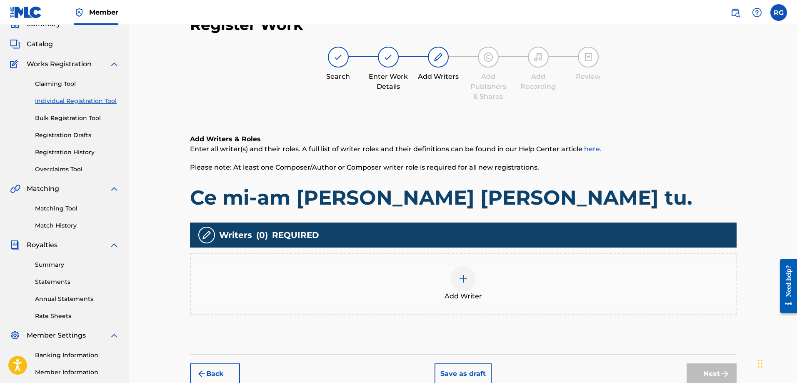
scroll to position [38, 0]
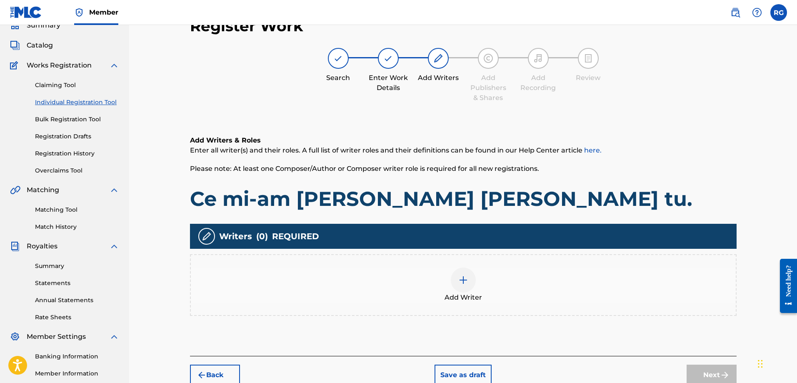
click at [484, 276] on div "Add Writer" at bounding box center [463, 285] width 545 height 35
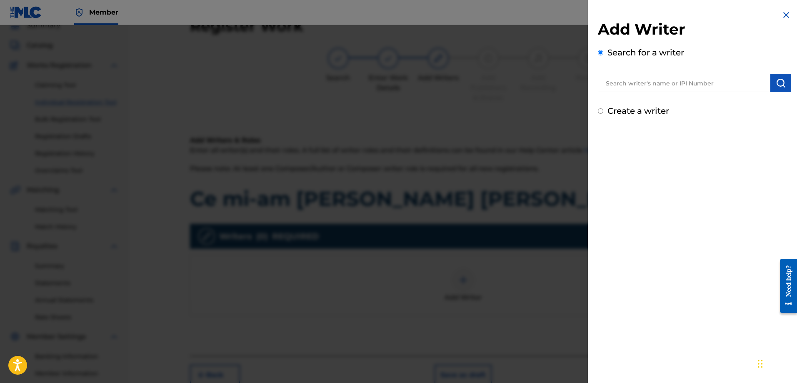
click at [721, 84] on input "text" at bounding box center [684, 83] width 173 height 18
type input "[PERSON_NAME]"
click at [776, 81] on img "submit" at bounding box center [781, 83] width 10 height 10
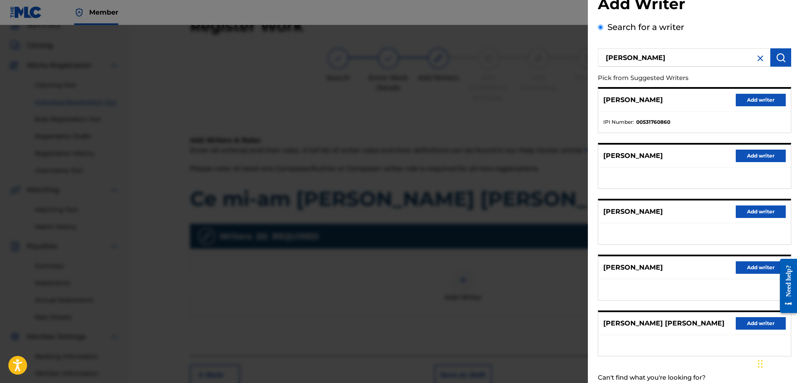
scroll to position [51, 0]
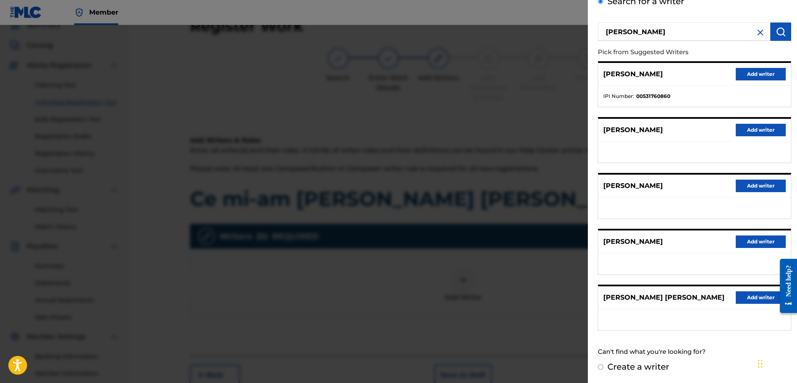
click at [757, 298] on button "Add writer" at bounding box center [761, 297] width 50 height 13
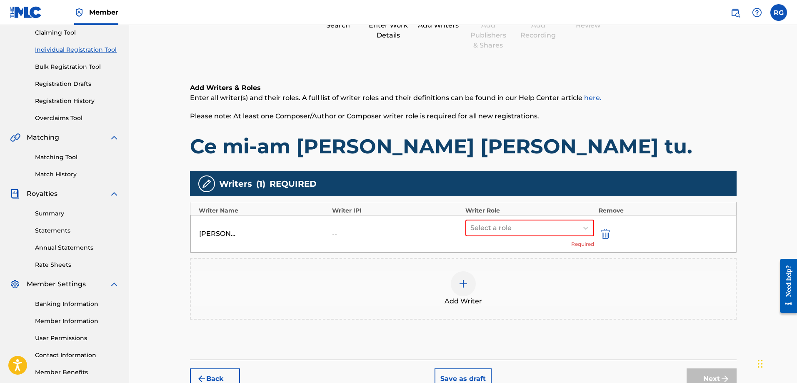
scroll to position [121, 0]
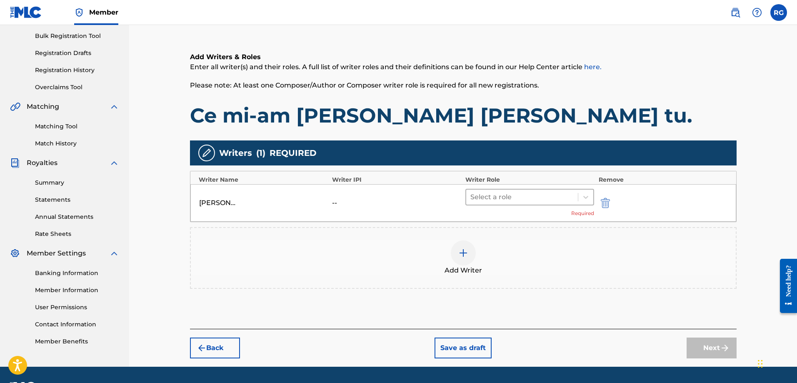
click at [517, 197] on div at bounding box center [523, 197] width 104 height 12
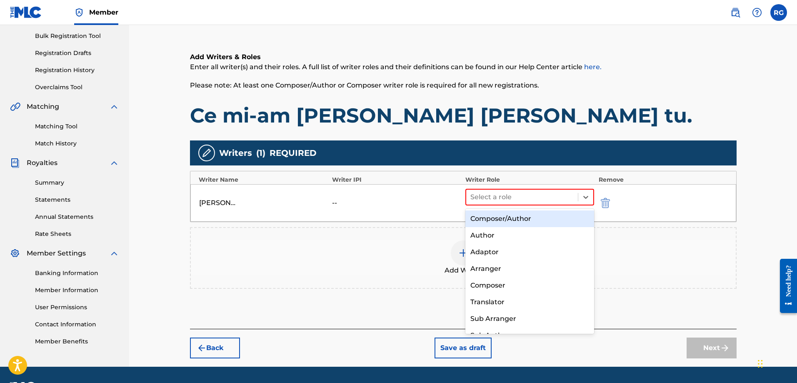
click at [511, 224] on div "Composer/Author" at bounding box center [530, 219] width 129 height 17
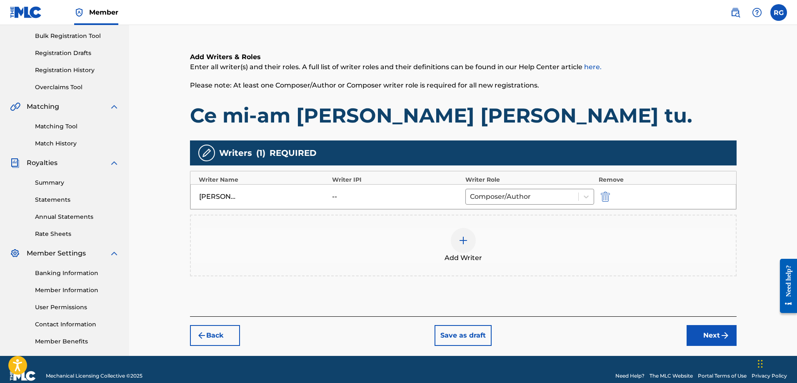
click at [719, 324] on div "Back Save as draft Next" at bounding box center [463, 331] width 547 height 30
click at [720, 334] on img "submit" at bounding box center [725, 336] width 10 height 10
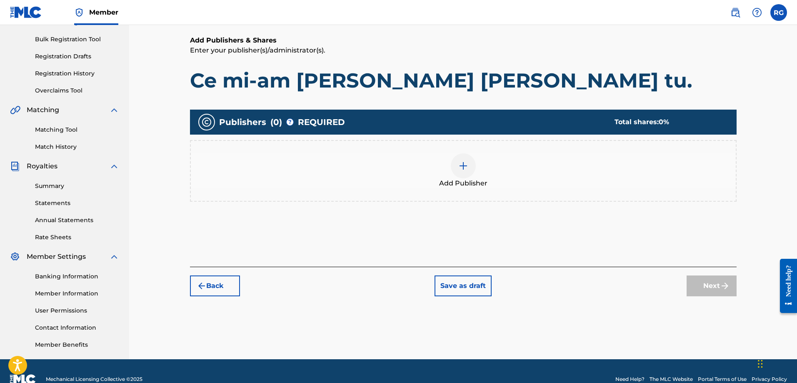
scroll to position [38, 0]
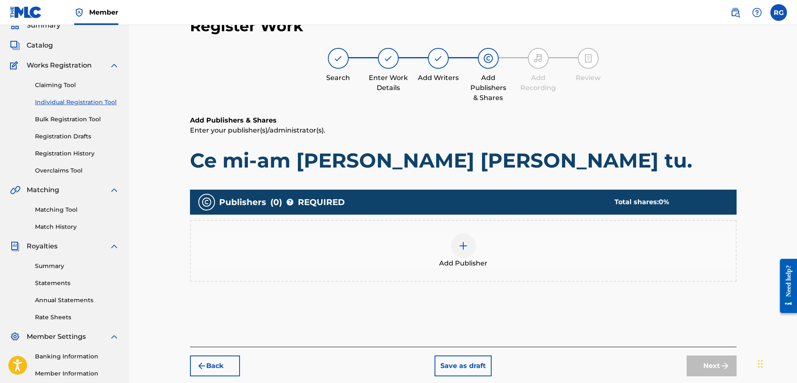
click at [464, 247] on img at bounding box center [464, 246] width 10 height 10
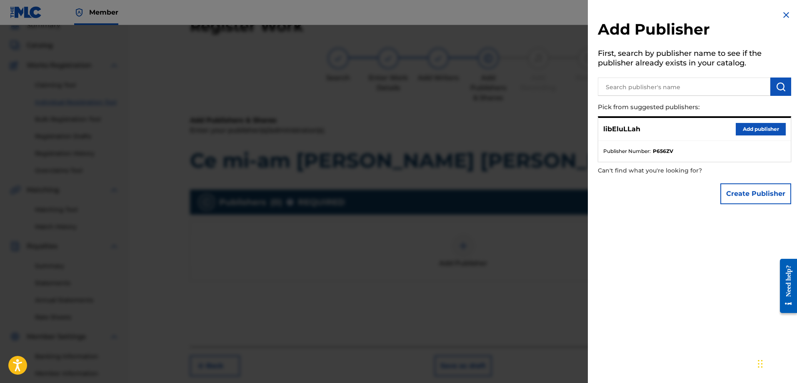
drag, startPoint x: 749, startPoint y: 133, endPoint x: 745, endPoint y: 135, distance: 4.3
click at [747, 132] on button "Add publisher" at bounding box center [761, 129] width 50 height 13
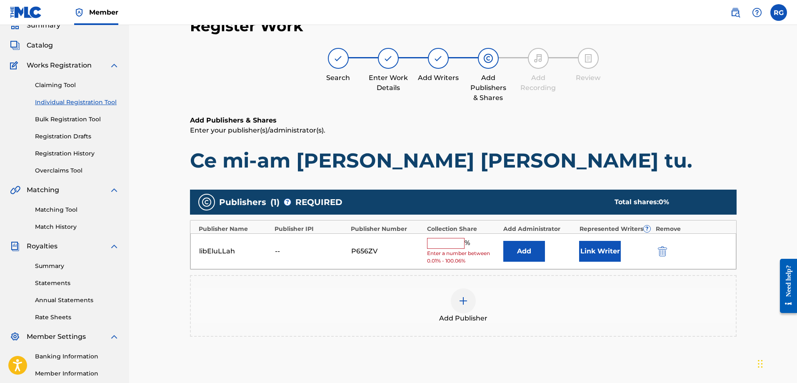
click at [449, 243] on input "text" at bounding box center [446, 243] width 38 height 11
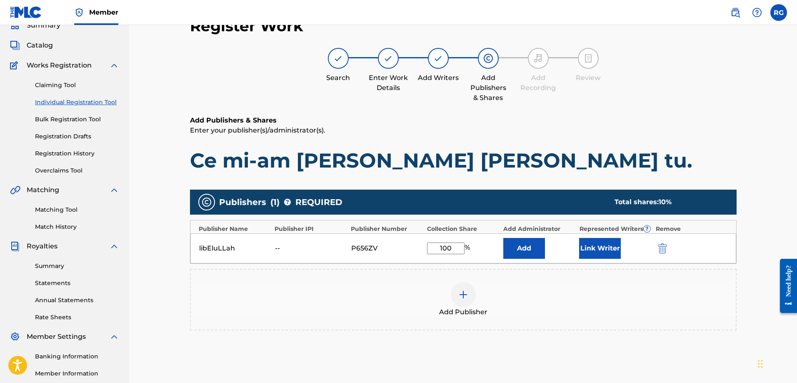
type input "100"
click at [604, 249] on button "Link Writer" at bounding box center [600, 248] width 42 height 21
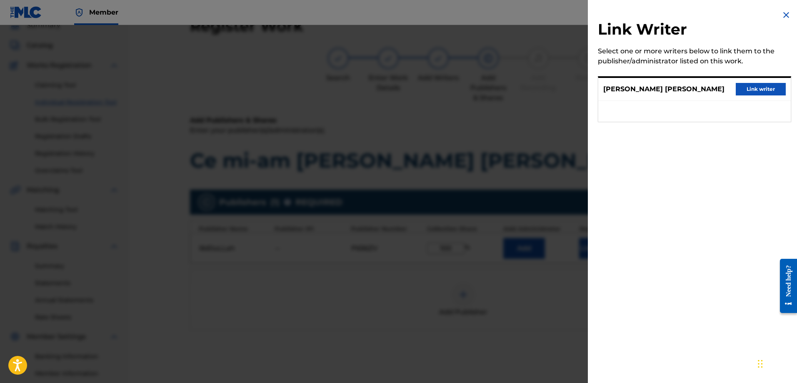
click at [776, 90] on button "Link writer" at bounding box center [761, 89] width 50 height 13
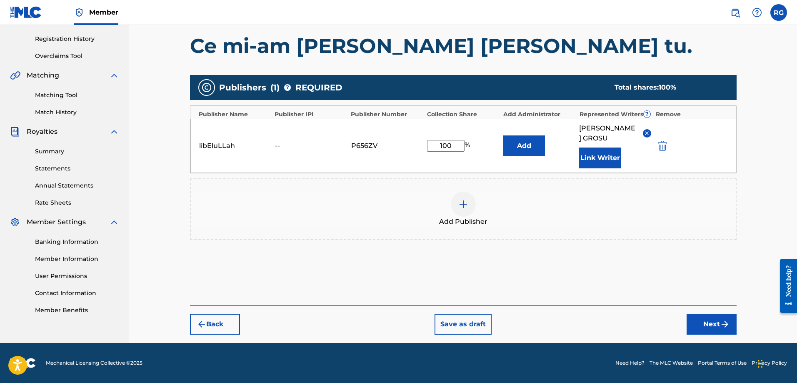
click at [706, 332] on button "Next" at bounding box center [712, 324] width 50 height 21
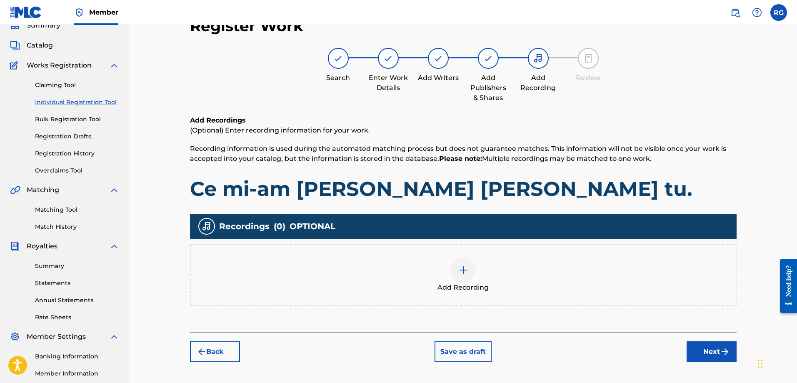
click at [471, 286] on span "Add Recording" at bounding box center [463, 288] width 51 height 10
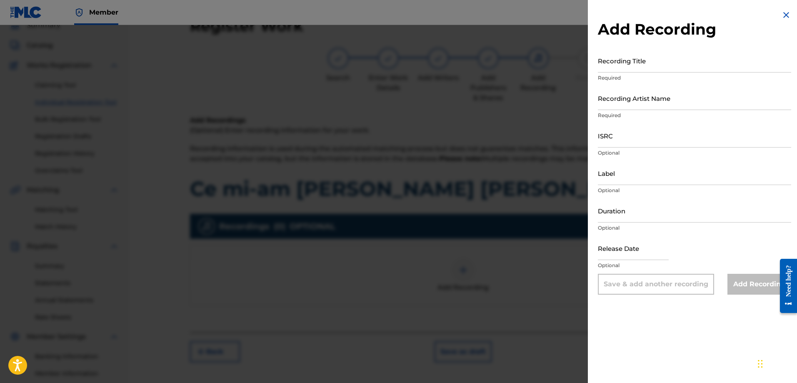
click at [624, 70] on input "Recording Title" at bounding box center [694, 61] width 193 height 24
paste input "Ce mi-am [PERSON_NAME] [PERSON_NAME] tu."
type input "Ce mi-am [PERSON_NAME] [PERSON_NAME] tu."
click at [630, 95] on input "Recording Artist Name" at bounding box center [694, 98] width 193 height 24
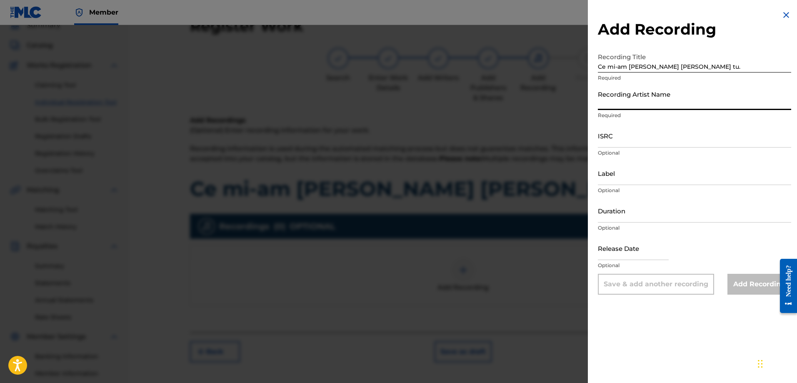
type input "libEluLLah"
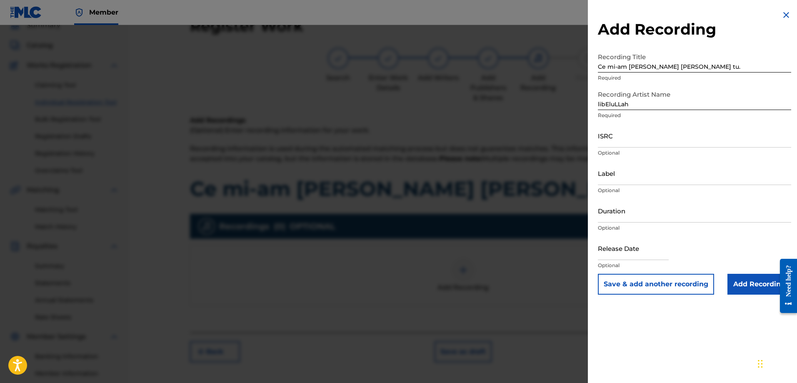
click at [754, 281] on input "Add Recording" at bounding box center [760, 284] width 64 height 21
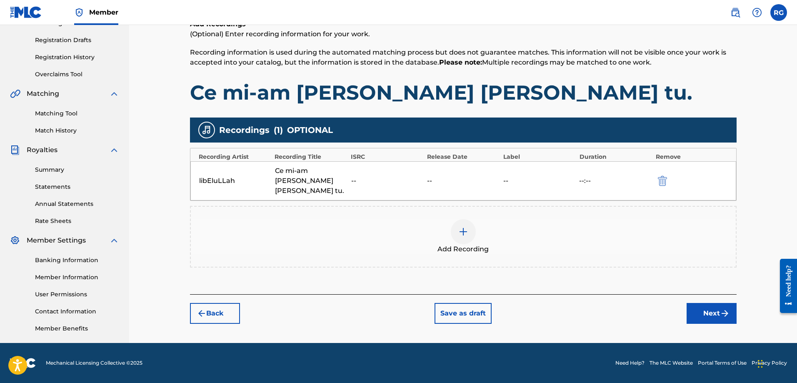
click at [716, 303] on button "Next" at bounding box center [712, 313] width 50 height 21
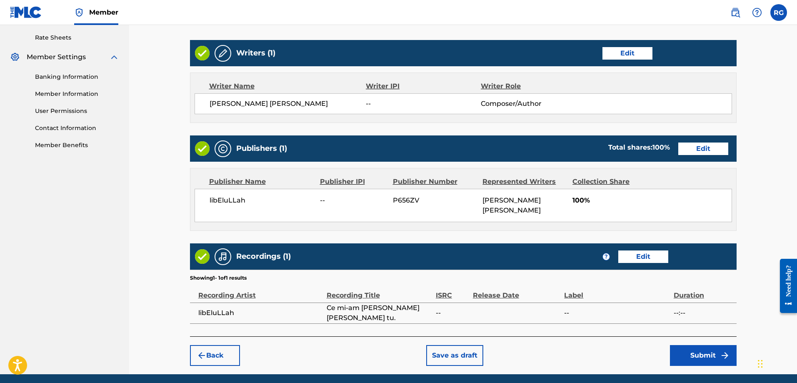
scroll to position [348, 0]
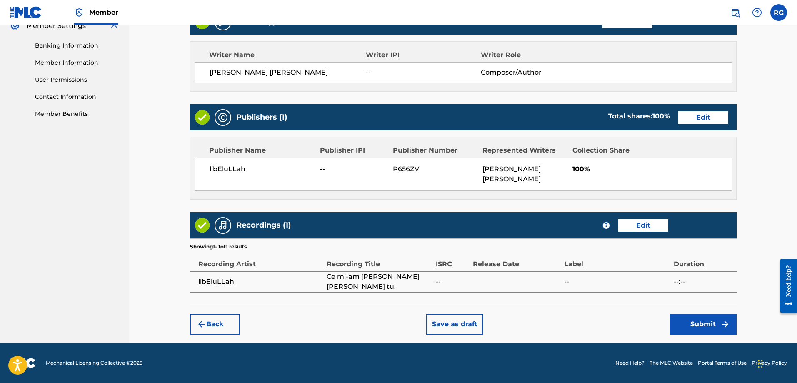
click at [704, 319] on button "Submit" at bounding box center [703, 324] width 67 height 21
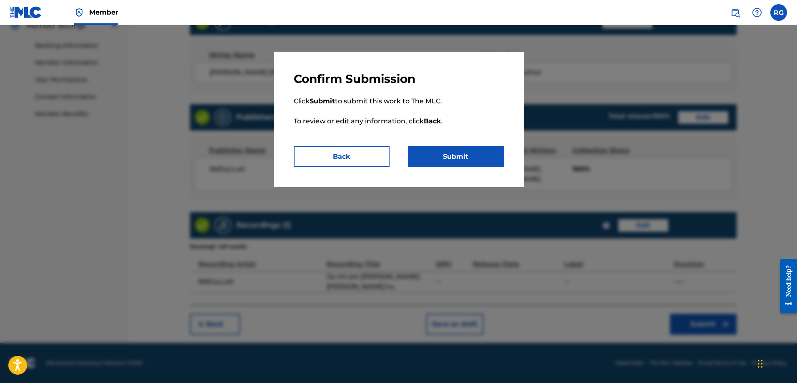
click at [484, 154] on button "Submit" at bounding box center [456, 156] width 96 height 21
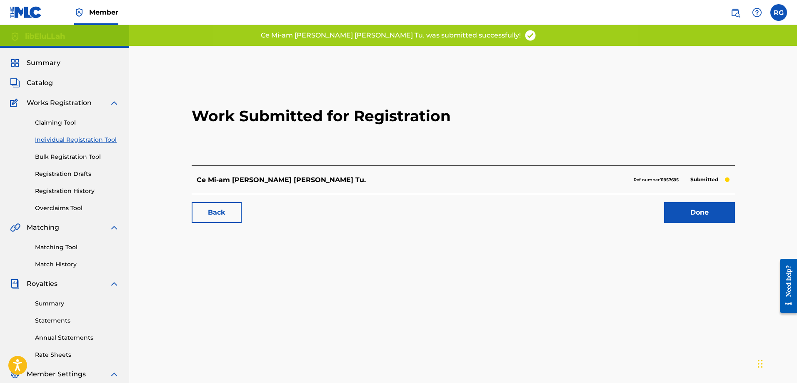
click at [706, 217] on link "Done" at bounding box center [699, 212] width 71 height 21
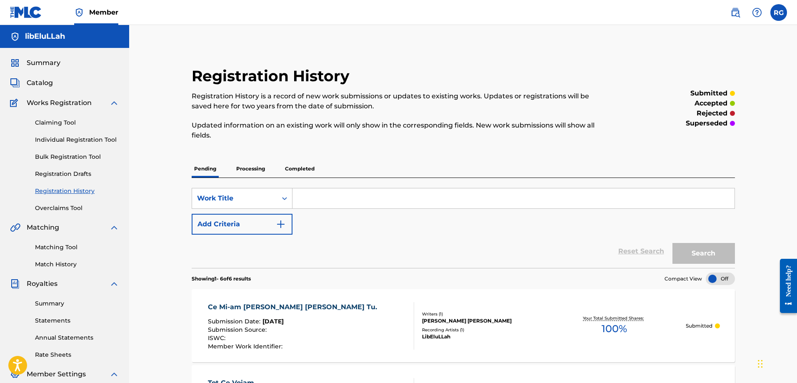
click at [73, 139] on link "Individual Registration Tool" at bounding box center [77, 139] width 84 height 9
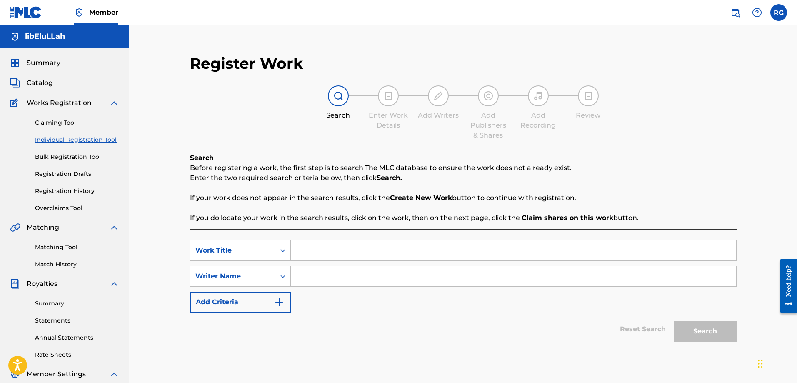
scroll to position [83, 0]
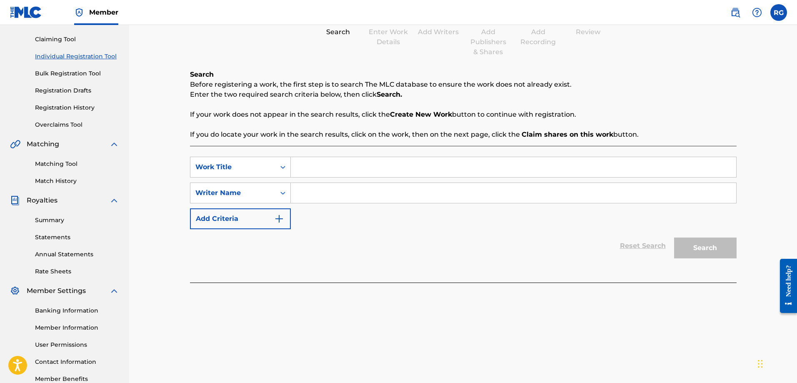
click at [316, 175] on input "Search Form" at bounding box center [514, 167] width 446 height 20
paste input "Afară-i frig"
type input "Afară-i frig"
click at [332, 201] on input "Search Form" at bounding box center [514, 193] width 446 height 20
type input "libEluLLah"
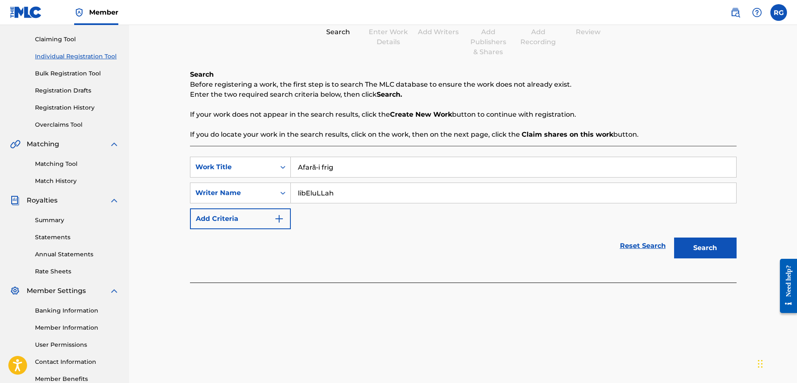
click at [697, 253] on button "Search" at bounding box center [705, 248] width 63 height 21
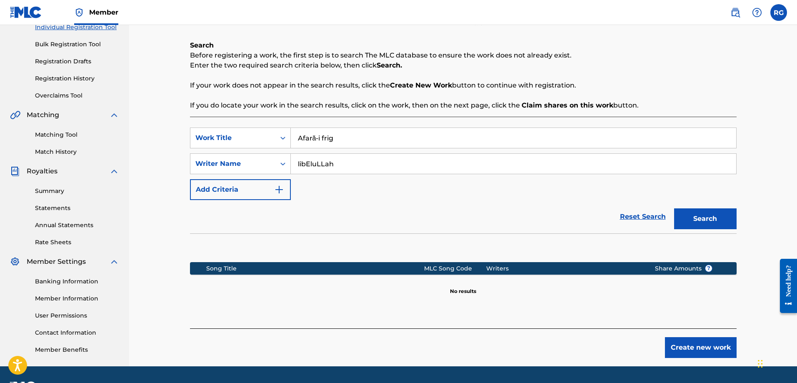
scroll to position [136, 0]
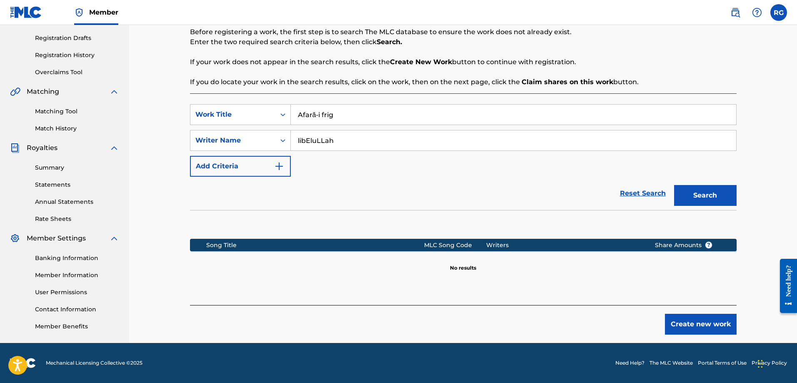
click at [714, 325] on button "Create new work" at bounding box center [701, 324] width 72 height 21
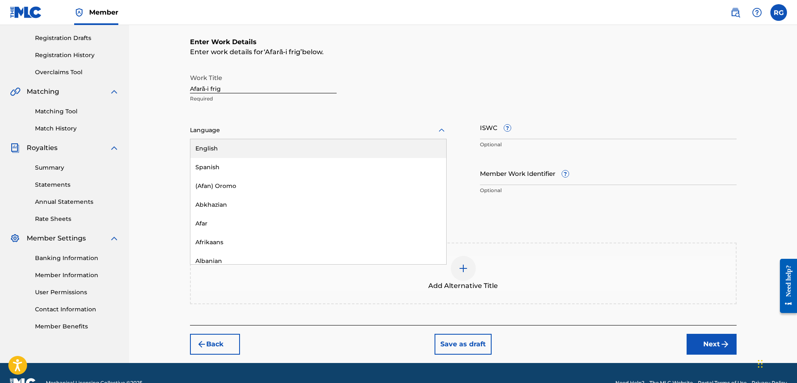
click at [283, 134] on div at bounding box center [318, 130] width 257 height 10
type input "romani"
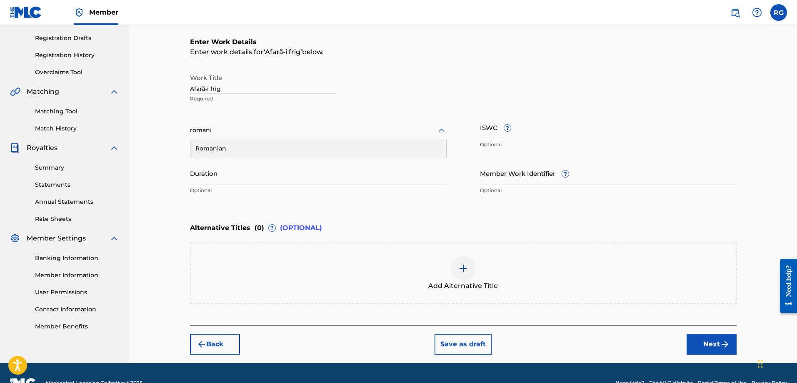
click at [241, 141] on div "Romanian" at bounding box center [318, 148] width 256 height 19
click at [704, 337] on button "Next" at bounding box center [712, 344] width 50 height 21
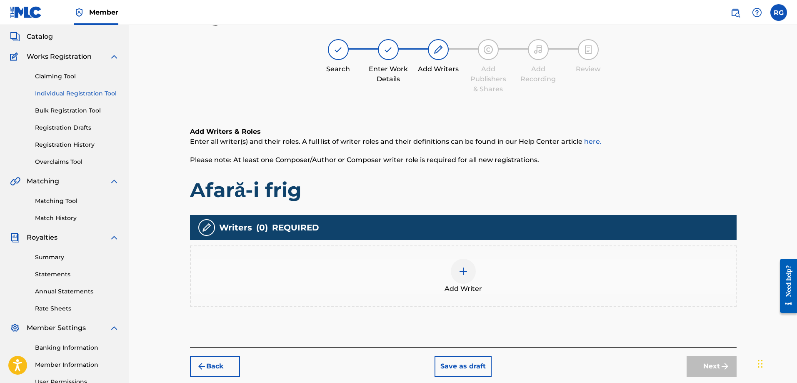
scroll to position [38, 0]
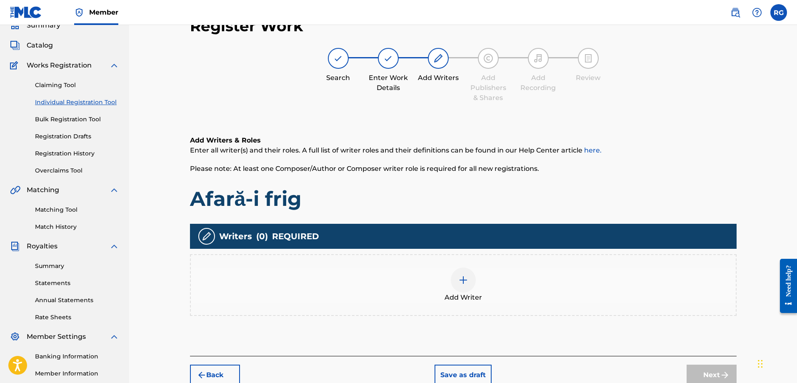
click at [476, 288] on div "Add Writer" at bounding box center [463, 285] width 545 height 35
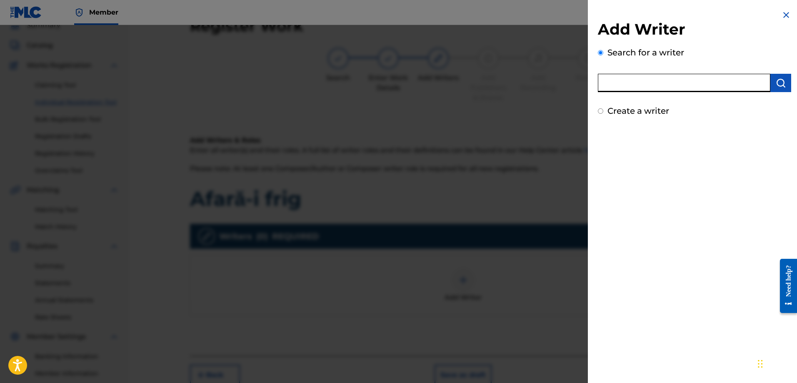
click at [654, 91] on input "text" at bounding box center [684, 83] width 173 height 18
drag, startPoint x: 788, startPoint y: 83, endPoint x: 783, endPoint y: 83, distance: 5.4
click at [788, 83] on button "submit" at bounding box center [781, 83] width 21 height 18
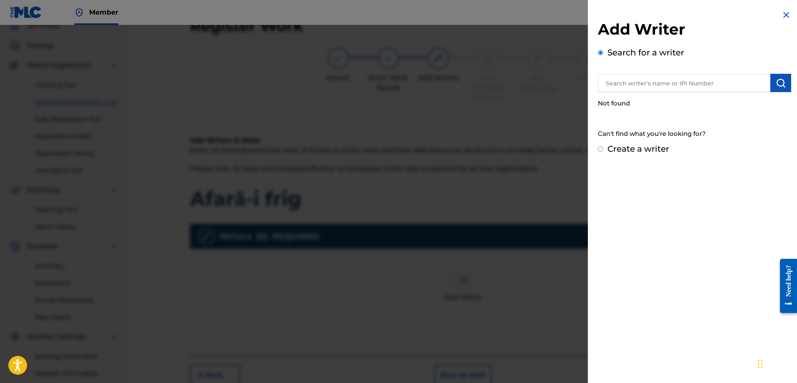
click at [694, 97] on div "Not found" at bounding box center [694, 104] width 193 height 18
click at [684, 85] on input "text" at bounding box center [684, 83] width 173 height 18
type input "[PERSON_NAME]"
click at [771, 83] on button "submit" at bounding box center [781, 83] width 21 height 18
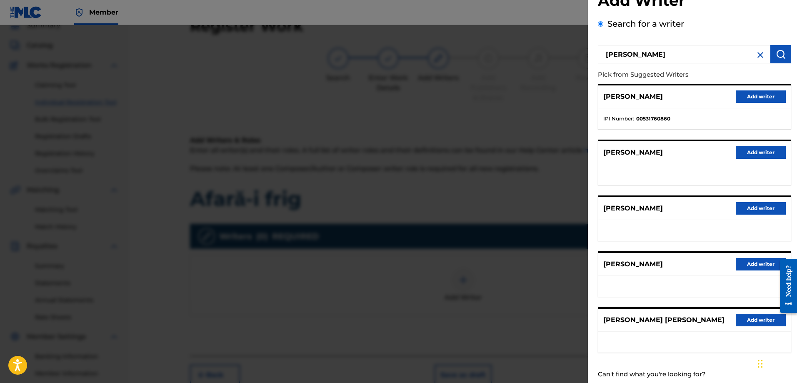
scroll to position [51, 0]
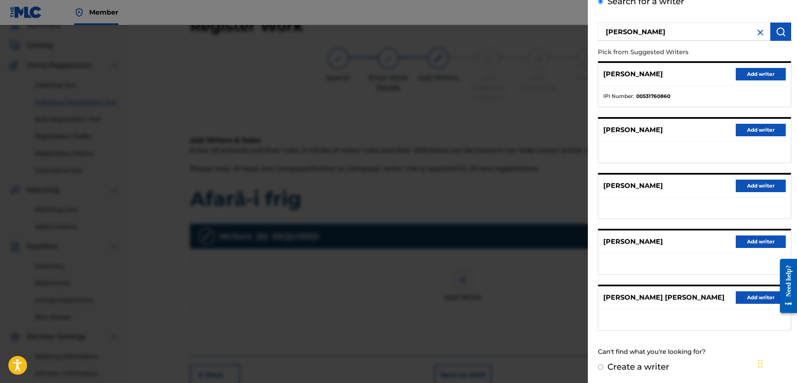
click at [758, 301] on button "Add writer" at bounding box center [761, 297] width 50 height 13
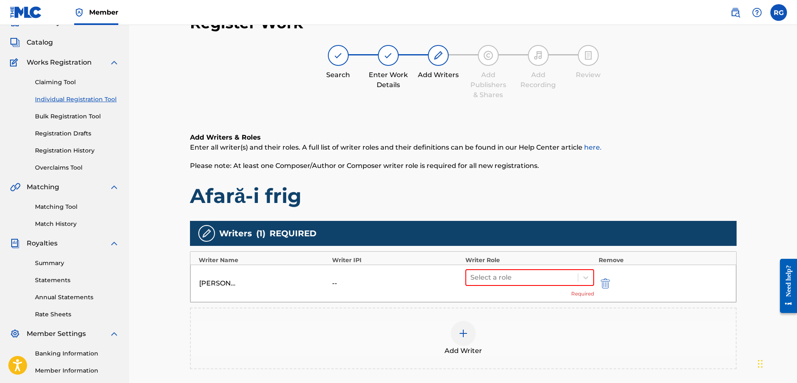
scroll to position [145, 0]
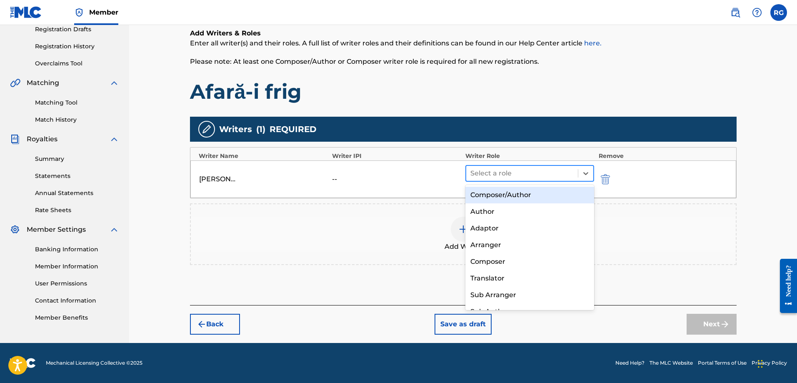
click at [537, 174] on div at bounding box center [523, 174] width 104 height 12
drag, startPoint x: 521, startPoint y: 193, endPoint x: 535, endPoint y: 200, distance: 14.9
click at [522, 193] on div "Composer/Author" at bounding box center [530, 195] width 129 height 17
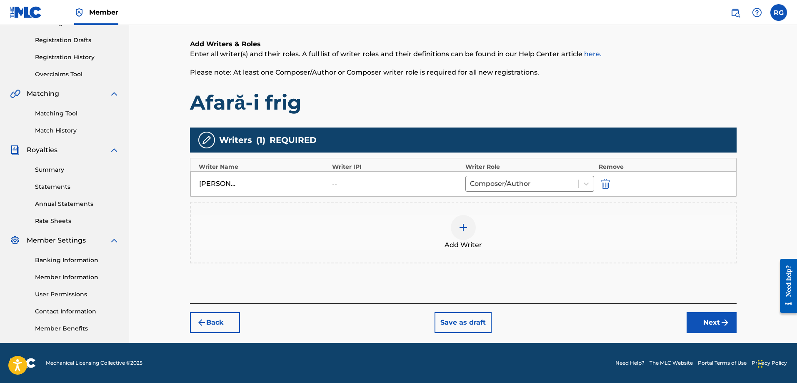
click at [716, 325] on button "Next" at bounding box center [712, 322] width 50 height 21
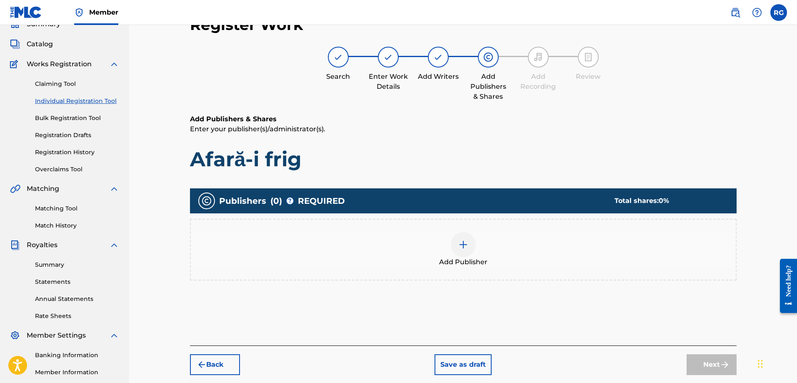
scroll to position [38, 0]
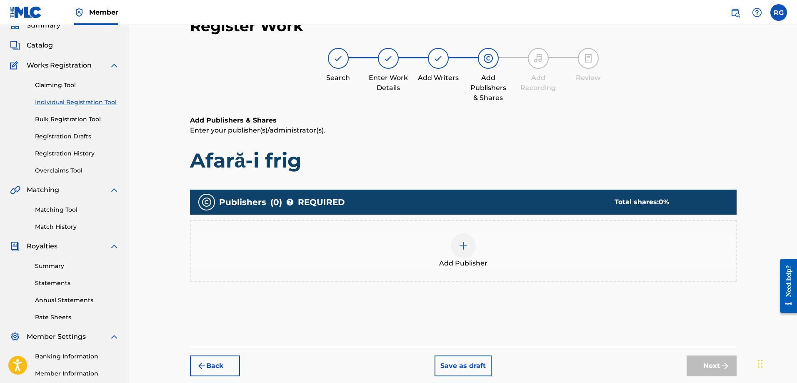
click at [466, 240] on div at bounding box center [463, 245] width 25 height 25
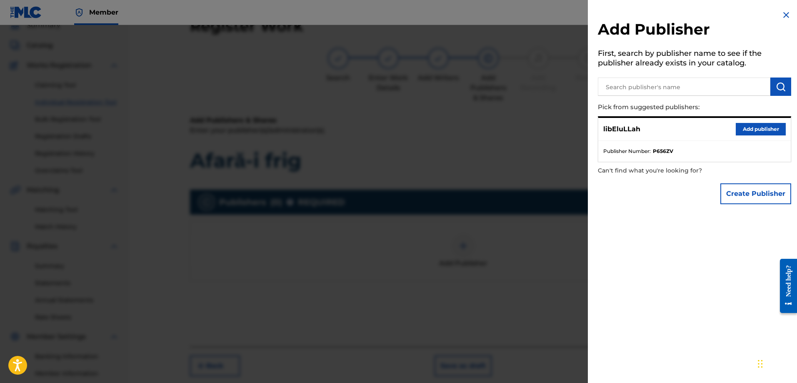
click at [751, 127] on button "Add publisher" at bounding box center [761, 129] width 50 height 13
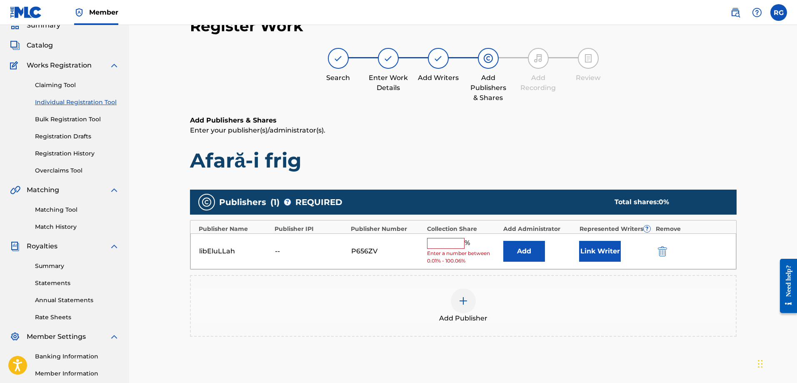
click at [450, 242] on input "text" at bounding box center [446, 243] width 38 height 11
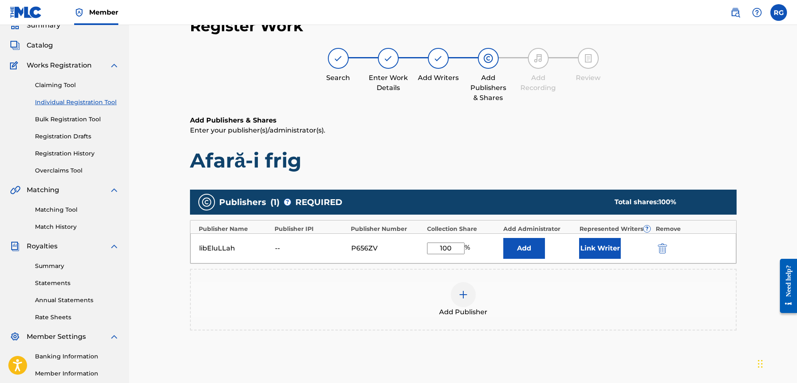
type input "100"
click at [594, 245] on button "Link Writer" at bounding box center [600, 248] width 42 height 21
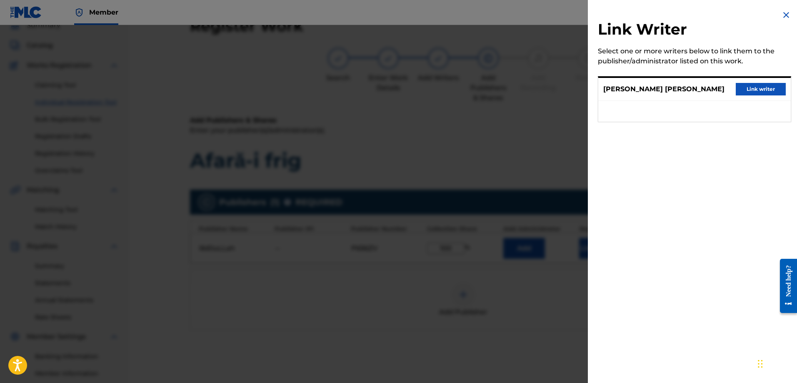
drag, startPoint x: 758, startPoint y: 87, endPoint x: 743, endPoint y: 125, distance: 41.6
click at [757, 87] on button "Link writer" at bounding box center [761, 89] width 50 height 13
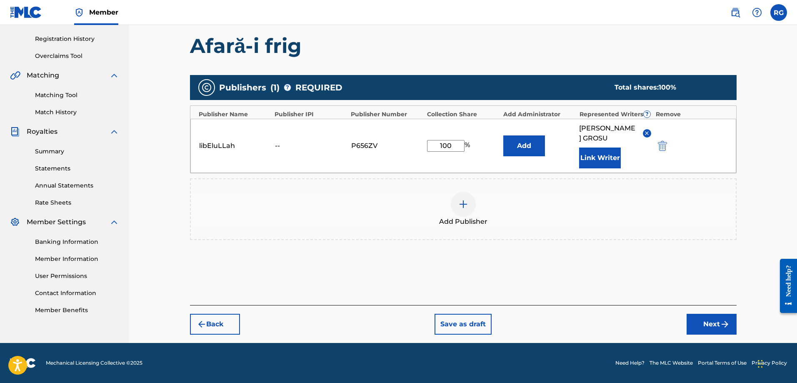
click at [714, 323] on button "Next" at bounding box center [712, 324] width 50 height 21
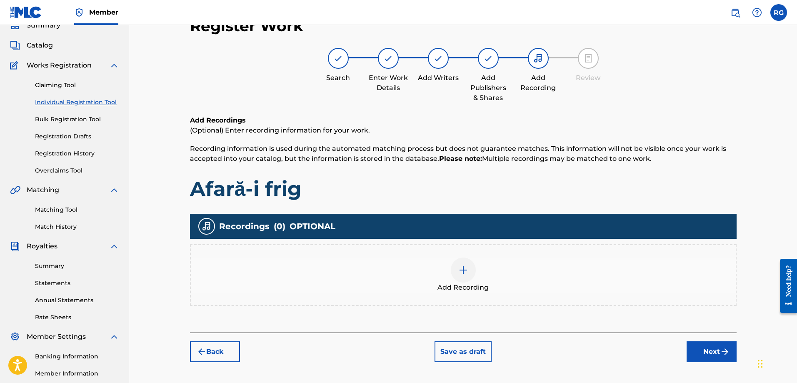
click at [522, 270] on div "Add Recording" at bounding box center [463, 275] width 545 height 35
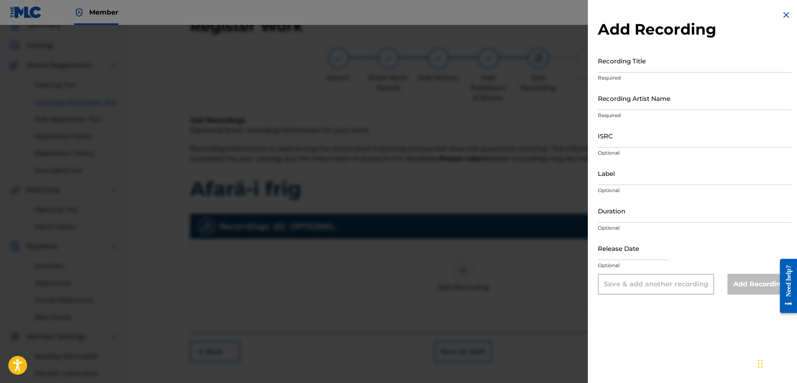
click at [647, 63] on input "Recording Title" at bounding box center [694, 61] width 193 height 24
paste input "Afară-i frig"
type input "Afară-i frig"
click at [646, 100] on input "Recording Artist Name" at bounding box center [694, 98] width 193 height 24
type input "libEluLLah"
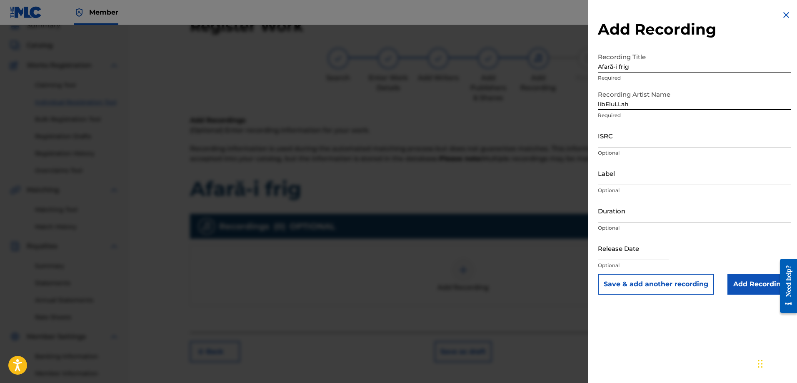
click at [743, 278] on input "Add Recording" at bounding box center [760, 284] width 64 height 21
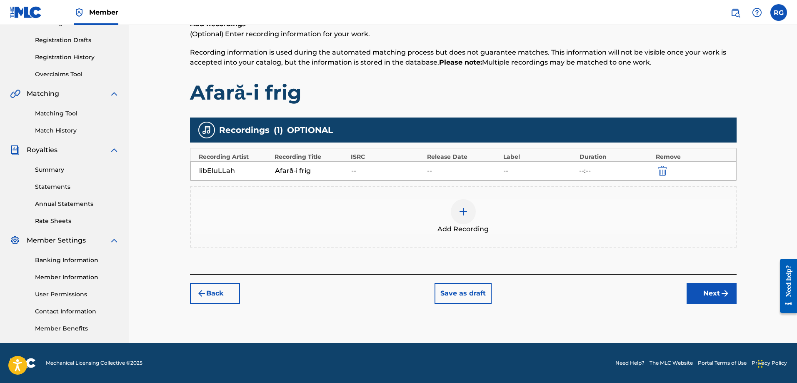
click at [715, 286] on button "Next" at bounding box center [712, 293] width 50 height 21
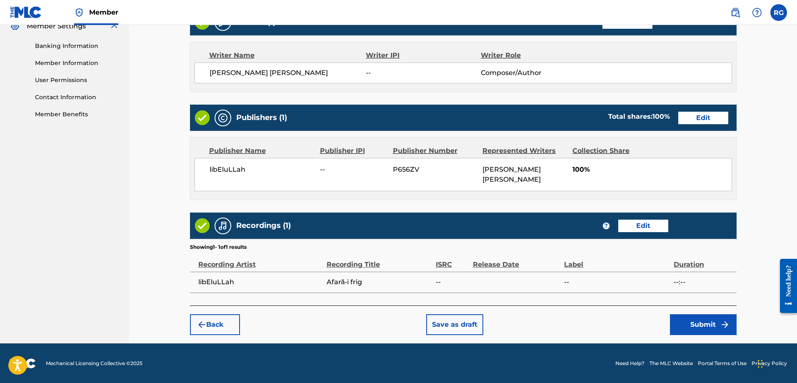
scroll to position [348, 0]
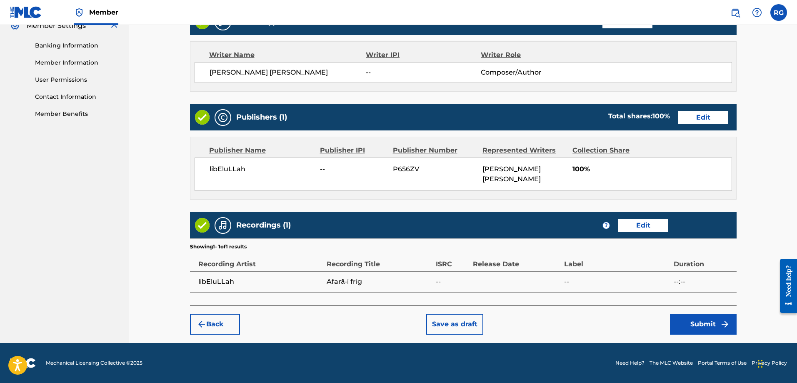
click at [697, 315] on button "Submit" at bounding box center [703, 324] width 67 height 21
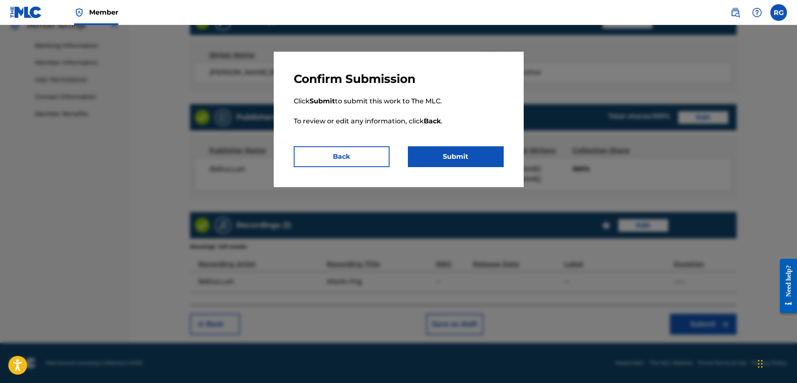
click at [464, 162] on button "Submit" at bounding box center [456, 156] width 96 height 21
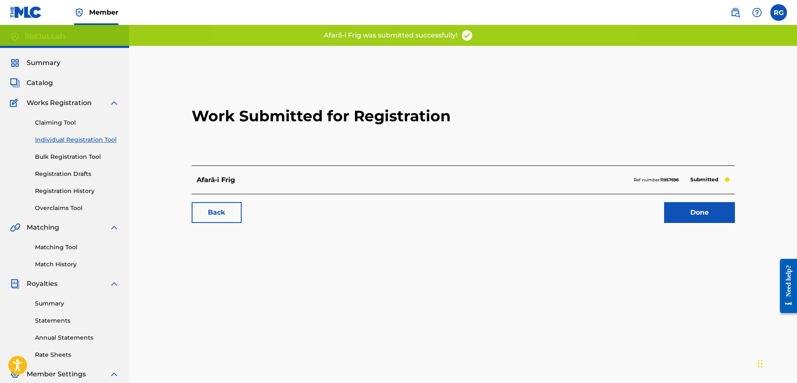
click at [688, 216] on link "Done" at bounding box center [699, 212] width 71 height 21
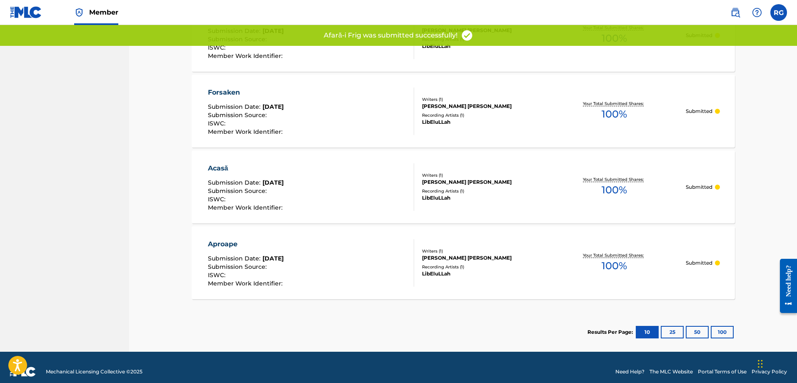
scroll to position [527, 0]
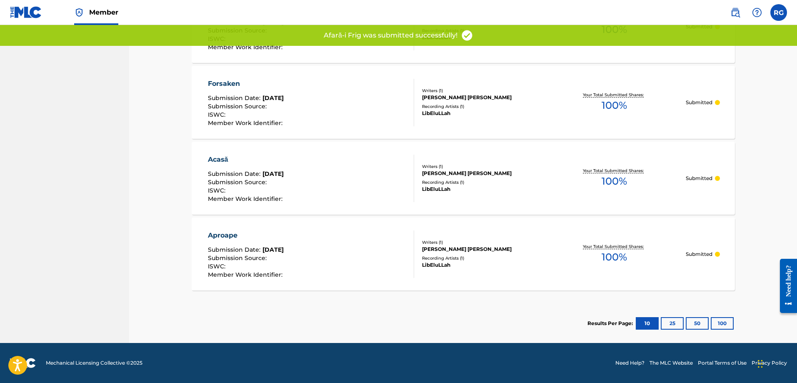
click at [563, 262] on div "Your Total Submitted Shares: 100 %" at bounding box center [615, 253] width 143 height 25
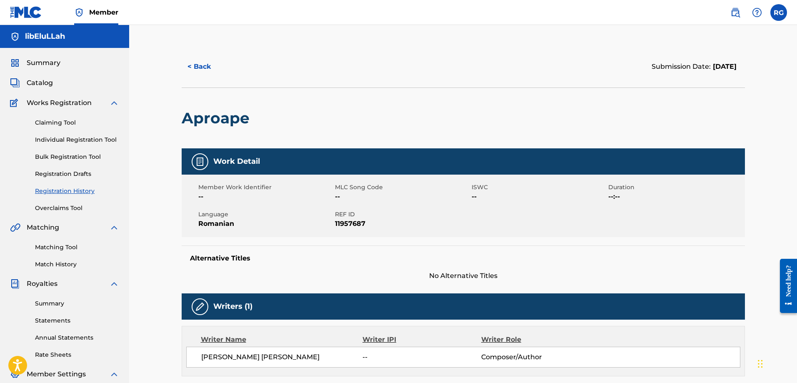
click at [67, 210] on link "Overclaims Tool" at bounding box center [77, 208] width 84 height 9
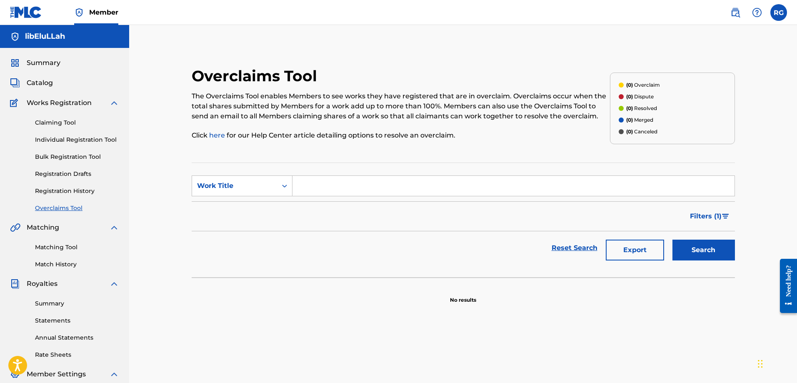
click at [80, 194] on link "Registration History" at bounding box center [77, 191] width 84 height 9
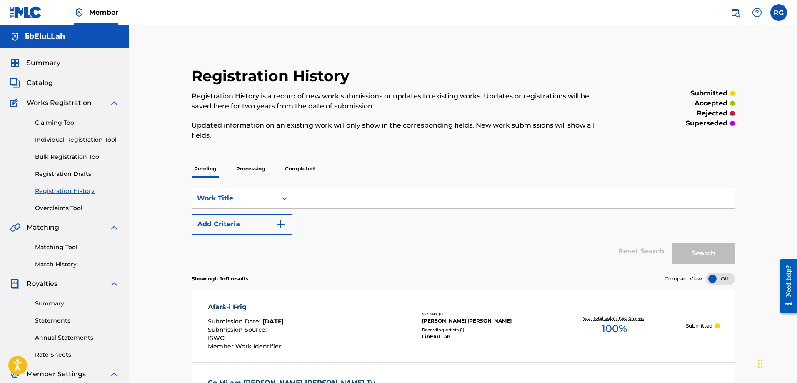
click at [70, 245] on link "Matching Tool" at bounding box center [77, 247] width 84 height 9
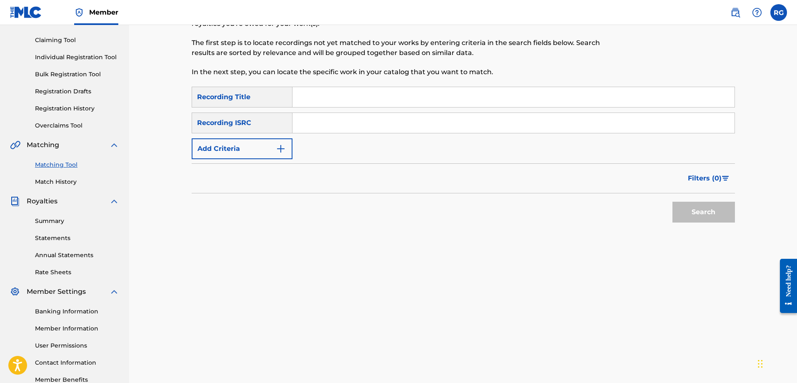
scroll to position [83, 0]
click at [68, 180] on link "Match History" at bounding box center [77, 181] width 84 height 9
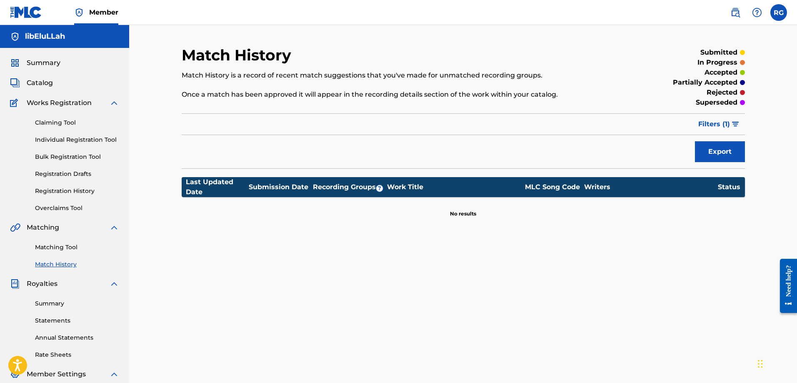
click at [43, 82] on span "Catalog" at bounding box center [40, 83] width 26 height 10
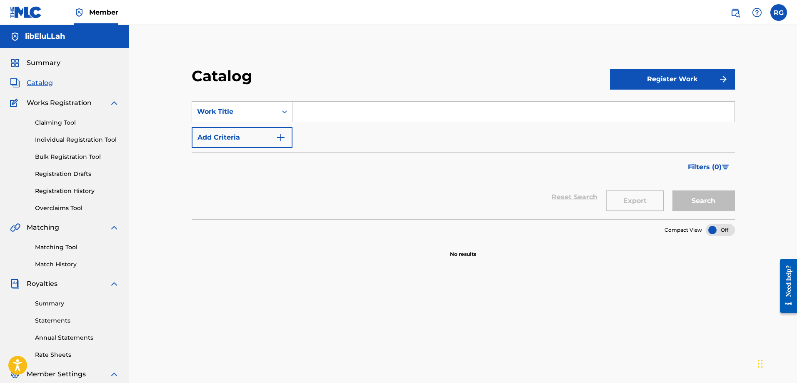
click at [62, 124] on link "Claiming Tool" at bounding box center [77, 122] width 84 height 9
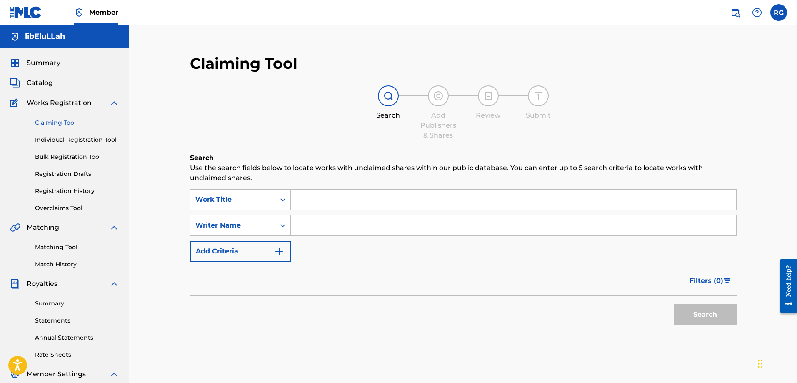
click at [310, 227] on input "Search Form" at bounding box center [514, 226] width 446 height 20
type input "libEluLLah"
click at [718, 313] on button "Search" at bounding box center [705, 314] width 63 height 21
click at [67, 175] on link "Registration Drafts" at bounding box center [77, 174] width 84 height 9
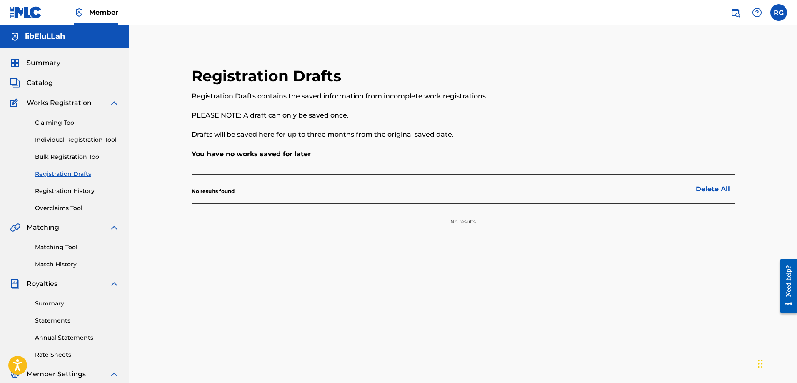
click at [76, 189] on link "Registration History" at bounding box center [77, 191] width 84 height 9
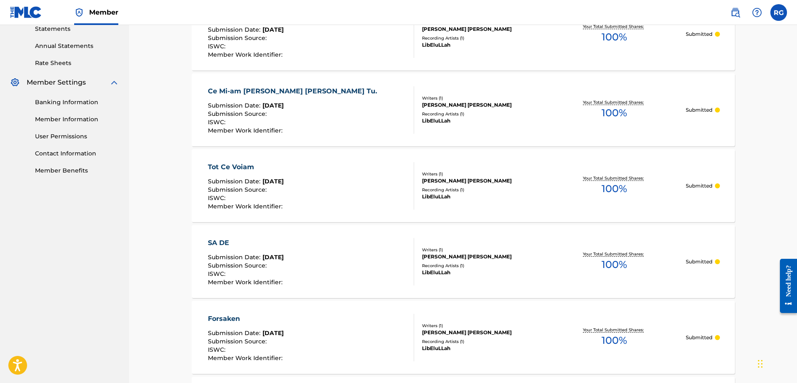
scroll to position [125, 0]
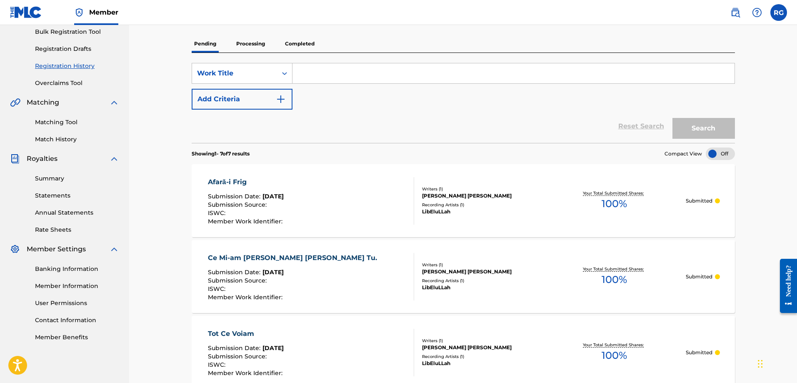
click at [717, 154] on div at bounding box center [720, 154] width 29 height 13
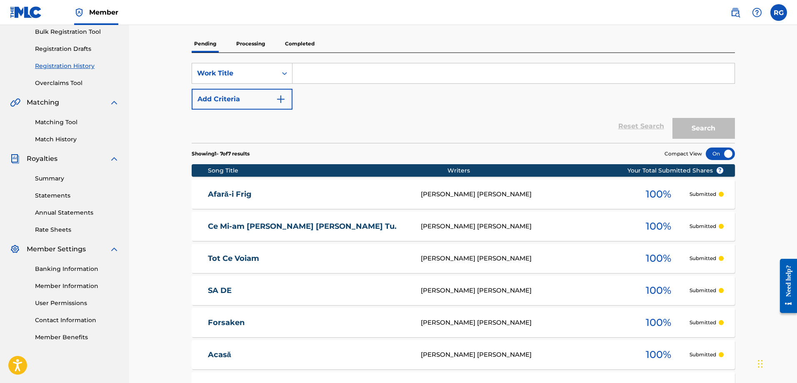
click at [722, 151] on div at bounding box center [720, 154] width 29 height 13
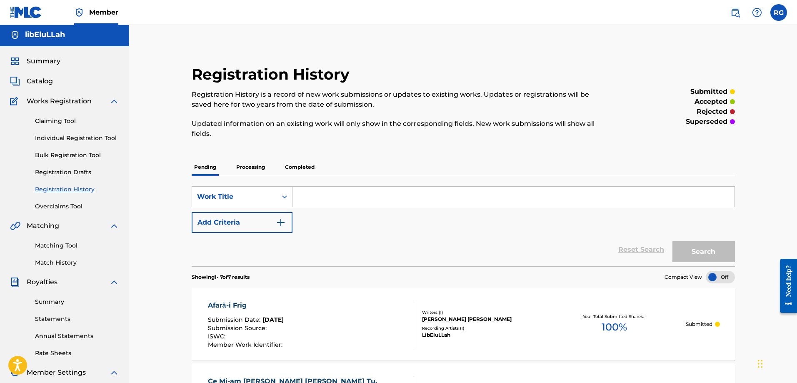
scroll to position [0, 0]
